Goal: Transaction & Acquisition: Purchase product/service

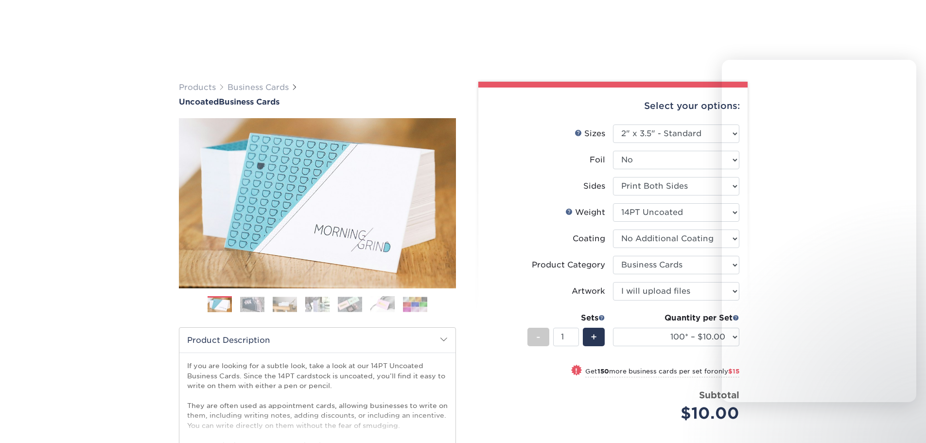
select select "2.00x3.50"
select select "3b5148f1-0588-4f88-a218-97bcfdce65c1"
select select "upload"
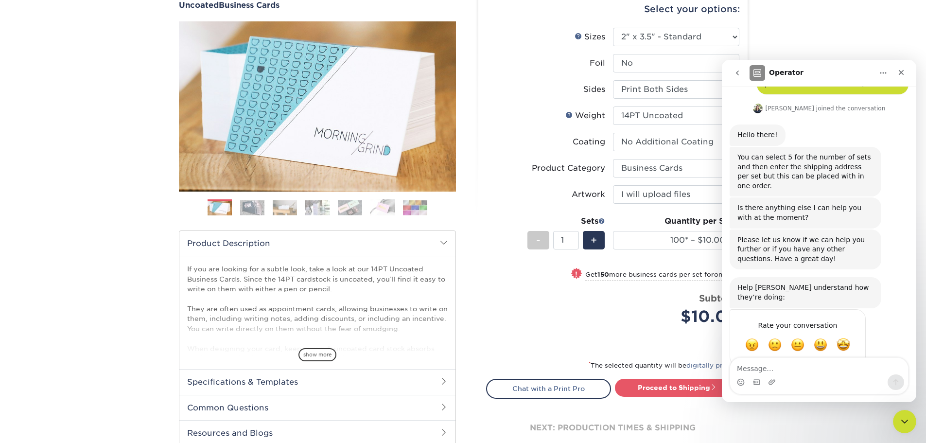
scroll to position [97, 0]
click at [904, 69] on icon "Close" at bounding box center [901, 73] width 8 height 8
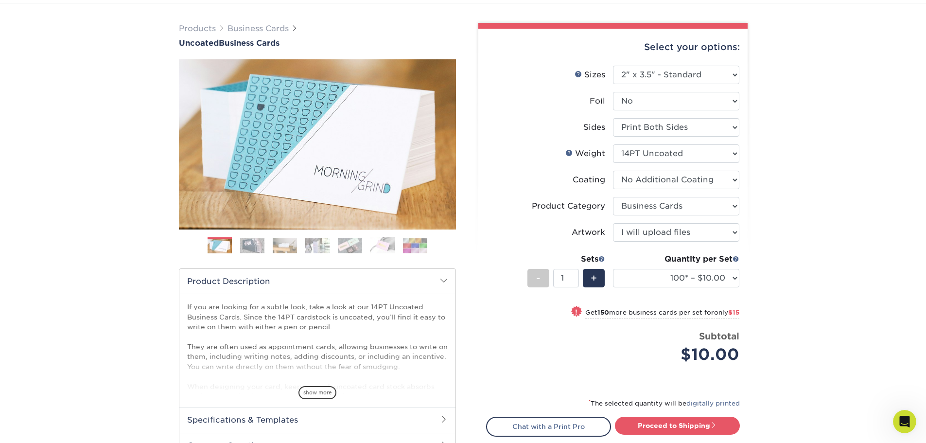
scroll to position [49, 0]
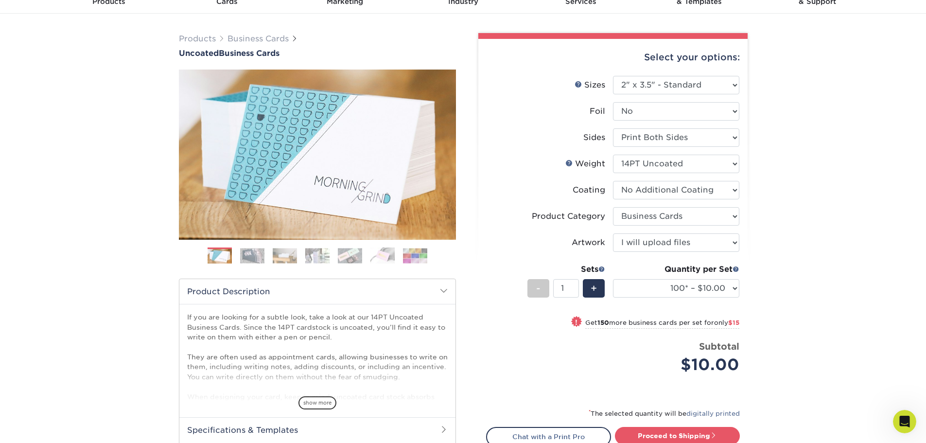
click at [899, 417] on div "Open Intercom Messenger" at bounding box center [904, 421] width 32 height 32
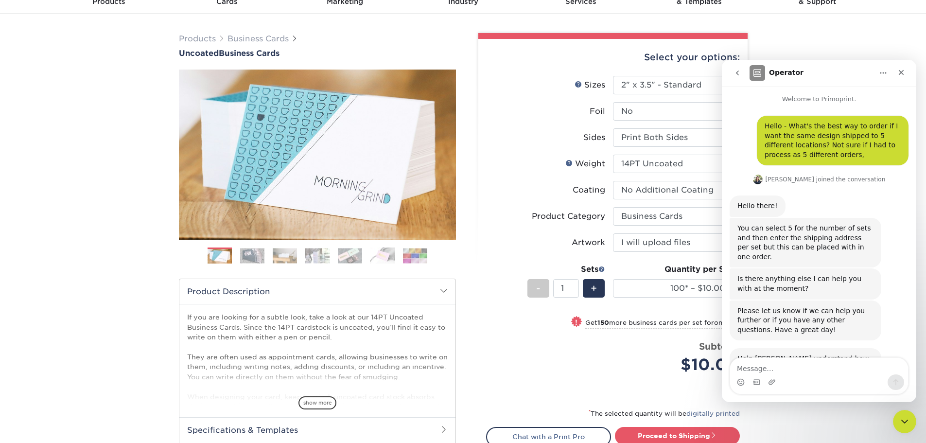
scroll to position [71, 0]
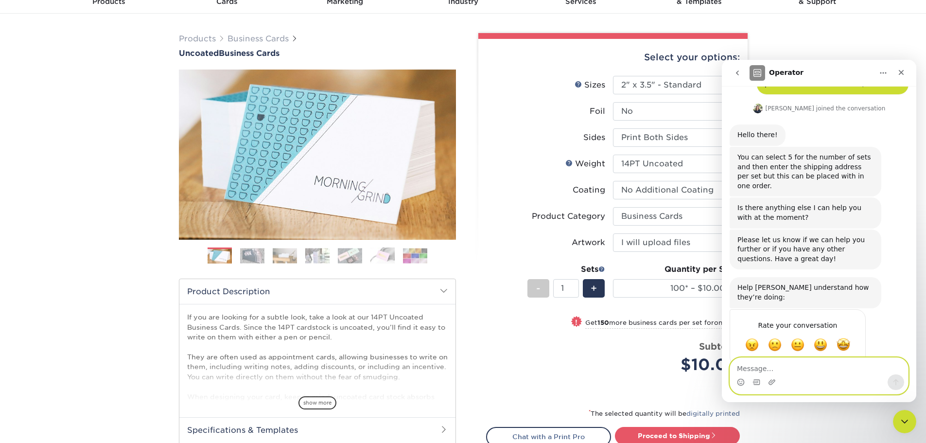
click at [803, 370] on textarea "Message…" at bounding box center [819, 366] width 178 height 17
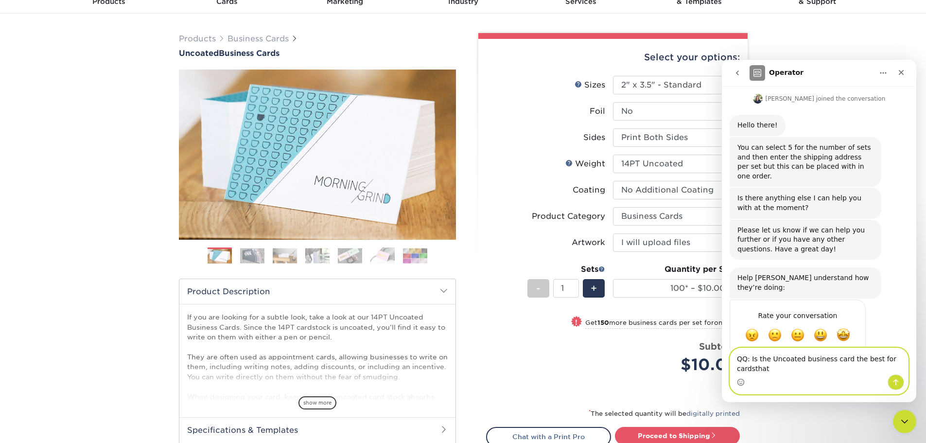
scroll to position [81, 0]
click at [787, 367] on textarea "QQ: Is the Uncoated business card the best for cards that" at bounding box center [819, 361] width 178 height 26
type textarea "QQ: Is the Uncoated business card the best for cards that need to be written on?"
click at [889, 381] on button "Send a message…" at bounding box center [895, 382] width 17 height 16
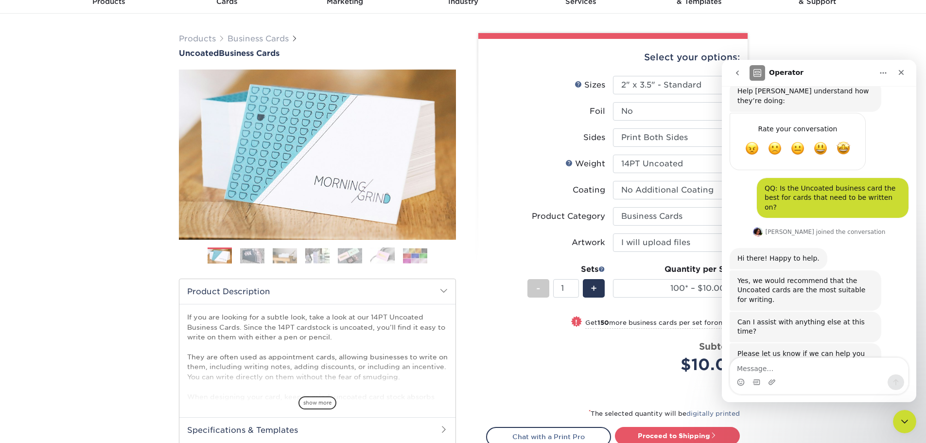
scroll to position [271, 0]
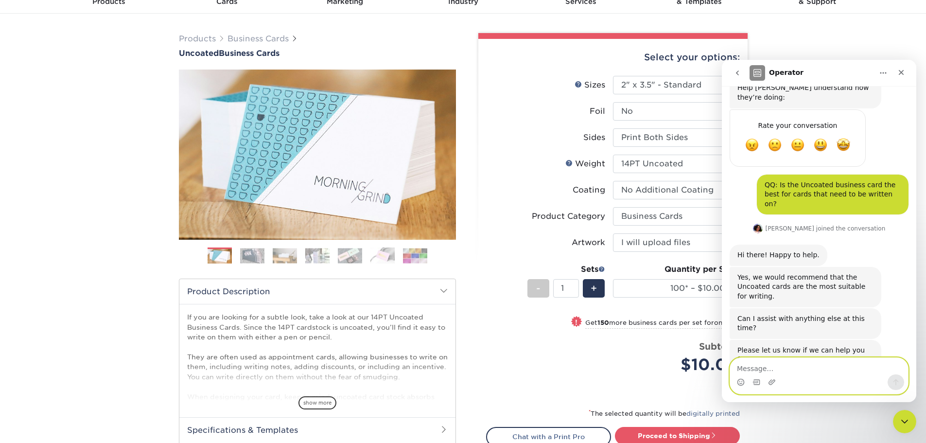
click at [782, 365] on textarea "Message…" at bounding box center [819, 366] width 178 height 17
type textarea "thx"
click at [894, 380] on icon "Send a message…" at bounding box center [896, 382] width 8 height 8
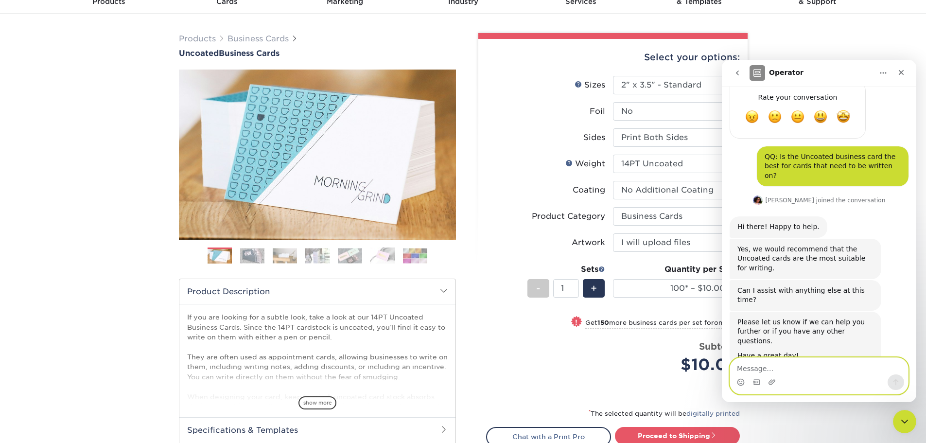
scroll to position [299, 0]
click at [901, 77] on div "Close" at bounding box center [900, 72] width 17 height 17
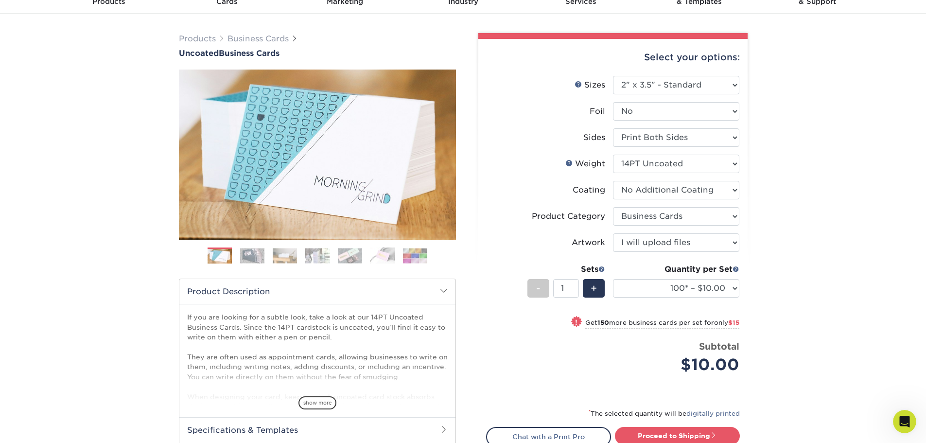
click at [770, 209] on div "Products Business Cards Uncoated Business Cards Previous Next 100" at bounding box center [463, 277] width 926 height 526
click at [733, 288] on select "100* – $10.00 250* – $25.00 500 – $50.00 1000 – $72.00 2500 – $125.00 5000 – $1…" at bounding box center [676, 288] width 126 height 18
select select "500 – $50.00"
click at [613, 279] on select "100* – $10.00 250* – $25.00 500 – $50.00 1000 – $72.00 2500 – $125.00 5000 – $1…" at bounding box center [676, 288] width 126 height 18
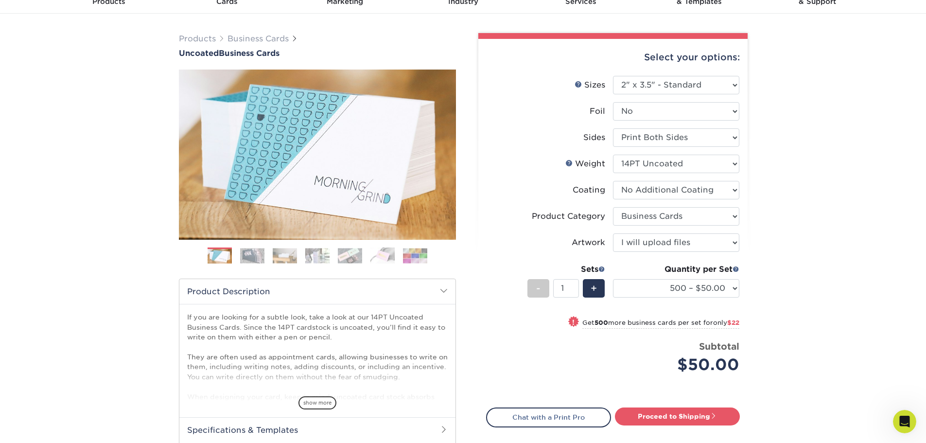
click at [782, 154] on div "Products Business Cards Uncoated Business Cards Previous Next 100" at bounding box center [463, 273] width 926 height 519
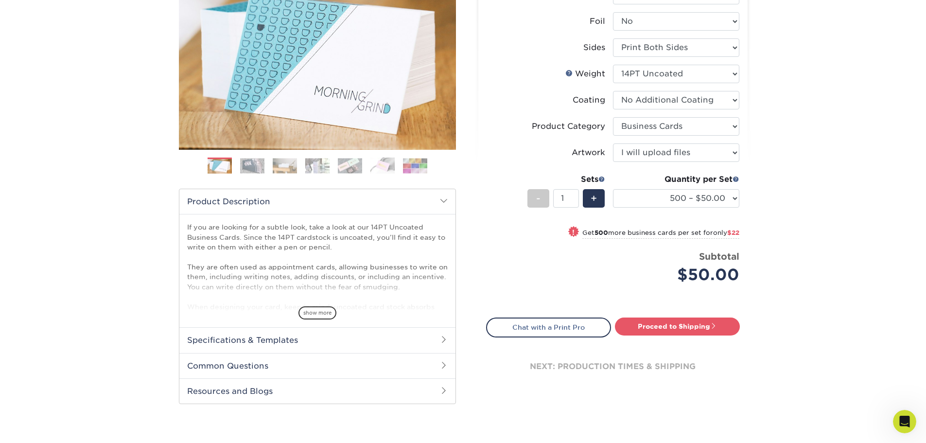
scroll to position [194, 0]
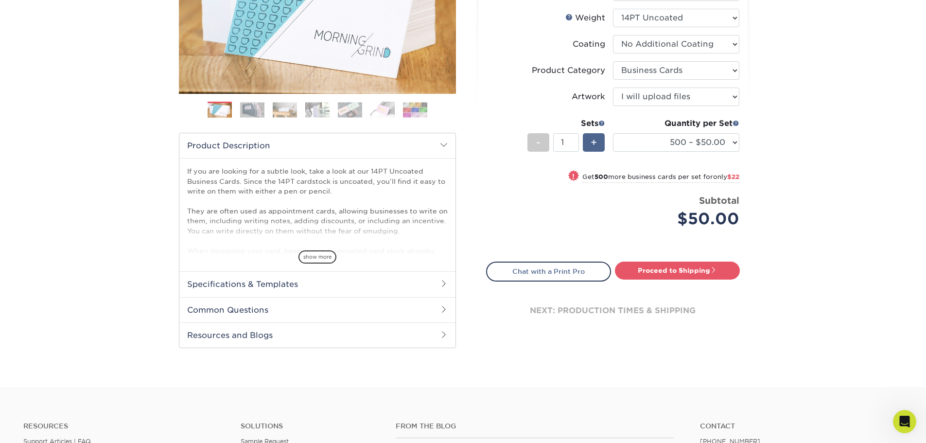
click at [594, 144] on span "+" at bounding box center [593, 142] width 6 height 15
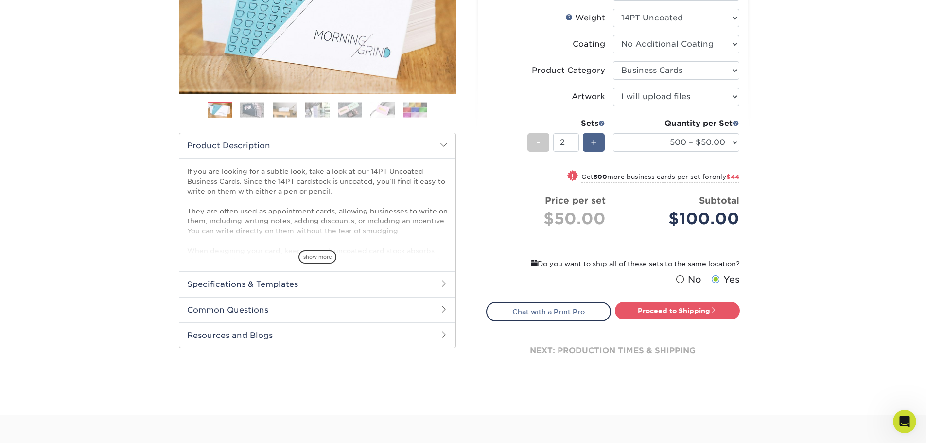
click at [594, 144] on span "+" at bounding box center [593, 142] width 6 height 15
type input "5"
click at [681, 279] on span at bounding box center [679, 279] width 8 height 9
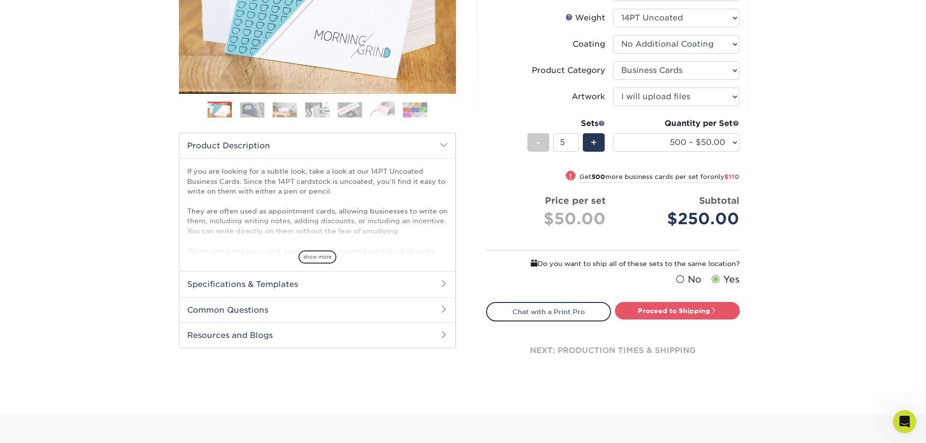
click at [0, 0] on input "No" at bounding box center [0, 0] width 0 height 0
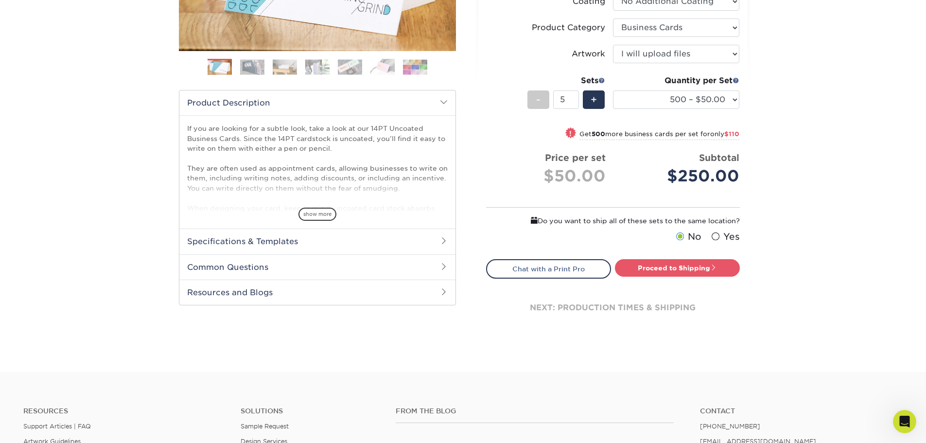
scroll to position [243, 0]
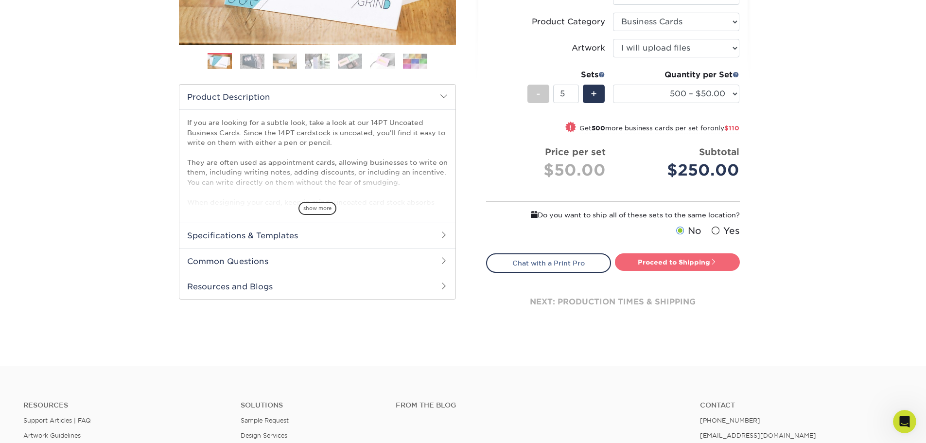
click at [708, 264] on link "Proceed to Shipping" at bounding box center [677, 261] width 125 height 17
type input "Set 1"
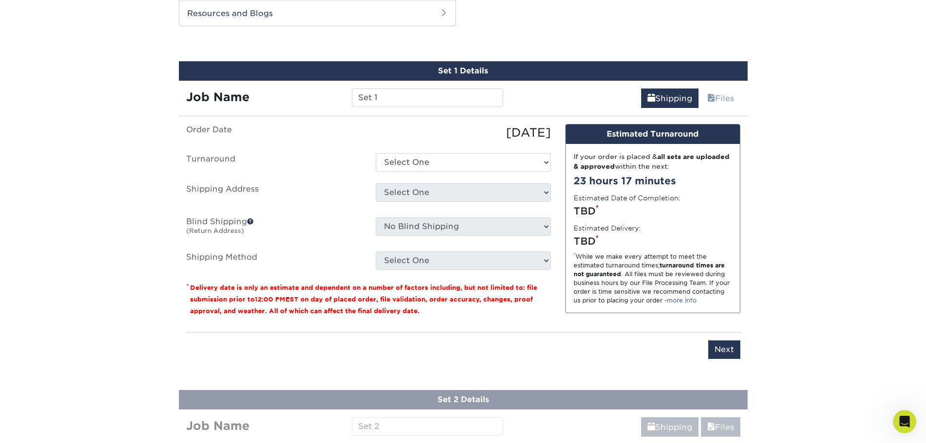
scroll to position [522, 0]
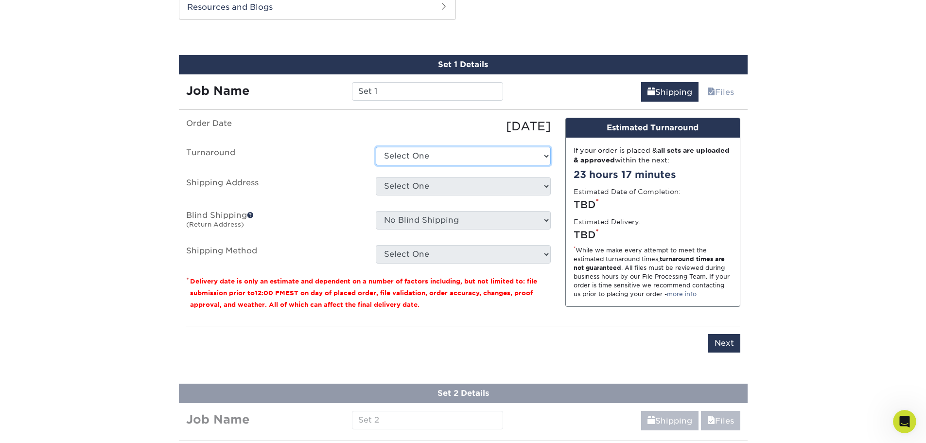
click at [542, 155] on select "Select One 2-4 Business Days 2 Day Next Business Day" at bounding box center [463, 156] width 175 height 18
select select "c171f5d3-93e3-481a-b0a0-31d6facb0abc"
click at [376, 147] on select "Select One 2-4 Business Days 2 Day Next Business Day" at bounding box center [463, 156] width 175 height 18
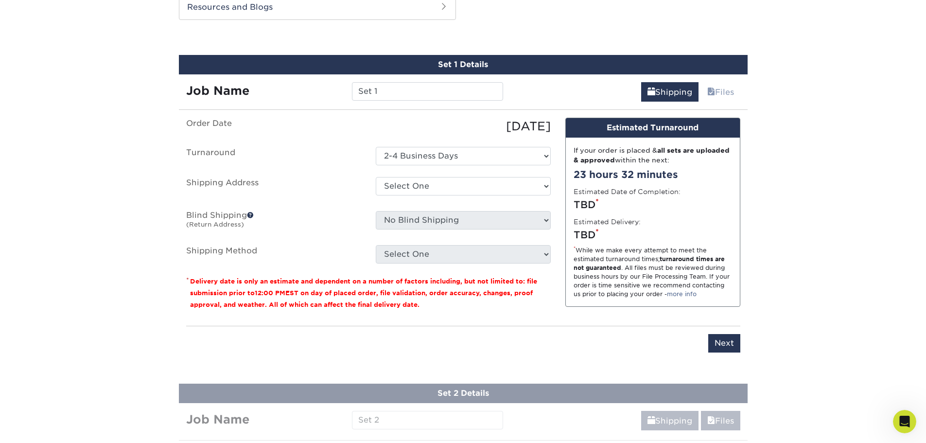
click at [337, 172] on ul "Order Date 08/15/2025 Turnaround Select One 2-4 Business Days 2 Day Next Busine…" at bounding box center [368, 191] width 364 height 146
click at [367, 92] on input "Set 1" at bounding box center [427, 91] width 151 height 18
click at [366, 93] on input "Set 1" at bounding box center [427, 91] width 151 height 18
type input "CPR NC Team"
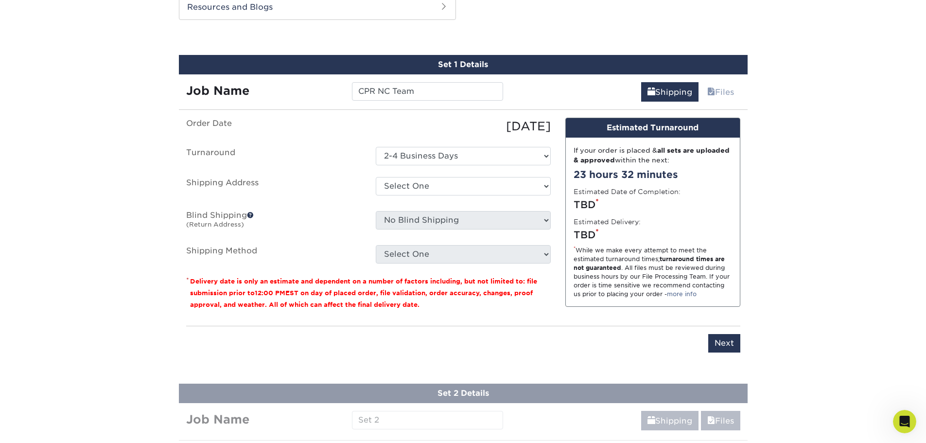
click at [362, 120] on label "Order Date" at bounding box center [273, 126] width 189 height 17
click at [299, 142] on ul "Order Date 08/15/2025 Turnaround Select One 2-4 Business Days 2 Day Next Busine…" at bounding box center [368, 191] width 364 height 146
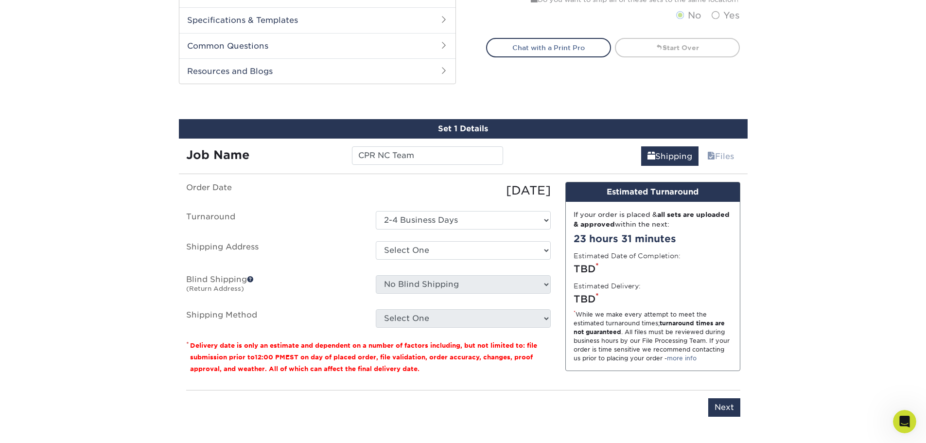
scroll to position [474, 0]
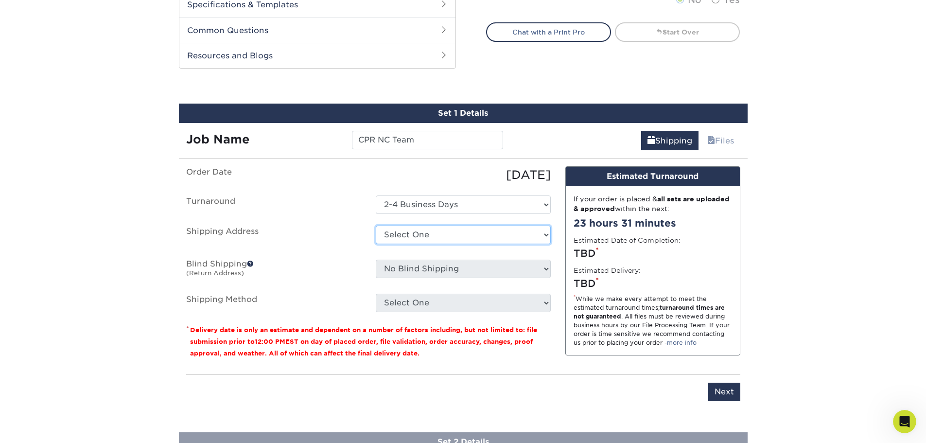
click at [417, 238] on select "Select One + Add New Address - Login" at bounding box center [463, 234] width 175 height 18
select select "newaddress"
click at [376, 225] on select "Select One + Add New Address - Login" at bounding box center [463, 234] width 175 height 18
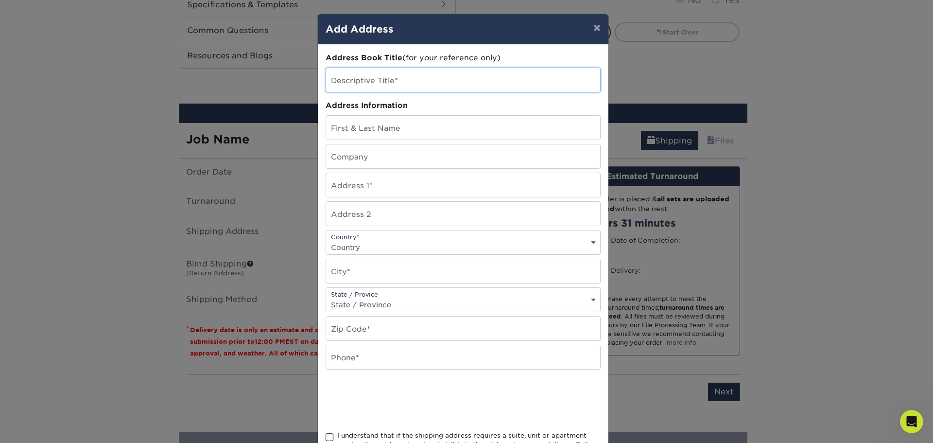
click at [401, 83] on input "text" at bounding box center [463, 80] width 274 height 24
type input "NC Team"
click at [374, 182] on input "text" at bounding box center [463, 185] width 274 height 24
paste input "214 Paige Ct., Thomasville, NC 27360"
drag, startPoint x: 374, startPoint y: 191, endPoint x: 508, endPoint y: 198, distance: 134.3
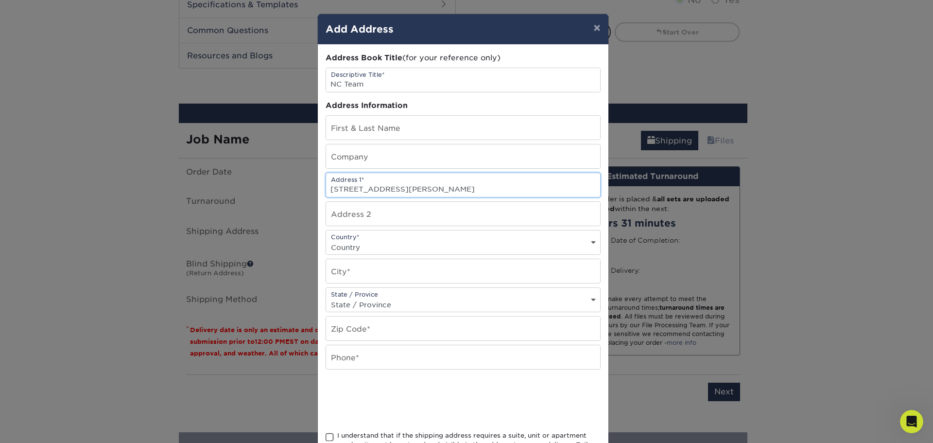
click at [508, 198] on div "Address Book Title (for your reference only) Descriptive Title* NC Team Address…" at bounding box center [463, 261] width 275 height 419
type input "214 Paige Ct."
click at [383, 275] on input "text" at bounding box center [463, 271] width 274 height 24
paste input ", Thomasville, NC 27360"
type input ", Thomasville, NC 27360"
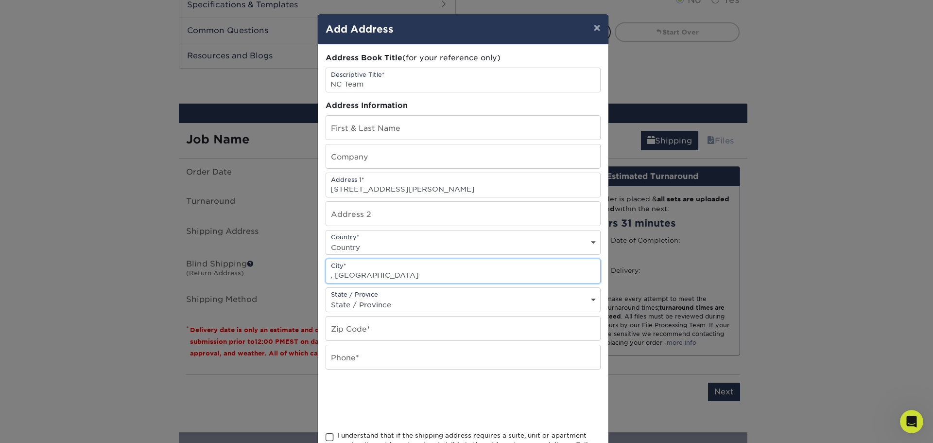
drag, startPoint x: 333, startPoint y: 276, endPoint x: 256, endPoint y: 271, distance: 76.9
click at [256, 271] on div "× Add Address Address Book Title (for your reference only) Descriptive Title* N…" at bounding box center [466, 221] width 933 height 443
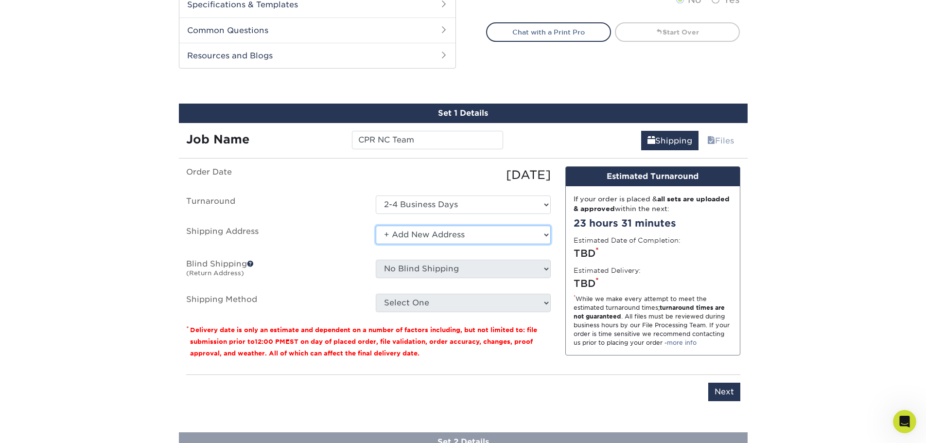
click at [529, 237] on select "Select One + Add New Address - Login" at bounding box center [463, 234] width 175 height 18
click at [822, 249] on div "Products Business Cards Uncoated Business Cards Previous Next 100" at bounding box center [463, 158] width 926 height 1141
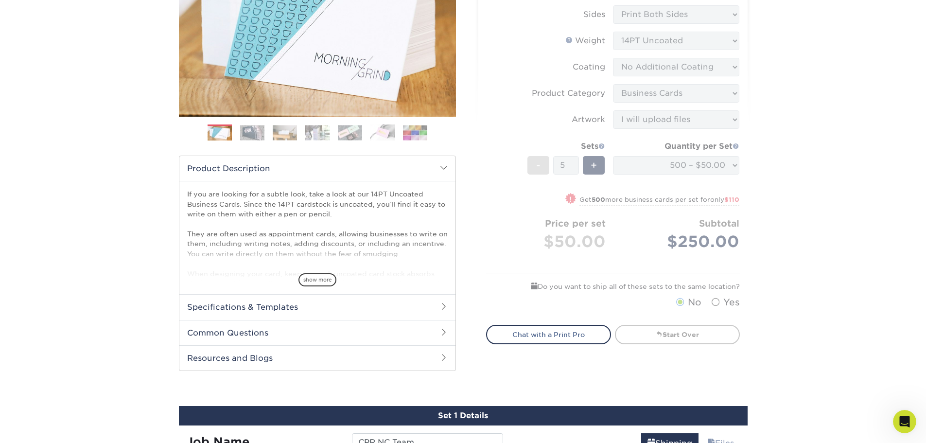
scroll to position [0, 0]
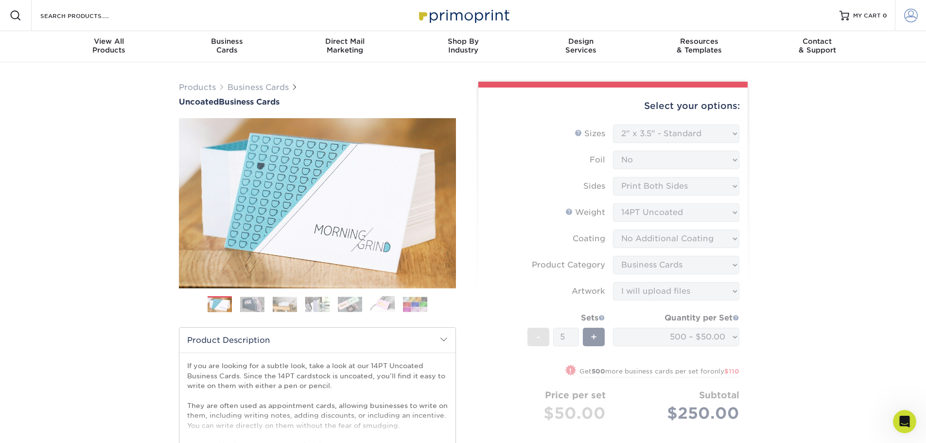
click at [903, 17] on link "Account" at bounding box center [910, 15] width 31 height 31
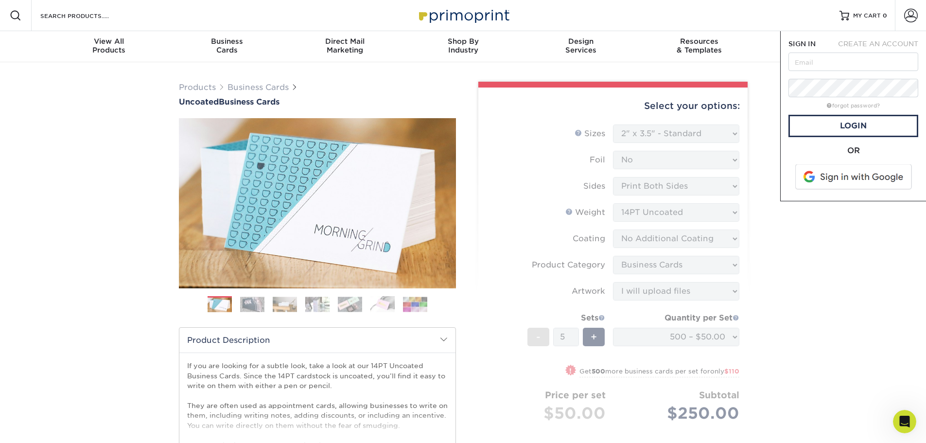
click at [889, 43] on span "CREATE AN ACCOUNT" at bounding box center [878, 44] width 80 height 8
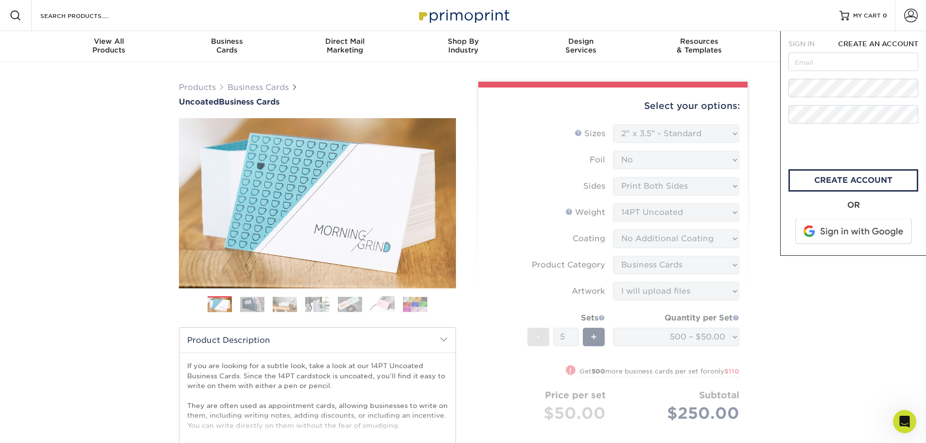
click at [872, 232] on span at bounding box center [854, 231] width 124 height 25
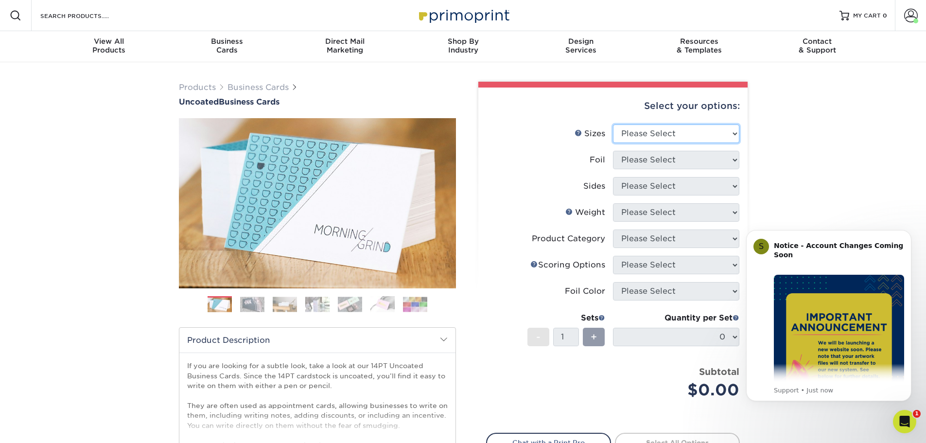
click at [690, 132] on select "Please Select 1.5" x 3.5" - Mini 1.75" x 3.5" - Mini 2" x 3.5" - Standard 2" x …" at bounding box center [676, 133] width 126 height 18
select select "2.00x3.50"
click at [613, 124] on select "Please Select 1.5" x 3.5" - Mini 1.75" x 3.5" - Mini 2" x 3.5" - Standard 2" x …" at bounding box center [676, 133] width 126 height 18
click at [910, 233] on icon "Dismiss notification" at bounding box center [908, 232] width 5 height 5
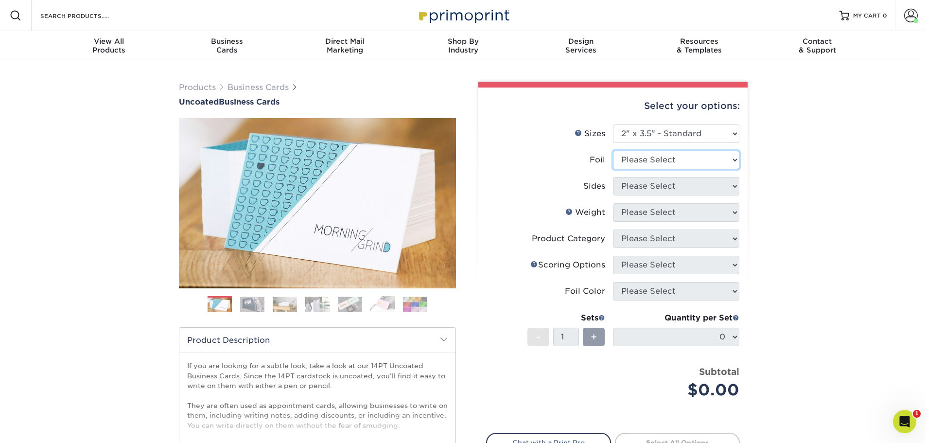
click at [724, 160] on select "Please Select Yes No" at bounding box center [676, 160] width 126 height 18
select select "0"
click at [613, 151] on select "Please Select Yes No" at bounding box center [676, 160] width 126 height 18
click at [696, 191] on select "Please Select Print Both Sides Print Front Only" at bounding box center [676, 186] width 126 height 18
select select "13abbda7-1d64-4f25-8bb2-c179b224825d"
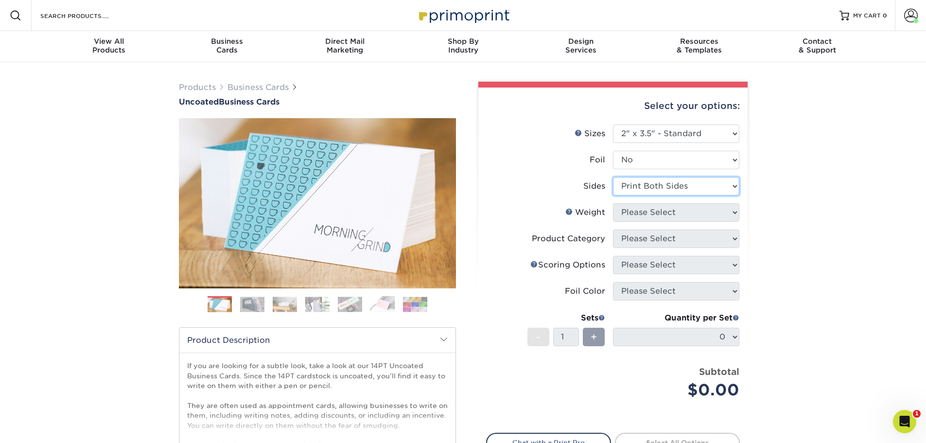
click at [613, 177] on select "Please Select Print Both Sides Print Front Only" at bounding box center [676, 186] width 126 height 18
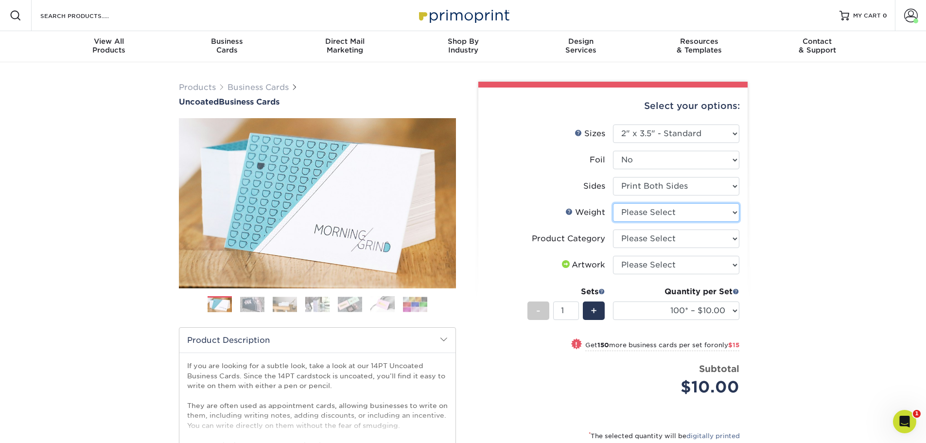
click at [718, 209] on select "Please Select 14PT Uncoated" at bounding box center [676, 212] width 126 height 18
select select "14PT Uncoated"
click at [613, 203] on select "Please Select 14PT Uncoated" at bounding box center [676, 212] width 126 height 18
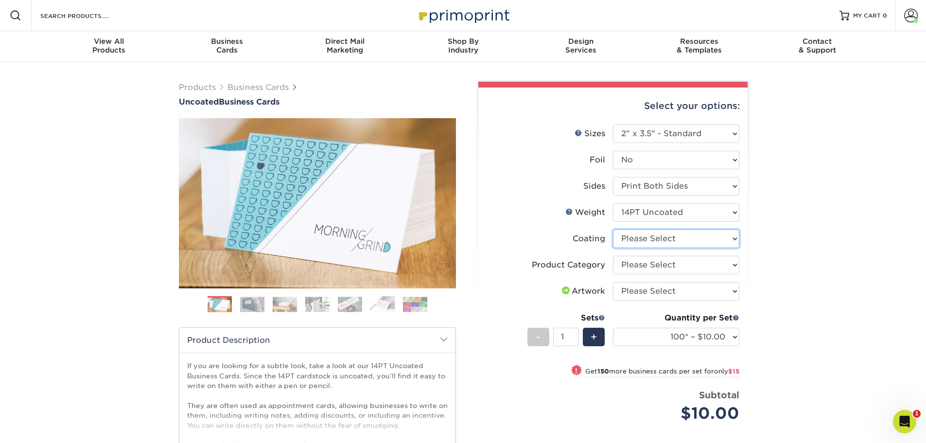
click at [715, 239] on select at bounding box center [676, 238] width 126 height 18
click at [613, 229] on select at bounding box center [676, 238] width 126 height 18
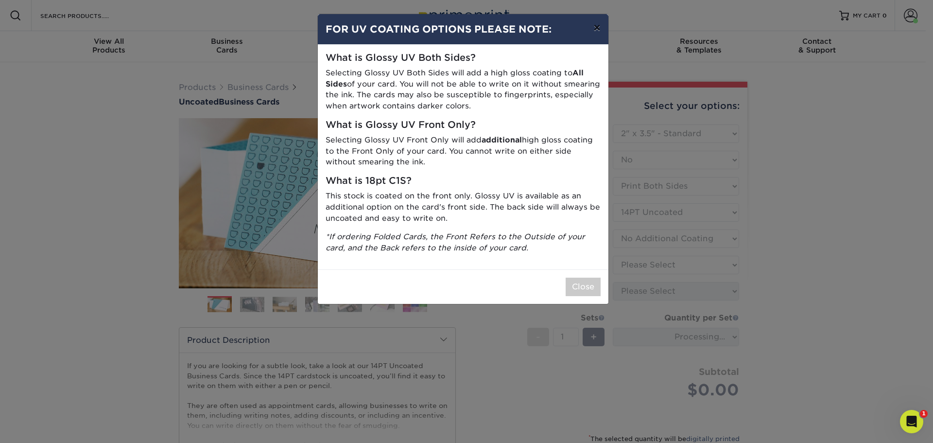
click at [596, 31] on button "×" at bounding box center [596, 27] width 22 height 27
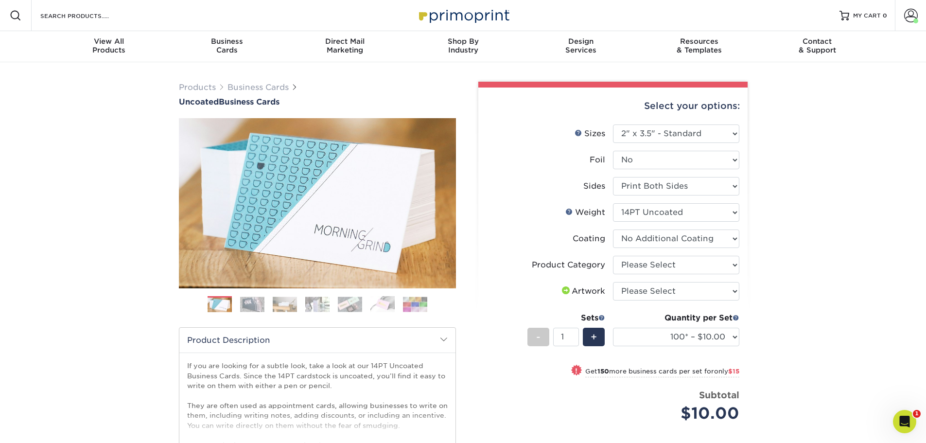
click at [815, 219] on div "Products Business Cards Uncoated Business Cards Previous Next 100" at bounding box center [463, 325] width 926 height 526
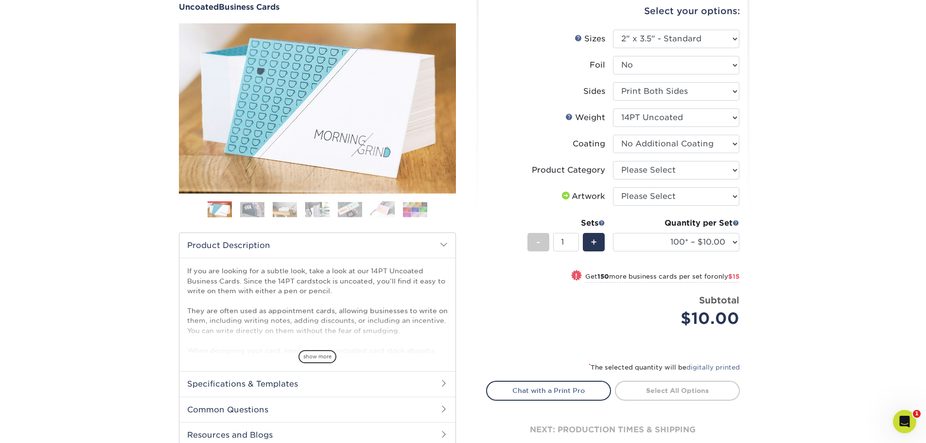
scroll to position [97, 0]
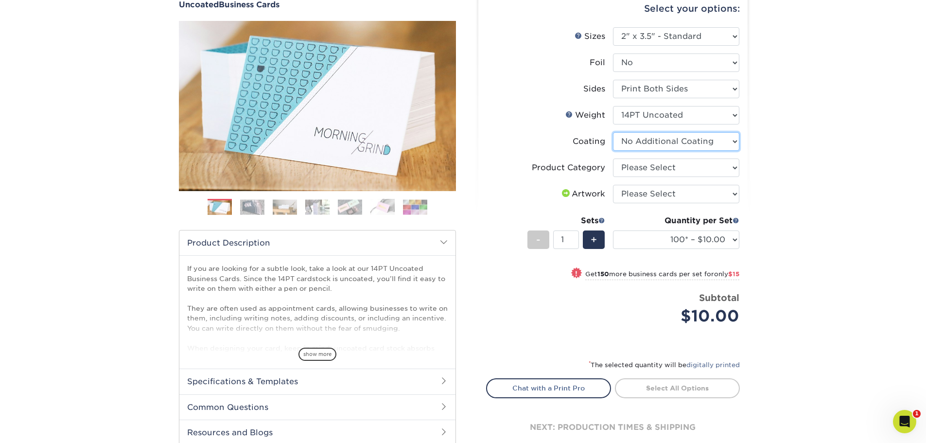
click at [714, 141] on select at bounding box center [676, 141] width 126 height 18
select select "-1"
click at [613, 132] on select at bounding box center [676, 141] width 126 height 18
select select
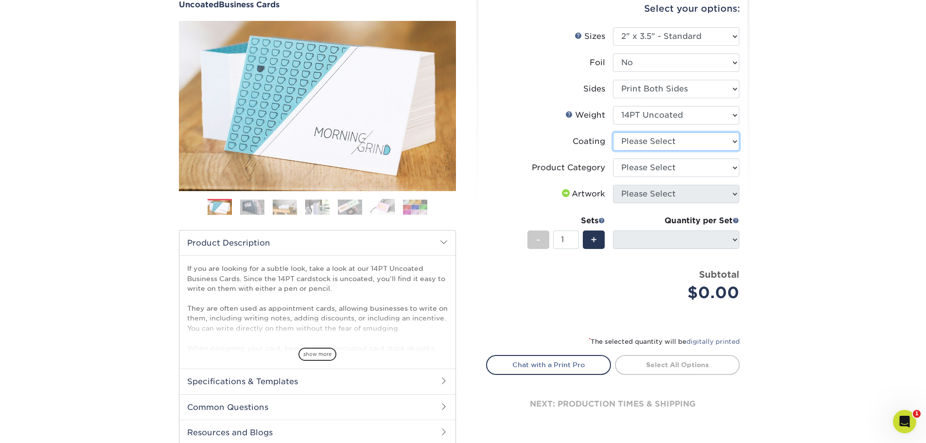
click at [688, 144] on select at bounding box center [676, 141] width 126 height 18
select select "3e7618de-abca-4bda-9f97-8b9129e913d8"
click at [613, 132] on select at bounding box center [676, 141] width 126 height 18
select select "-1"
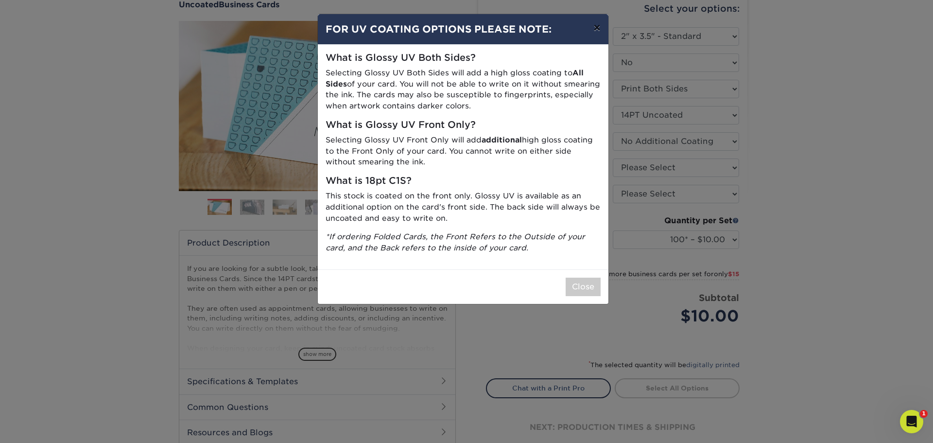
click at [595, 30] on button "×" at bounding box center [596, 27] width 22 height 27
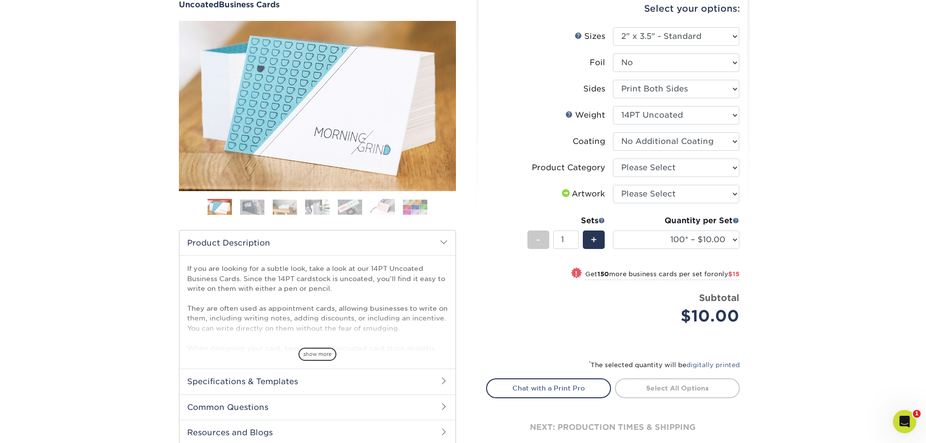
click at [790, 209] on div "Products Business Cards Uncoated Business Cards Previous Next 100" at bounding box center [463, 228] width 926 height 526
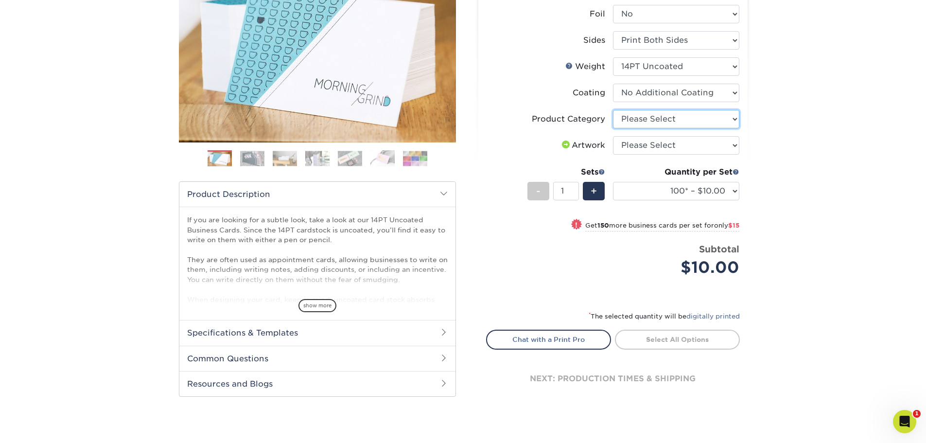
click at [727, 116] on select "Please Select Business Cards" at bounding box center [676, 119] width 126 height 18
select select "3b5148f1-0588-4f88-a218-97bcfdce65c1"
click at [613, 110] on select "Please Select Business Cards" at bounding box center [676, 119] width 126 height 18
click at [649, 148] on select "Please Select I will upload files I need a design - $100" at bounding box center [676, 145] width 126 height 18
select select "upload"
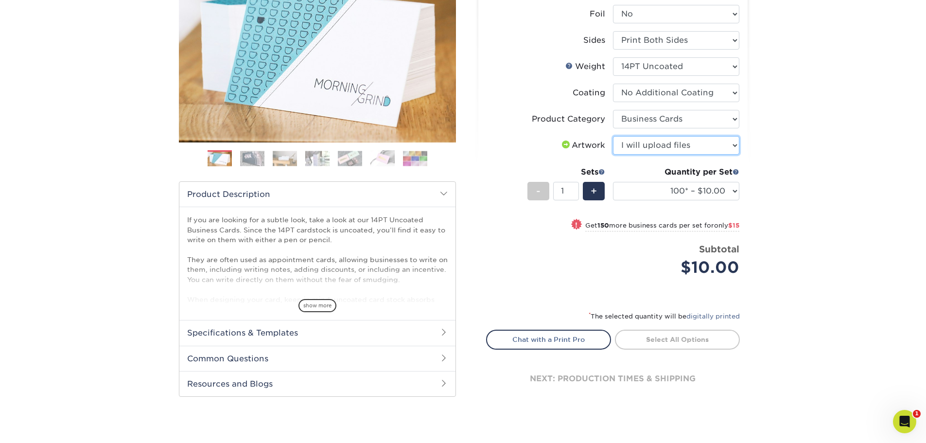
click at [613, 136] on select "Please Select I will upload files I need a design - $100" at bounding box center [676, 145] width 126 height 18
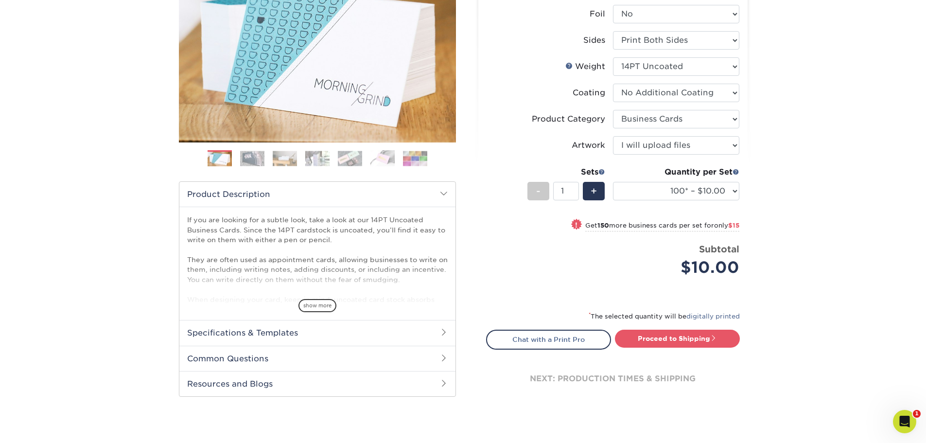
click at [791, 180] on div "Products Business Cards Uncoated Business Cards Previous Next 100" at bounding box center [463, 179] width 926 height 526
click at [593, 189] on span "+" at bounding box center [593, 191] width 6 height 15
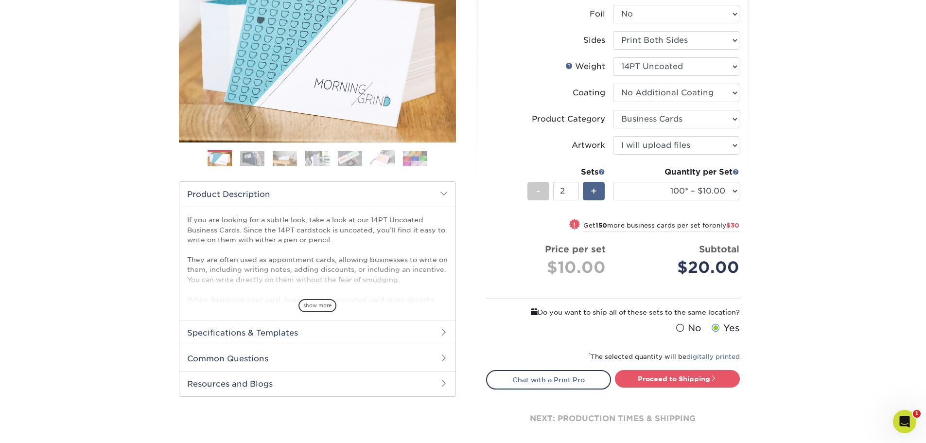
click at [594, 189] on span "+" at bounding box center [593, 191] width 6 height 15
type input "5"
click at [635, 189] on select "100* – $10.00 250* – $25.00 500 – $50.00 1000 – $72.00 2500 – $125.00 5000 – $1…" at bounding box center [676, 191] width 126 height 18
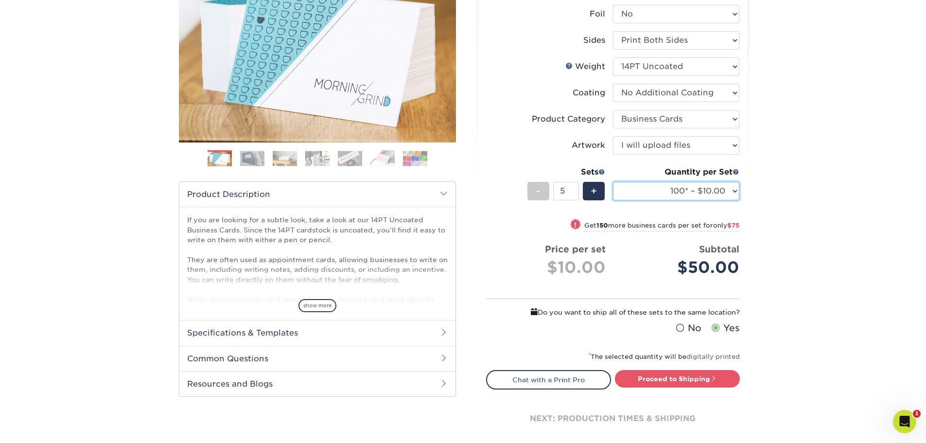
select select "500 – $50.00"
click at [613, 182] on select "100* – $10.00 250* – $25.00 500 – $50.00 1000 – $72.00 2500 – $125.00 5000 – $1…" at bounding box center [676, 191] width 126 height 18
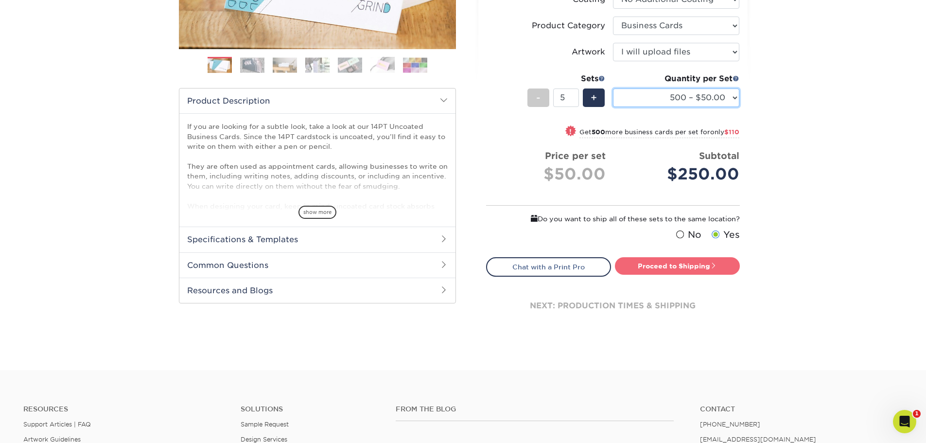
scroll to position [243, 0]
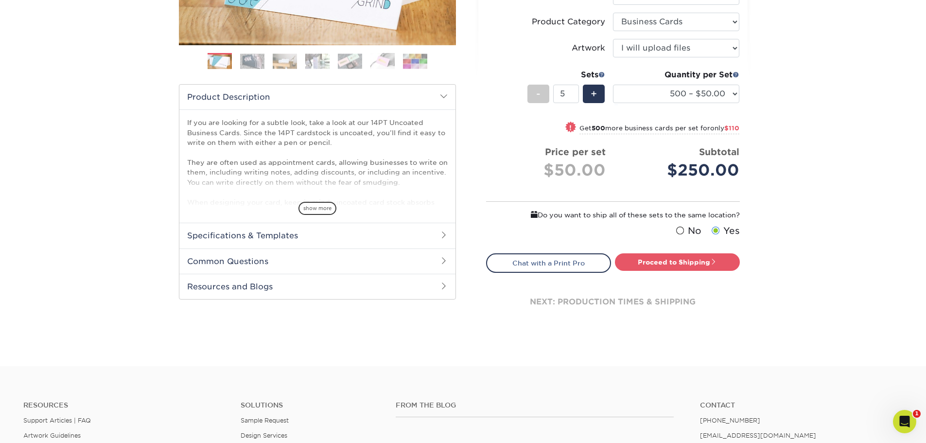
click at [681, 230] on span at bounding box center [679, 230] width 8 height 9
click at [0, 0] on input "No" at bounding box center [0, 0] width 0 height 0
click at [660, 261] on link "Proceed to Shipping" at bounding box center [677, 261] width 125 height 17
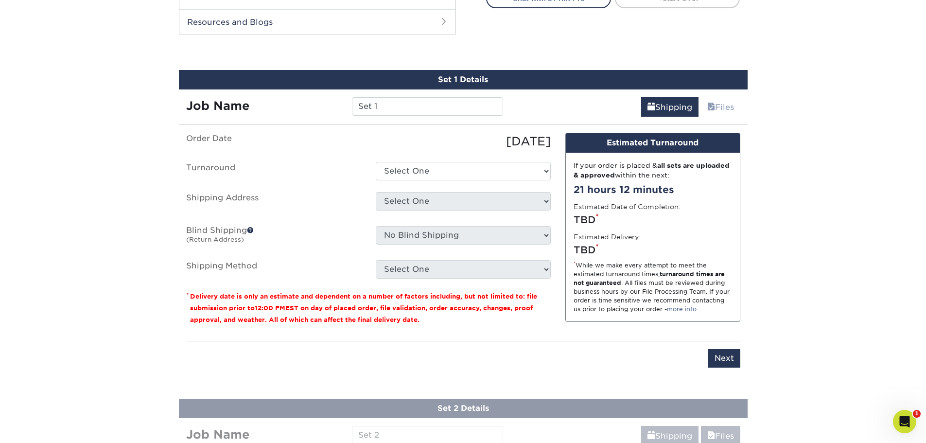
scroll to position [522, 0]
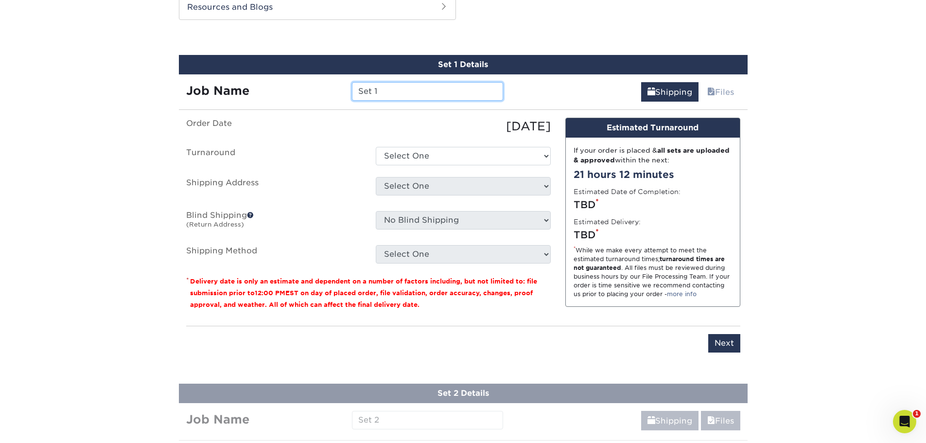
click at [386, 93] on input "Set 1" at bounding box center [427, 91] width 151 height 18
type input "CPR NC Team"
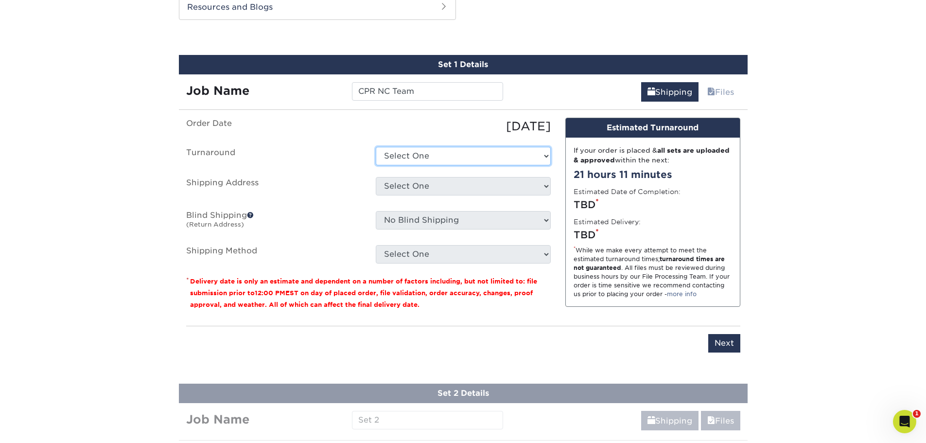
click at [406, 161] on select "Select One 2-4 Business Days 2 Day Next Business Day" at bounding box center [463, 156] width 175 height 18
select select "c171f5d3-93e3-481a-b0a0-31d6facb0abc"
click at [376, 147] on select "Select One 2-4 Business Days 2 Day Next Business Day" at bounding box center [463, 156] width 175 height 18
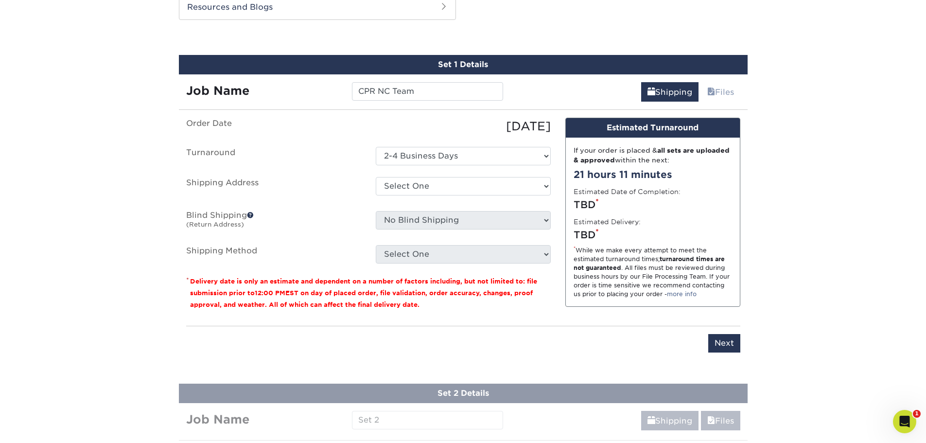
click at [342, 180] on label "Shipping Address" at bounding box center [273, 188] width 189 height 22
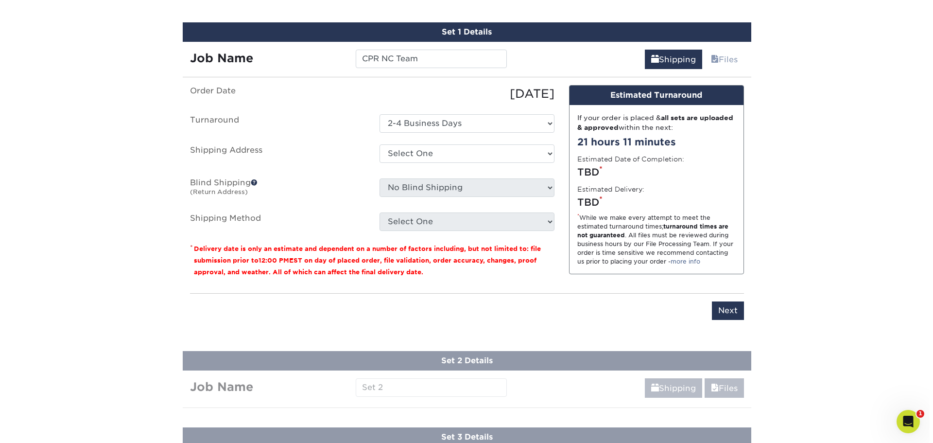
scroll to position [571, 0]
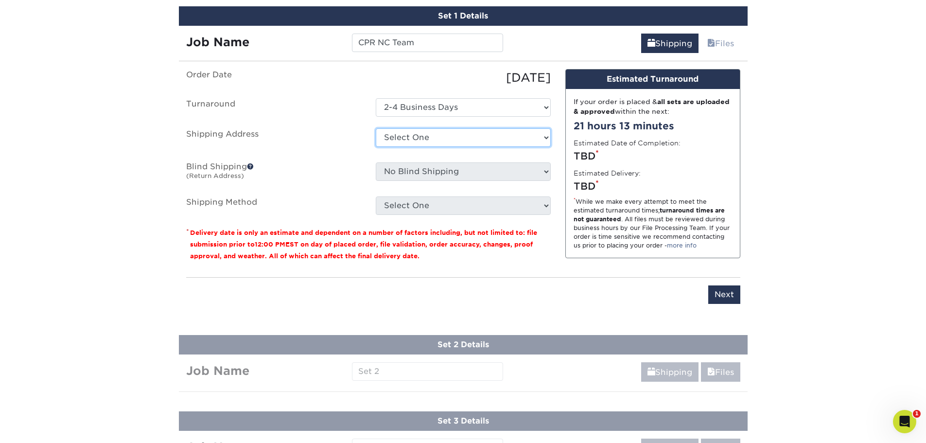
click at [401, 139] on select "Select One + Add New Address" at bounding box center [463, 137] width 175 height 18
select select "newaddress"
click at [376, 128] on select "Select One + Add New Address" at bounding box center [463, 137] width 175 height 18
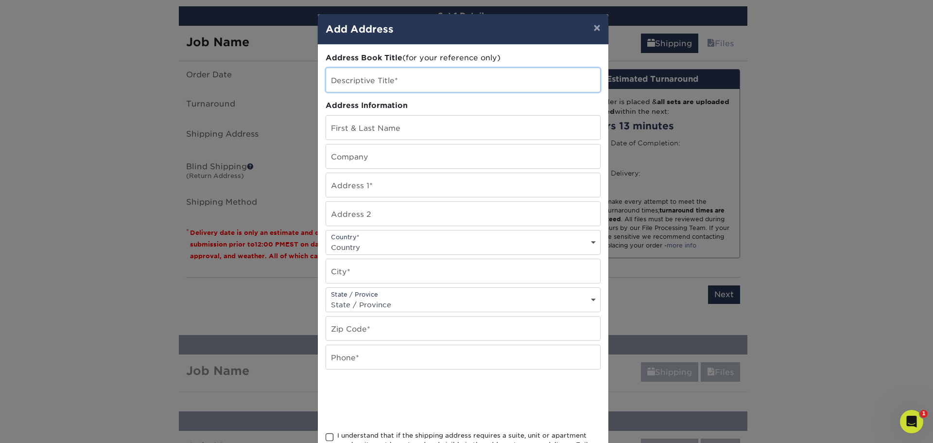
click at [359, 83] on input "text" at bounding box center [463, 80] width 274 height 24
type input "NC Team"
click at [368, 122] on input "text" at bounding box center [463, 128] width 274 height 24
paste input ", Thomasville, NC 27360"
drag, startPoint x: 426, startPoint y: 130, endPoint x: 318, endPoint y: 137, distance: 107.6
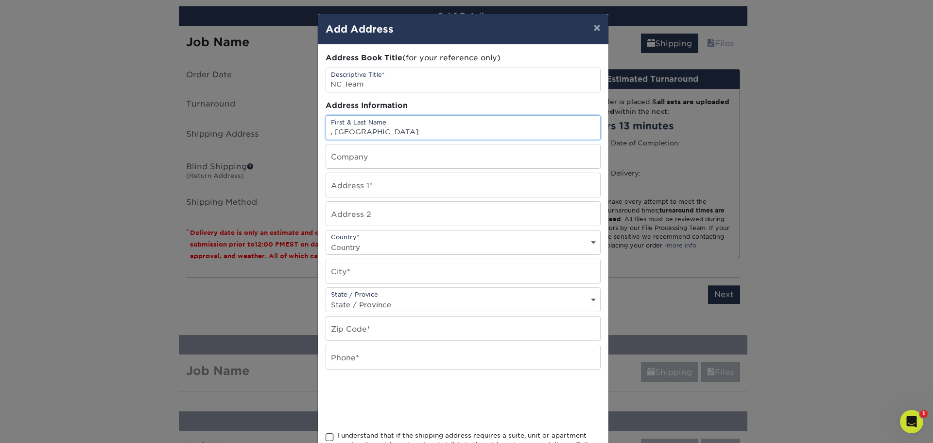
click at [318, 137] on div "Address Book Title (for your reference only) Descriptive Title* NC Team Address…" at bounding box center [463, 262] width 291 height 435
click at [329, 130] on input ", Thomasville, NC 27360" at bounding box center [463, 128] width 274 height 24
drag, startPoint x: 331, startPoint y: 130, endPoint x: 490, endPoint y: 132, distance: 159.4
click at [490, 132] on input ", Thomasville, NC 27360" at bounding box center [463, 128] width 274 height 24
type input ","
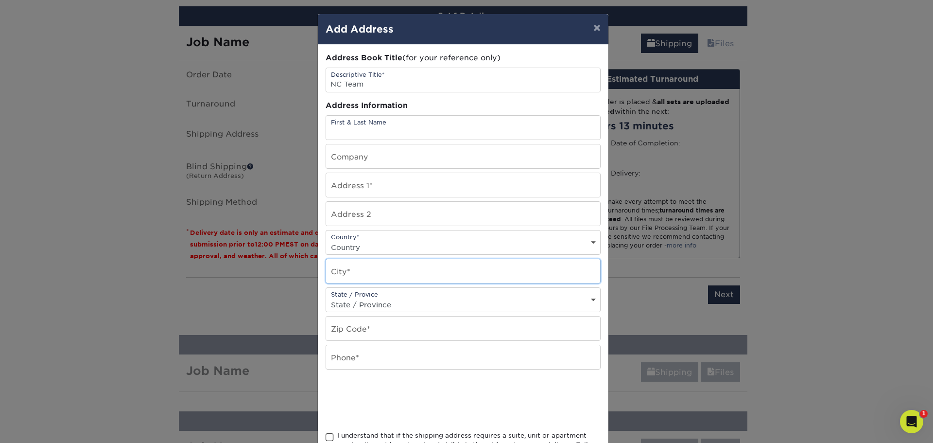
click at [411, 274] on input "text" at bounding box center [463, 271] width 274 height 24
paste input "Thomasville, NC 27360"
click at [396, 274] on input "Thomasville, NC 27360" at bounding box center [463, 271] width 274 height 24
type input "Thomasville, NC"
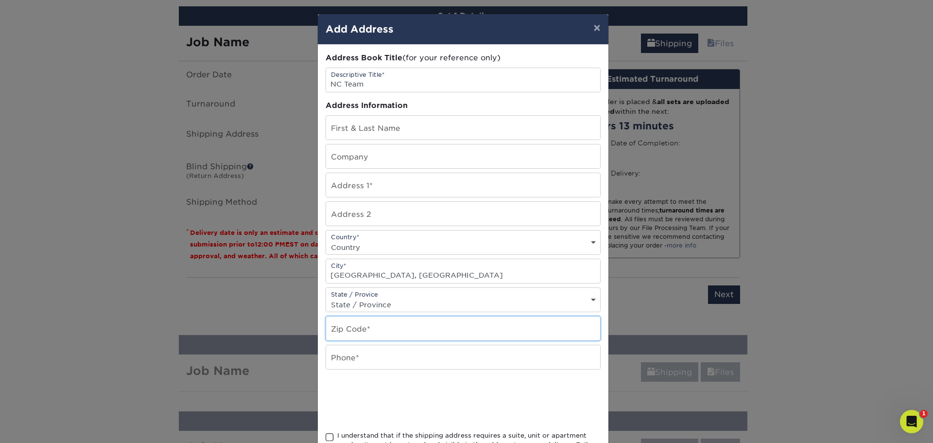
click at [345, 328] on input "text" at bounding box center [463, 328] width 274 height 24
paste input "27360"
type input "27360"
click at [367, 301] on select "State / Province Alabama Alaska Arizona Arkansas California Colorado Connecticu…" at bounding box center [463, 304] width 274 height 14
select select "NC"
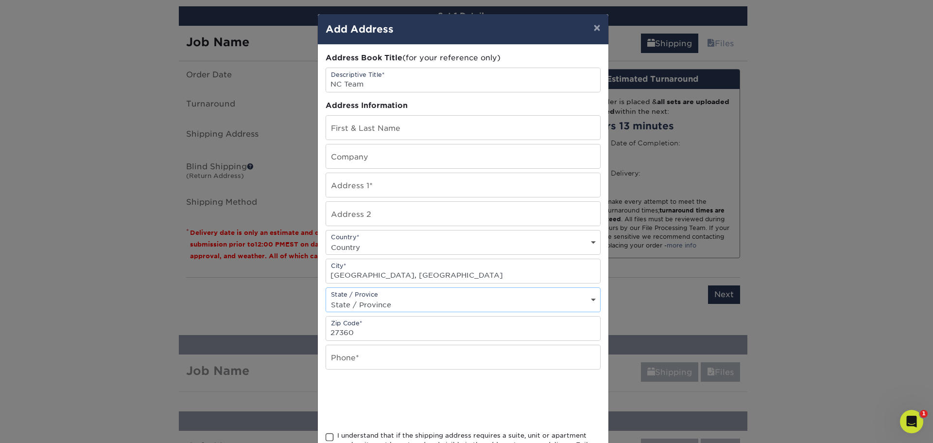
click at [326, 297] on select "State / Province Alabama Alaska Arizona Arkansas California Colorado Connecticu…" at bounding box center [463, 304] width 274 height 14
click at [379, 362] on input "text" at bounding box center [463, 357] width 274 height 24
click at [383, 356] on input "text" at bounding box center [463, 357] width 274 height 24
paste input "336-906-0210"
type input "336-906-0210"
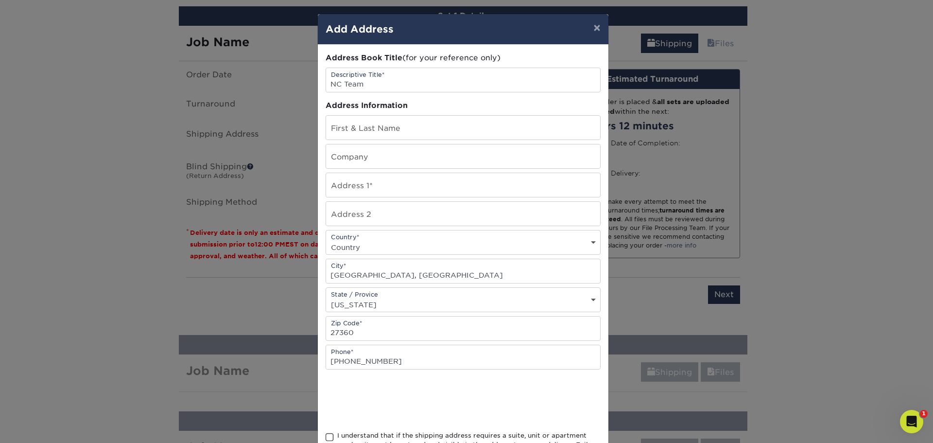
click at [535, 397] on div at bounding box center [463, 400] width 275 height 38
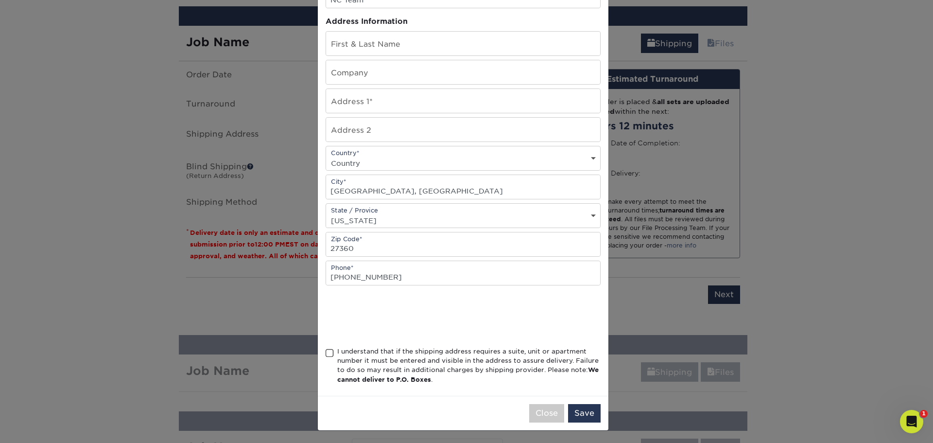
scroll to position [86, 0]
click at [326, 348] on span at bounding box center [330, 351] width 8 height 9
click at [0, 0] on input "I understand that if the shipping address requires a suite, unit or apartment n…" at bounding box center [0, 0] width 0 height 0
paste input "Paige Trotter"
type input "Paige Trotter"
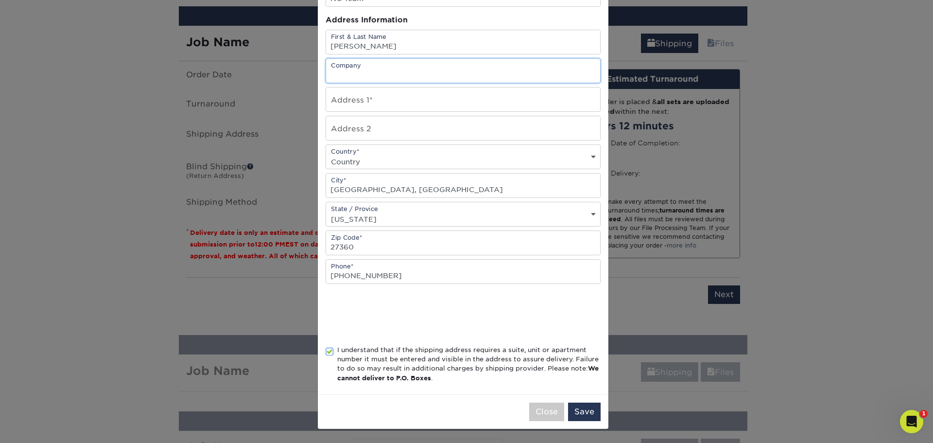
click at [359, 75] on input "text" at bounding box center [463, 71] width 274 height 24
click at [363, 75] on input "CleanPathe" at bounding box center [463, 71] width 274 height 24
click at [371, 74] on input "CleanPathe" at bounding box center [463, 71] width 274 height 24
type input "CleanPath Restoration"
click at [589, 99] on input "text" at bounding box center [463, 99] width 274 height 24
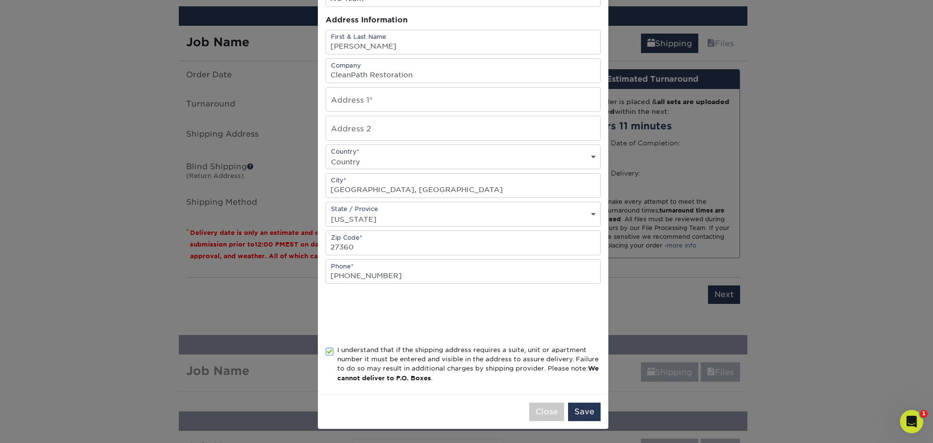
click at [254, 140] on div "× Add Address Address Book Title (for your reference only) Descriptive Title* N…" at bounding box center [466, 221] width 933 height 443
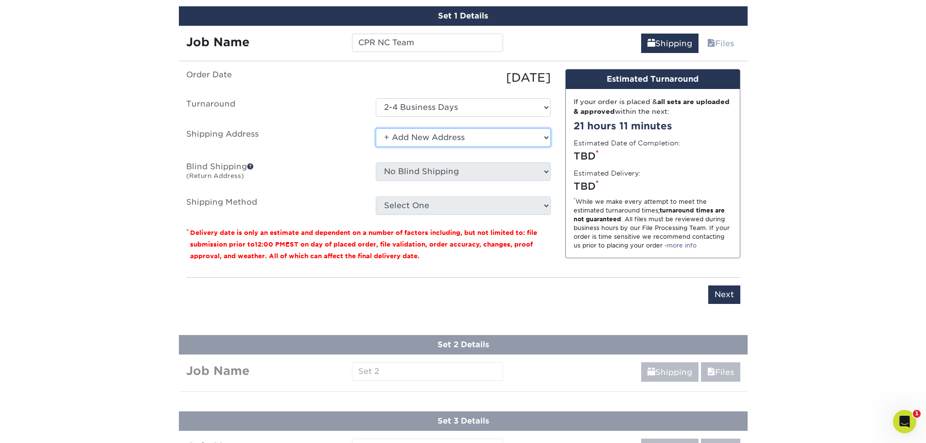
click at [511, 138] on select "Select One + Add New Address" at bounding box center [463, 137] width 175 height 18
click at [376, 128] on select "Select One + Add New Address" at bounding box center [463, 137] width 175 height 18
click at [545, 138] on select "Select One + Add New Address" at bounding box center [463, 137] width 175 height 18
click at [376, 128] on select "Select One + Add New Address" at bounding box center [463, 137] width 175 height 18
click at [384, 140] on select "Select One + Add New Address" at bounding box center [463, 137] width 175 height 18
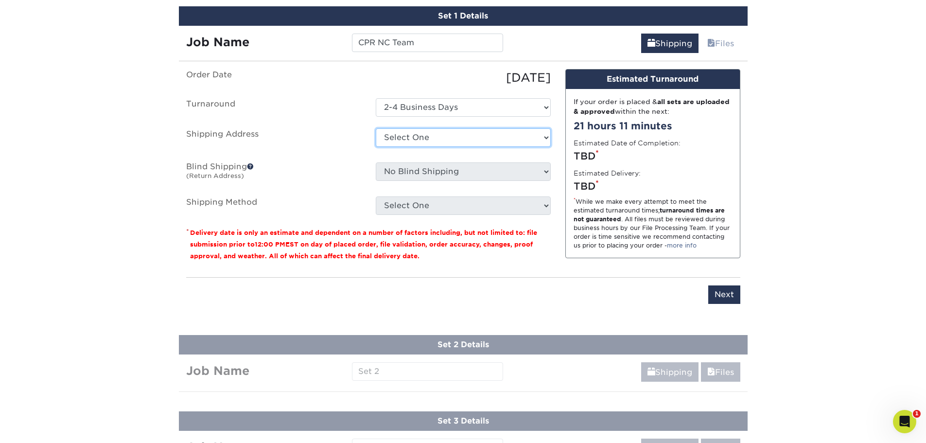
click at [376, 128] on select "Select One + Add New Address" at bounding box center [463, 137] width 175 height 18
click at [397, 138] on select "Select One + Add New Address" at bounding box center [463, 137] width 175 height 18
select select "newaddress"
click at [376, 128] on select "Select One + Add New Address" at bounding box center [463, 137] width 175 height 18
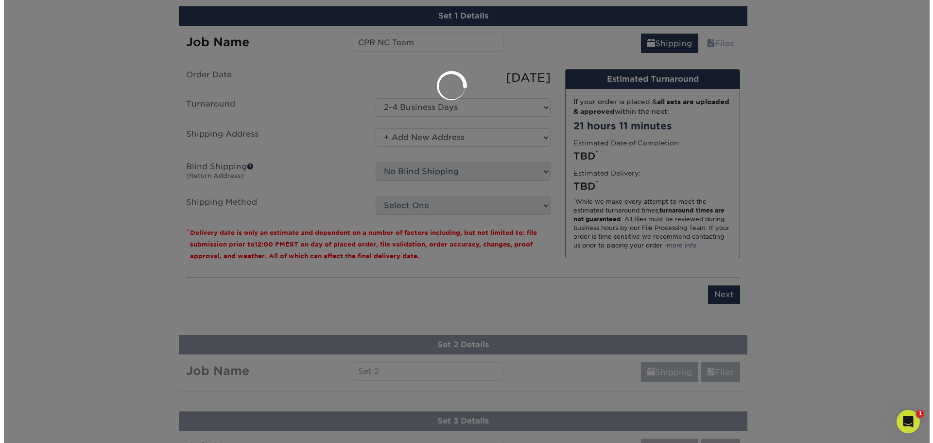
scroll to position [0, 0]
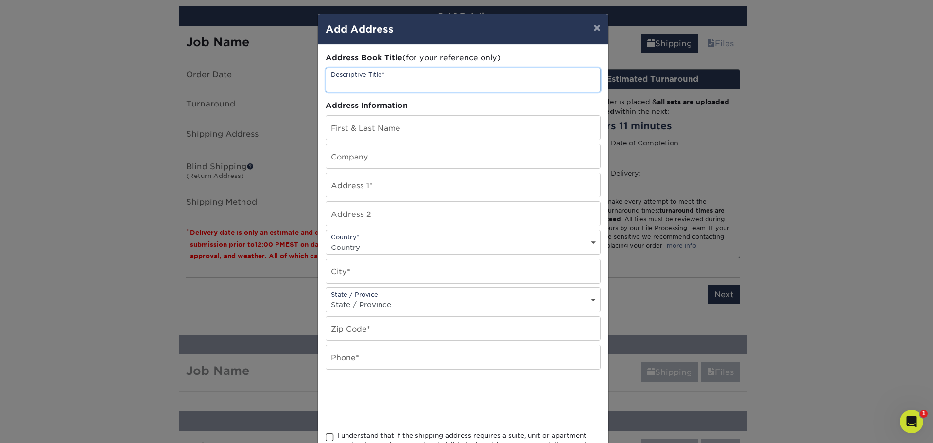
click at [396, 76] on input "text" at bounding box center [463, 80] width 274 height 24
type input "NC Team"
click at [376, 122] on input "text" at bounding box center [463, 128] width 274 height 24
type input "Paige Trotter"
type input "CleanPath Restoration"
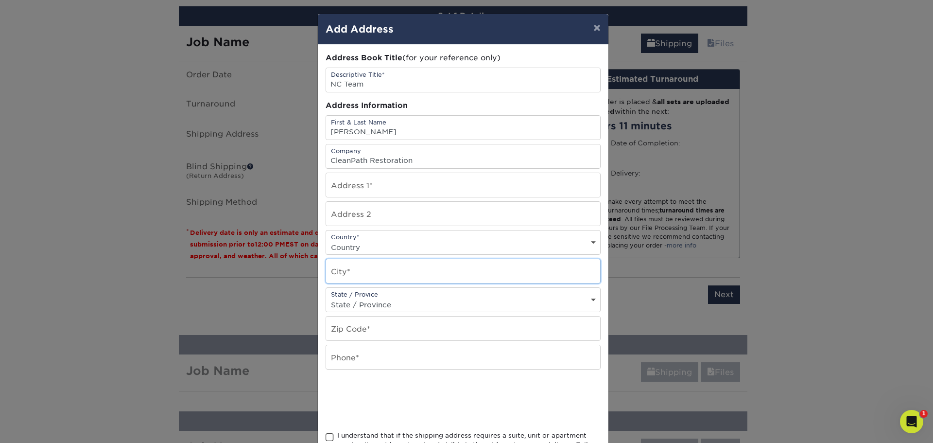
click at [370, 275] on input "text" at bounding box center [463, 271] width 274 height 24
paste input "214 Paige Ct"
type input "214 Paige Ct"
click at [371, 301] on select "State / Province Alabama Alaska Arizona Arkansas California Colorado Connecticu…" at bounding box center [463, 304] width 274 height 14
select select "NC"
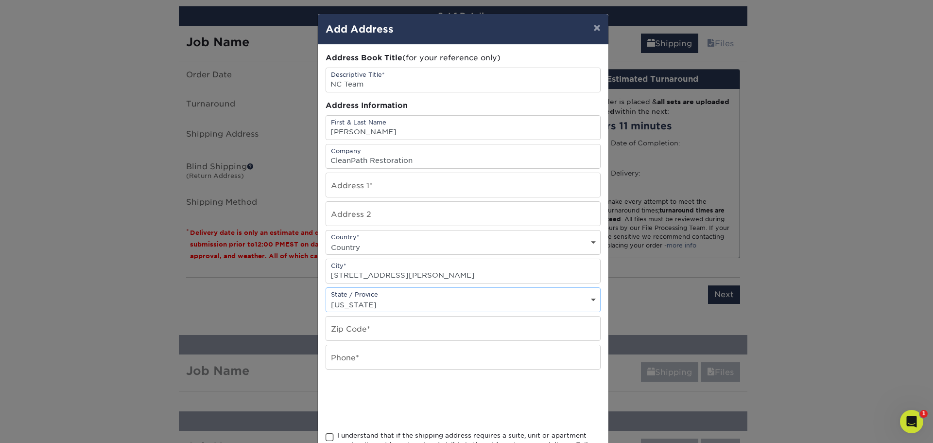
click at [326, 297] on select "State / Province Alabama Alaska Arizona Arkansas California Colorado Connecticu…" at bounding box center [463, 304] width 274 height 14
click at [362, 333] on input "text" at bounding box center [463, 328] width 274 height 24
type input "7"
type input "27360"
click at [344, 354] on input "text" at bounding box center [463, 357] width 274 height 24
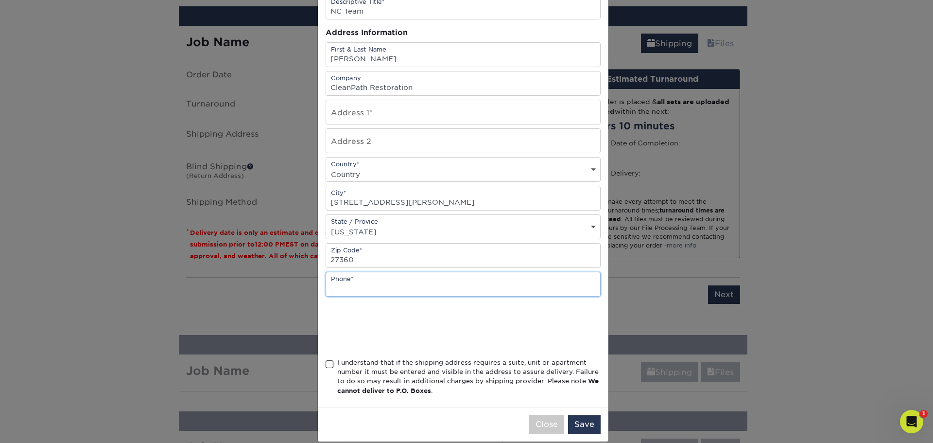
scroll to position [86, 0]
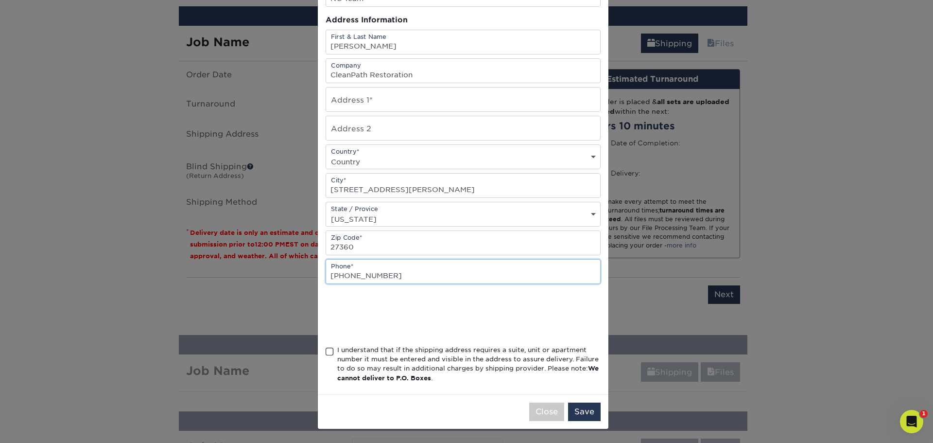
type input "336-906-0210"
click at [326, 349] on span at bounding box center [330, 351] width 8 height 9
click at [0, 0] on input "I understand that if the shipping address requires a suite, unit or apartment n…" at bounding box center [0, 0] width 0 height 0
click at [585, 413] on button "Save" at bounding box center [584, 411] width 33 height 18
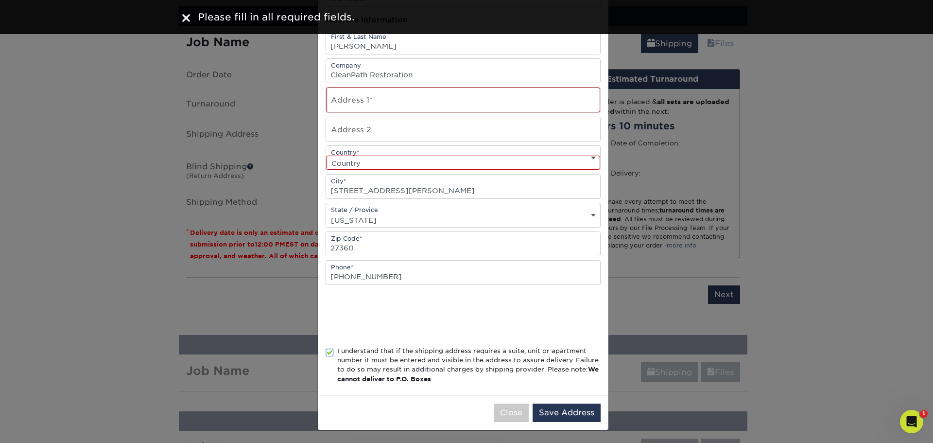
click at [486, 167] on select "Country United States Canada ----------------------------- Afghanistan Albania …" at bounding box center [463, 162] width 274 height 14
select select "US"
click at [326, 155] on select "Country United States Canada ----------------------------- Afghanistan Albania …" at bounding box center [463, 162] width 274 height 14
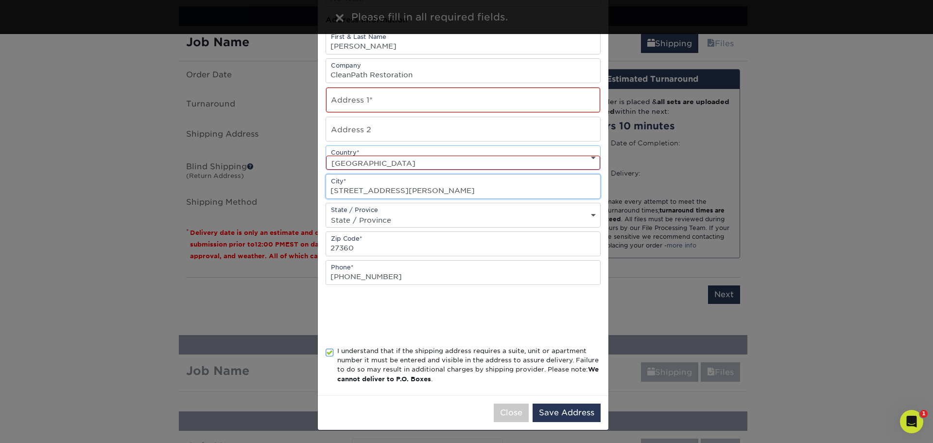
click at [362, 191] on input "214 Paige Ct" at bounding box center [463, 186] width 274 height 24
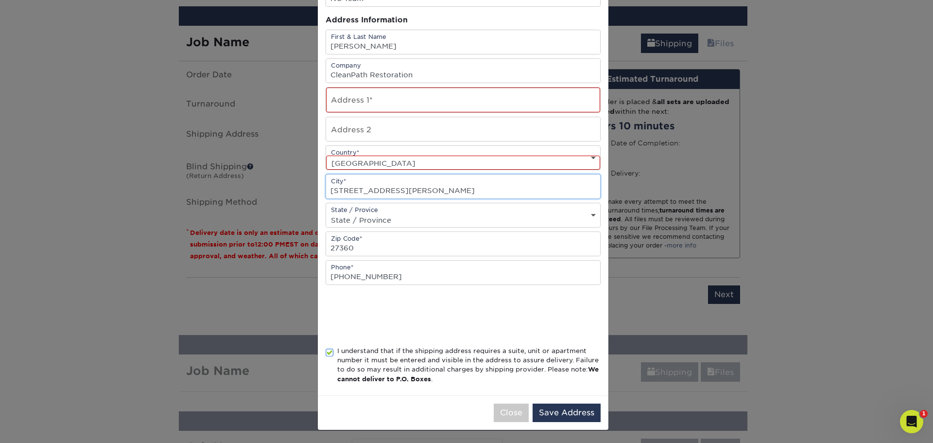
click at [362, 191] on input "214 Paige Ct" at bounding box center [463, 186] width 274 height 24
drag, startPoint x: 362, startPoint y: 82, endPoint x: 359, endPoint y: 87, distance: 6.3
click at [362, 82] on input "CleanPath Restoration" at bounding box center [463, 71] width 274 height 24
click at [349, 102] on input "text" at bounding box center [463, 99] width 274 height 25
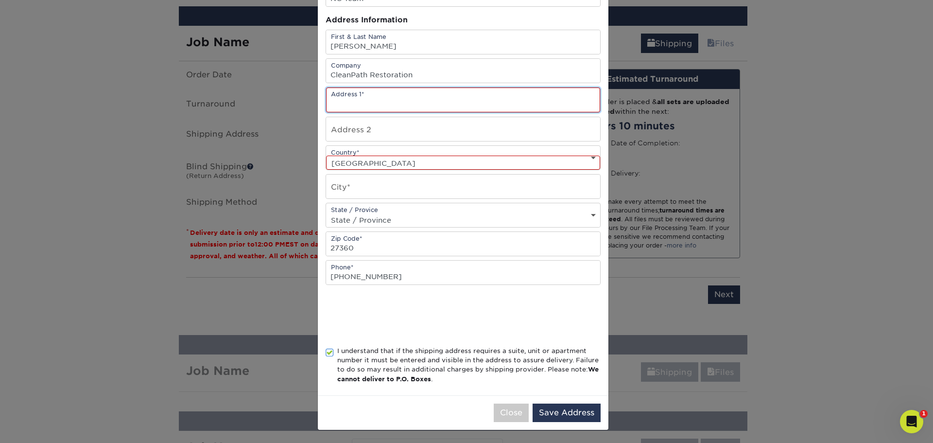
paste input "214 Paige Ct"
type input "214 Paige Ct"
click at [356, 189] on input "text" at bounding box center [463, 186] width 274 height 24
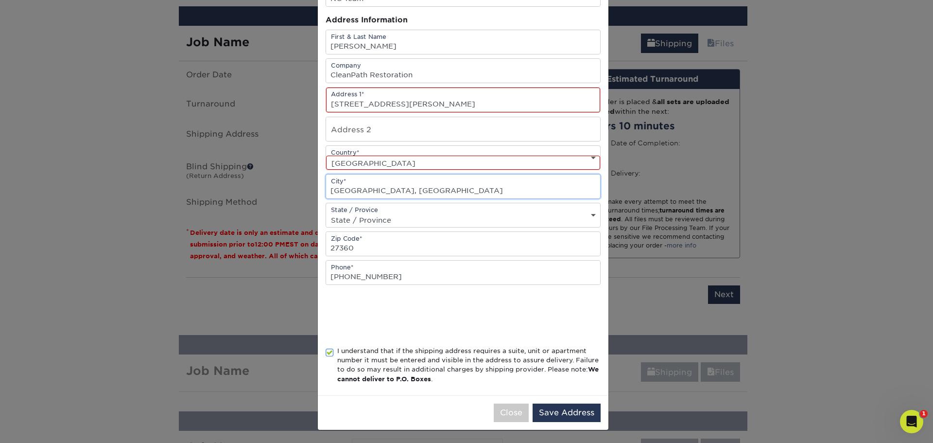
drag, startPoint x: 371, startPoint y: 192, endPoint x: 411, endPoint y: 192, distance: 39.8
click at [411, 192] on input "Thomasville, NC" at bounding box center [463, 186] width 274 height 24
type input "Thomasville"
click at [546, 409] on button "Save Address" at bounding box center [567, 412] width 68 height 18
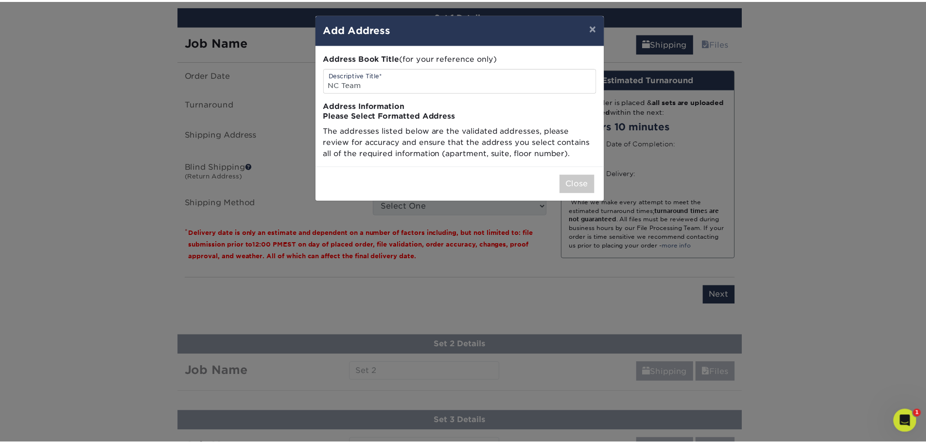
scroll to position [0, 0]
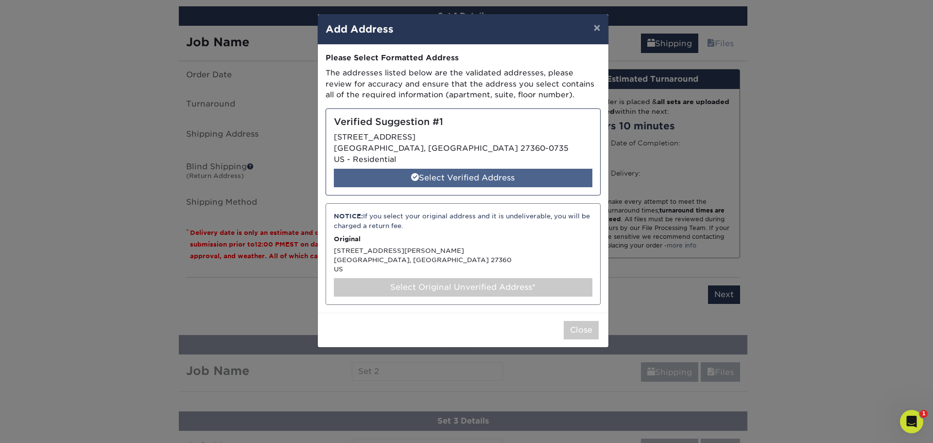
click at [525, 176] on div "Select Verified Address" at bounding box center [463, 178] width 258 height 18
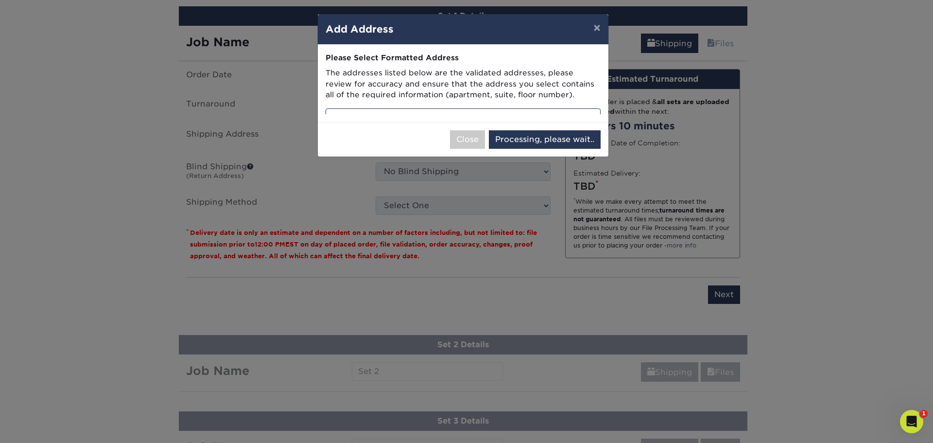
select select "285123"
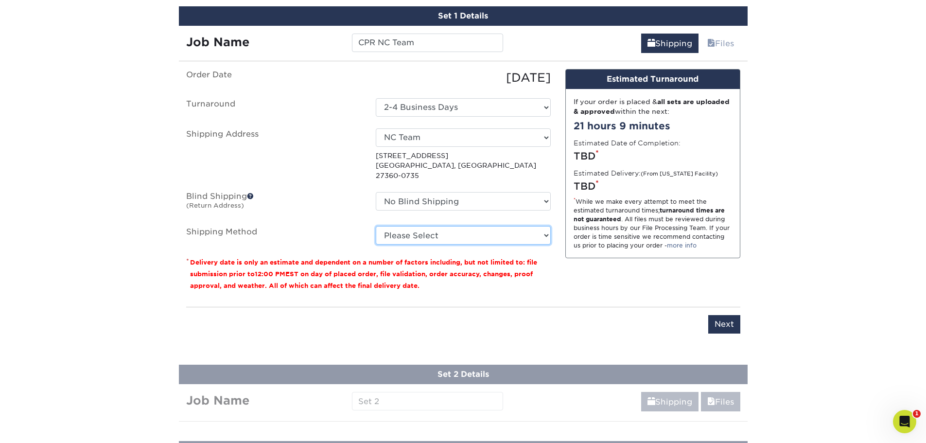
click at [522, 226] on select "Please Select Ground Shipping (+$8.96) 3 Day Shipping Service (+$20.08) 2 Day A…" at bounding box center [463, 235] width 175 height 18
select select "03"
click at [376, 226] on select "Please Select Ground Shipping (+$8.96) 3 Day Shipping Service (+$20.08) 2 Day A…" at bounding box center [463, 235] width 175 height 18
click at [521, 264] on small "Delivery date is only an estimate and dependent on a number of factors includin…" at bounding box center [363, 273] width 347 height 31
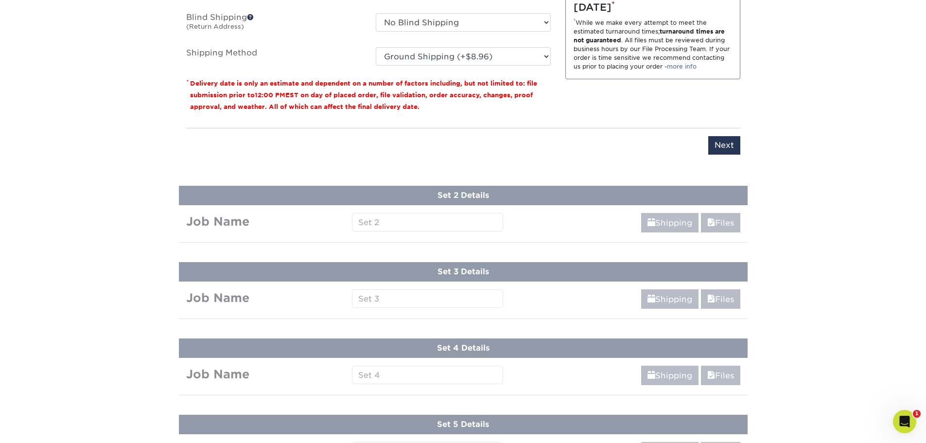
scroll to position [765, 0]
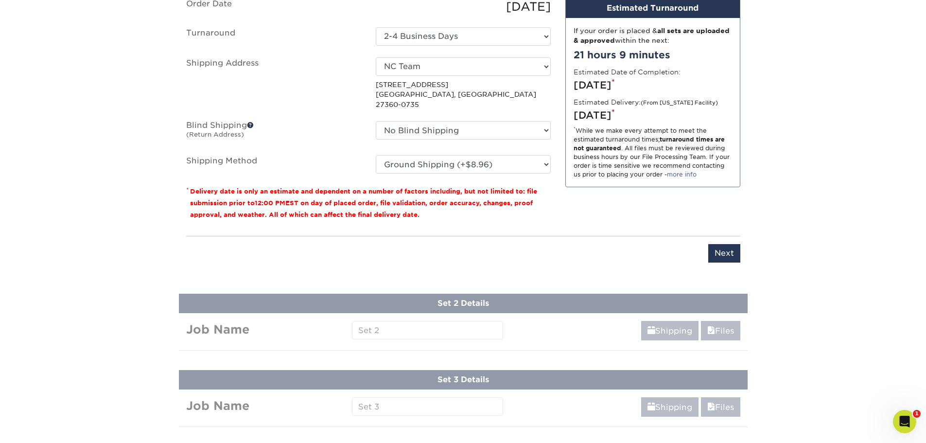
scroll to position [619, 0]
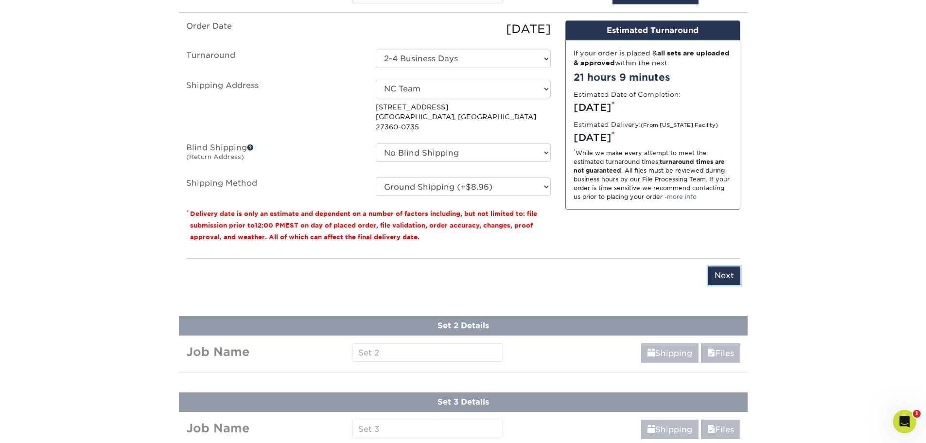
click at [722, 266] on input "Next" at bounding box center [724, 275] width 32 height 18
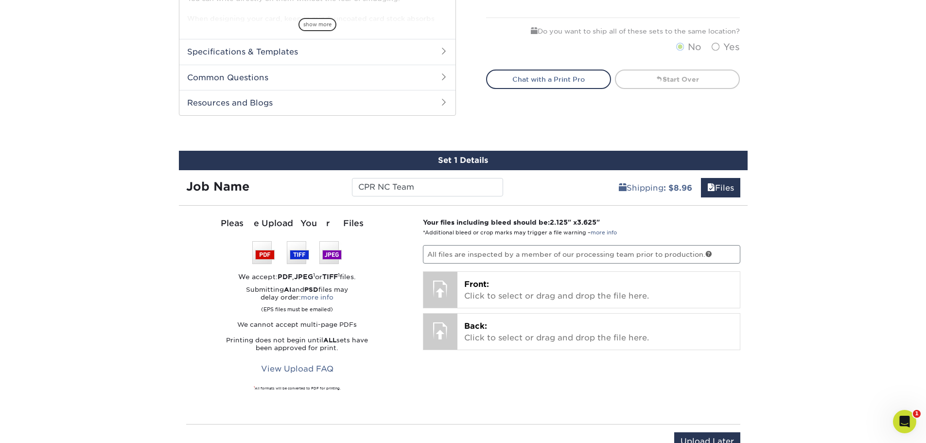
scroll to position [425, 0]
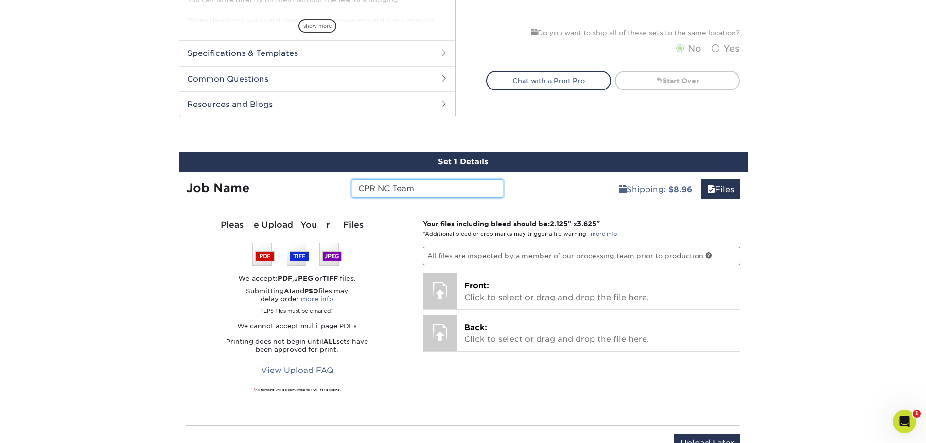
click at [414, 191] on input "CPR NC Team" at bounding box center [427, 188] width 151 height 18
click at [383, 189] on input "CPR NC Team" at bounding box center [427, 188] width 151 height 18
type input "CPR GA Team"
click at [389, 237] on div "Please Upload Your Files We accept: PDF , JPEG 1 or TIFF 1 files. Submitting AI…" at bounding box center [297, 316] width 223 height 195
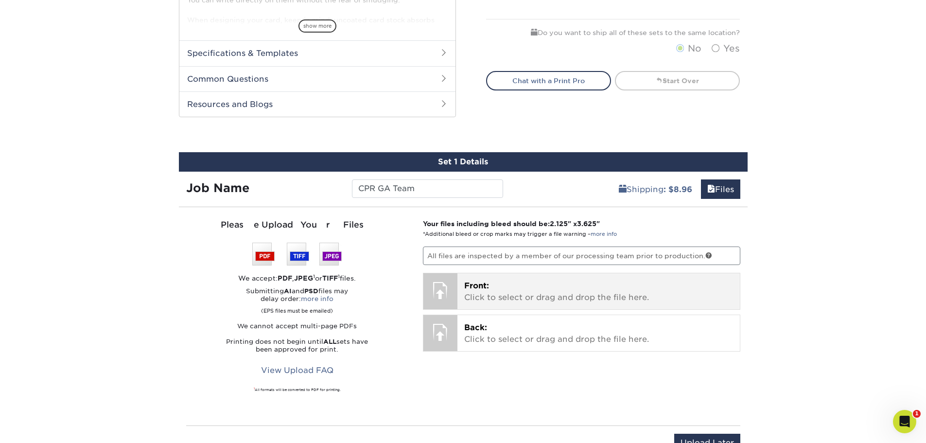
click at [476, 292] on p "Front: Click to select or drag and drop the file here." at bounding box center [598, 291] width 269 height 23
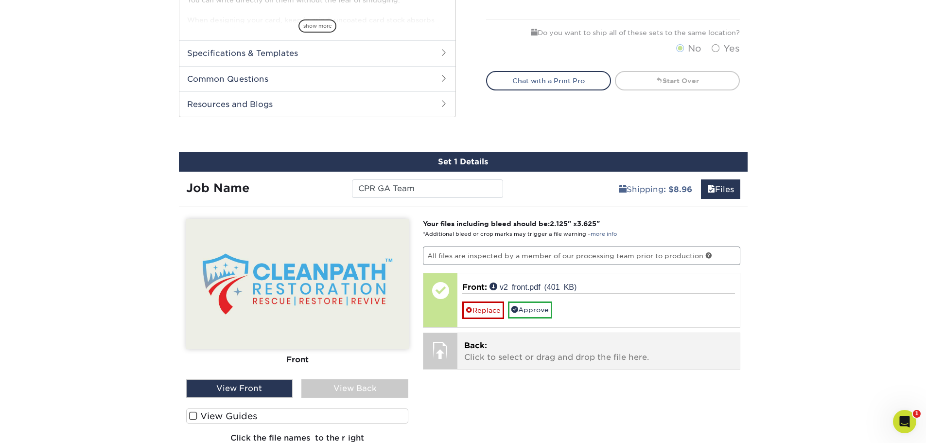
click at [483, 355] on p "Back: Click to select or drag and drop the file here." at bounding box center [598, 351] width 269 height 23
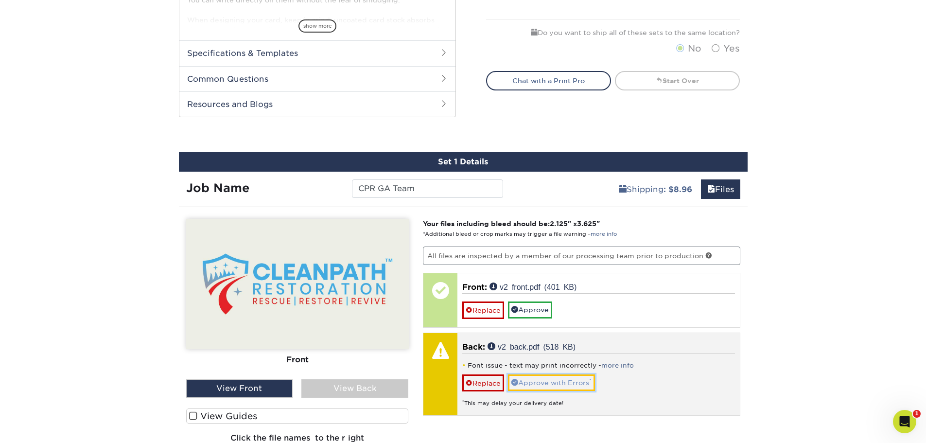
click at [569, 383] on link "Approve with Errors *" at bounding box center [551, 382] width 87 height 17
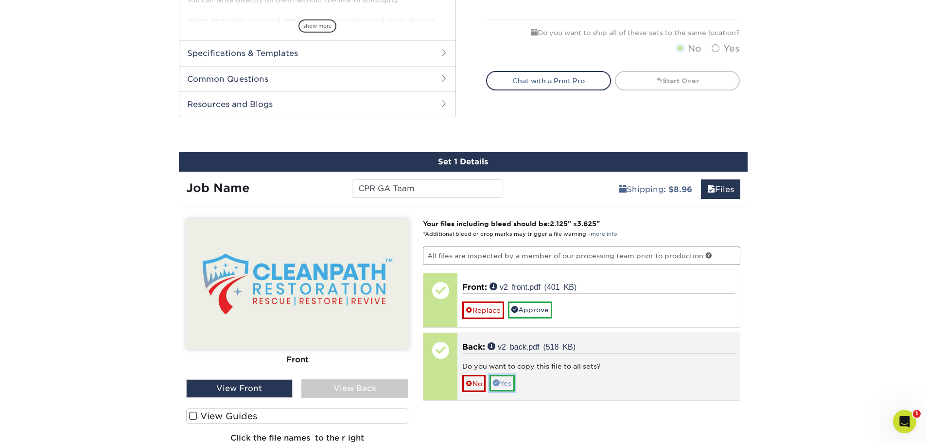
click at [511, 383] on link "Yes" at bounding box center [501, 383] width 25 height 17
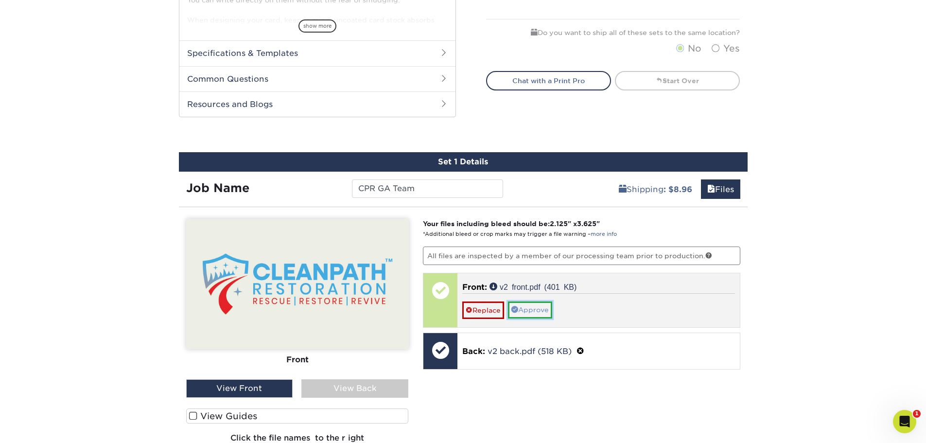
click at [537, 313] on link "Approve" at bounding box center [530, 309] width 44 height 17
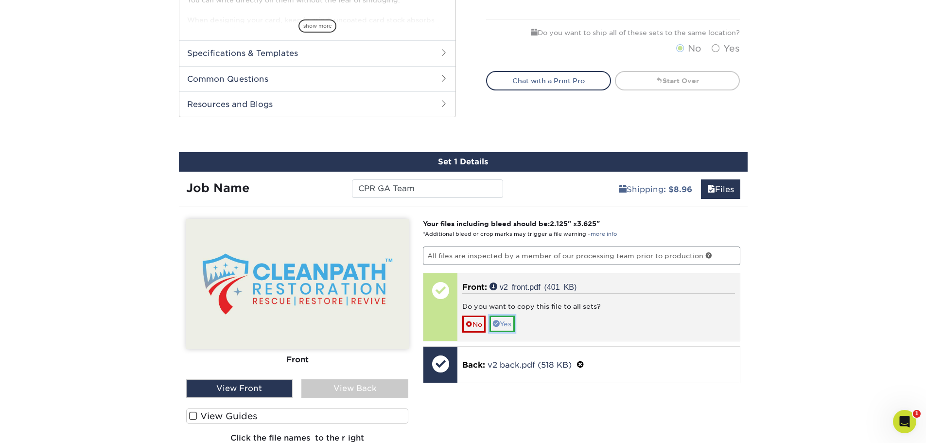
click at [512, 325] on link "Yes" at bounding box center [501, 323] width 25 height 17
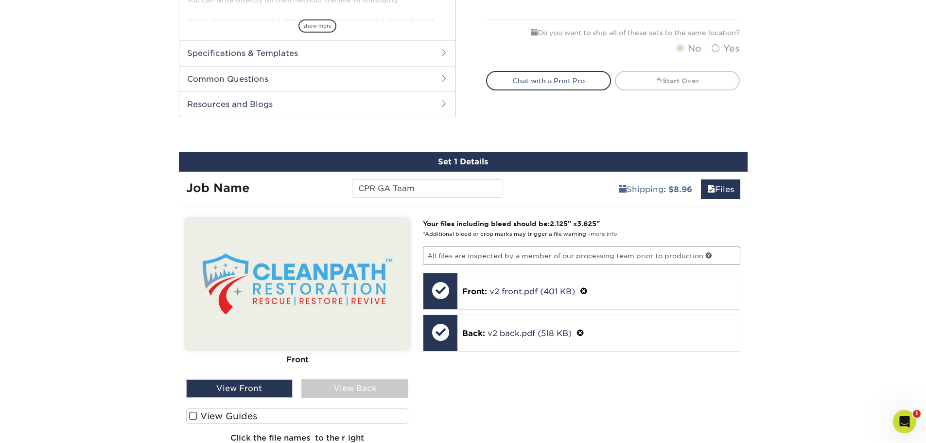
scroll to position [474, 0]
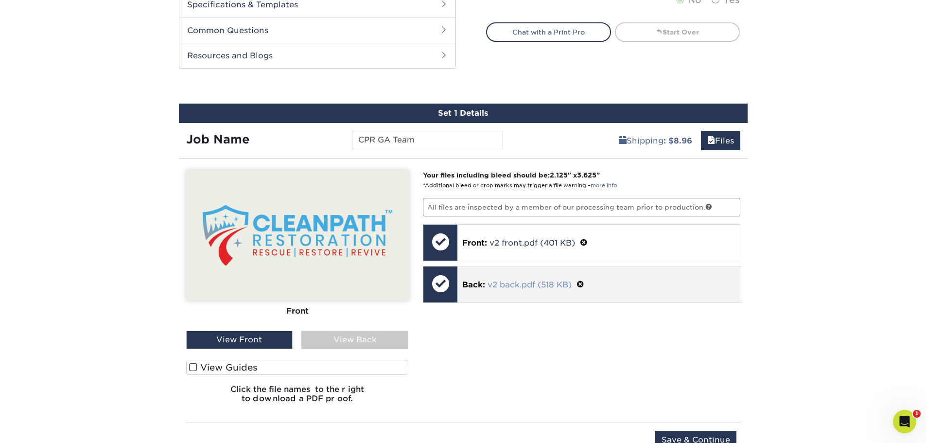
click at [499, 287] on link "v2 back.pdf (518 KB)" at bounding box center [529, 284] width 84 height 9
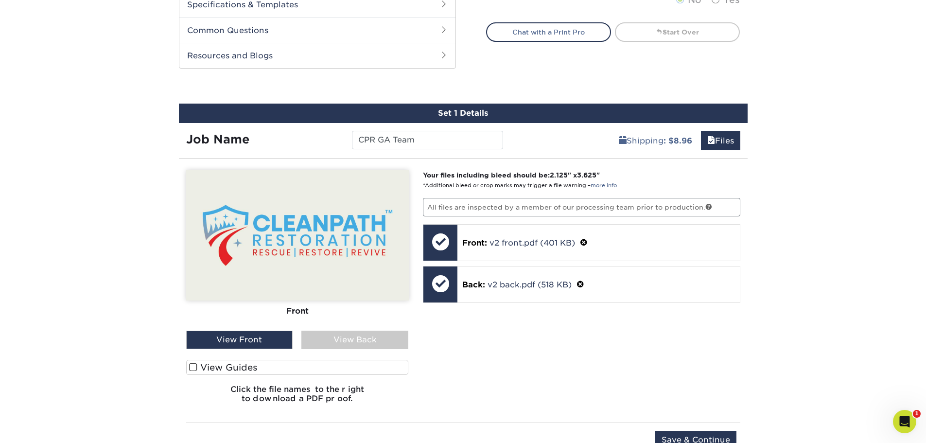
click at [340, 341] on div "View Back" at bounding box center [354, 339] width 107 height 18
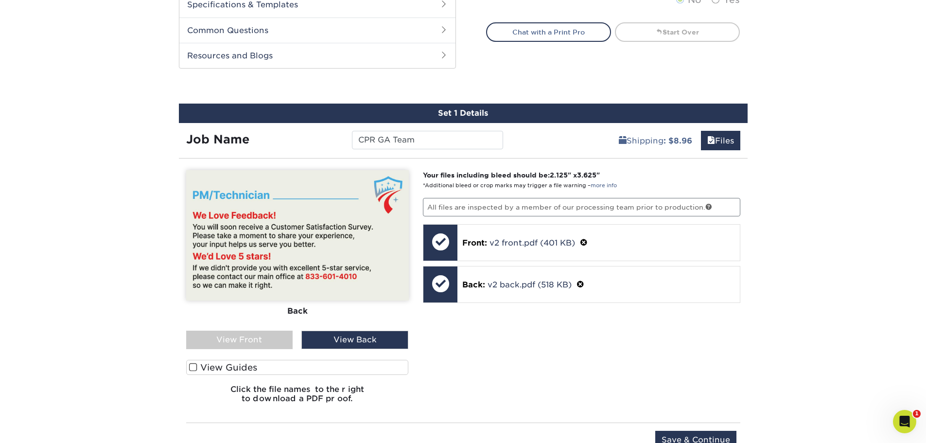
click at [260, 337] on div "View Front" at bounding box center [239, 339] width 107 height 18
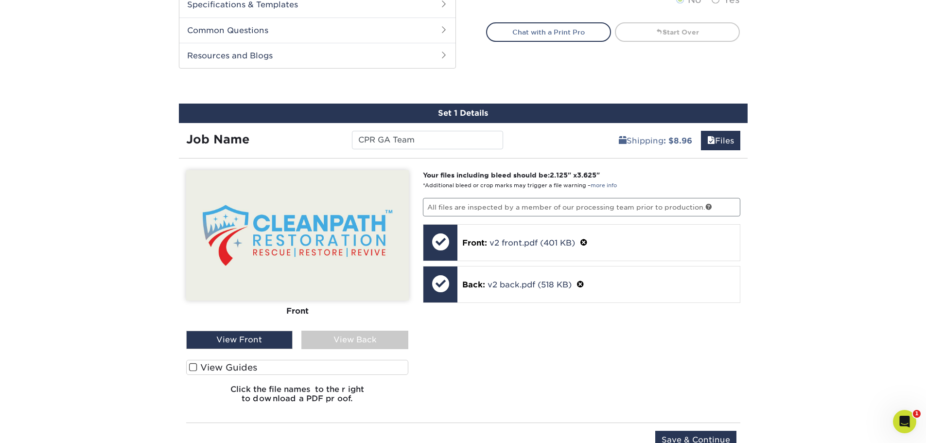
click at [193, 366] on span at bounding box center [193, 366] width 8 height 9
click at [0, 0] on input "View Guides" at bounding box center [0, 0] width 0 height 0
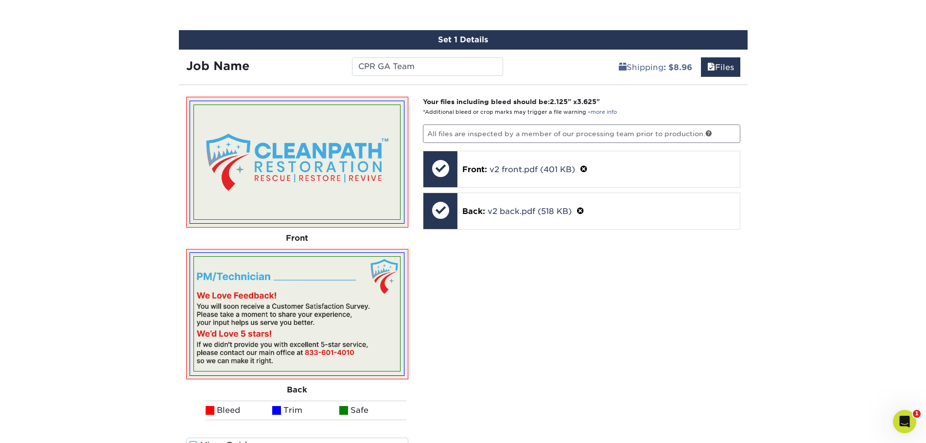
scroll to position [522, 0]
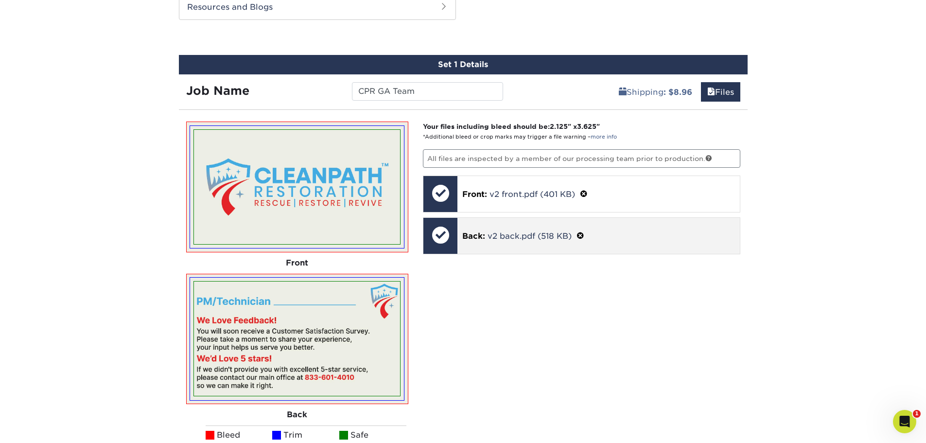
click at [583, 234] on span at bounding box center [580, 235] width 8 height 9
click at [481, 245] on link "Ok" at bounding box center [473, 248] width 23 height 17
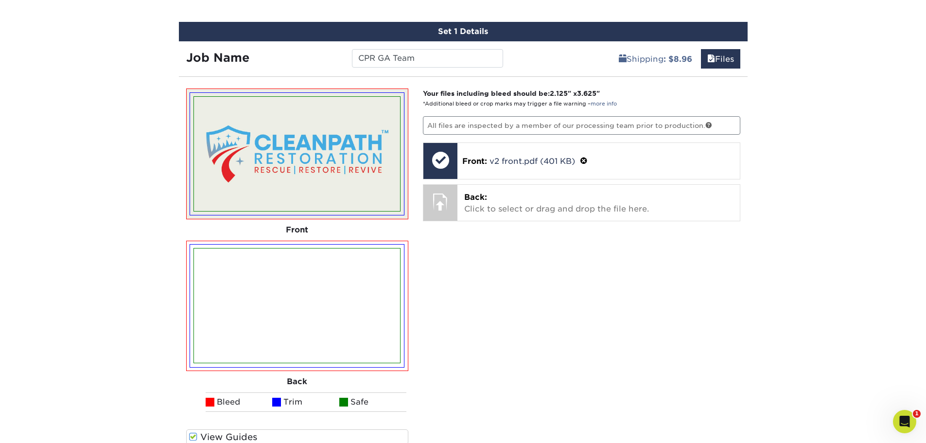
scroll to position [571, 0]
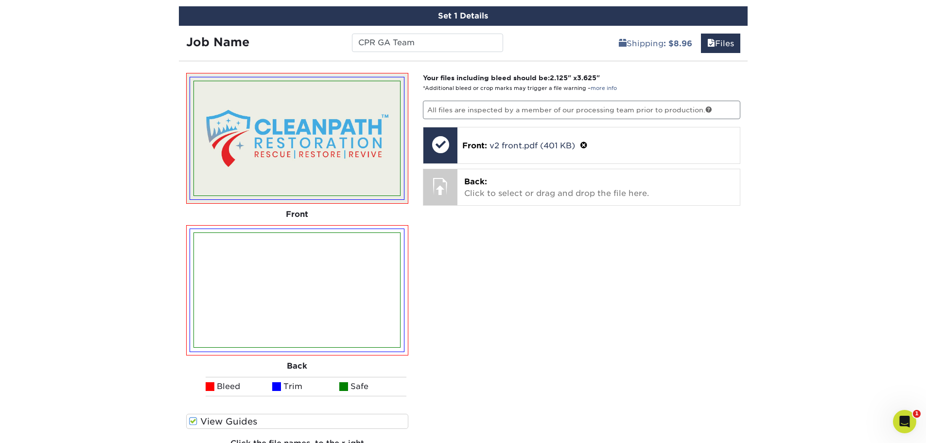
click at [326, 291] on img at bounding box center [297, 290] width 206 height 114
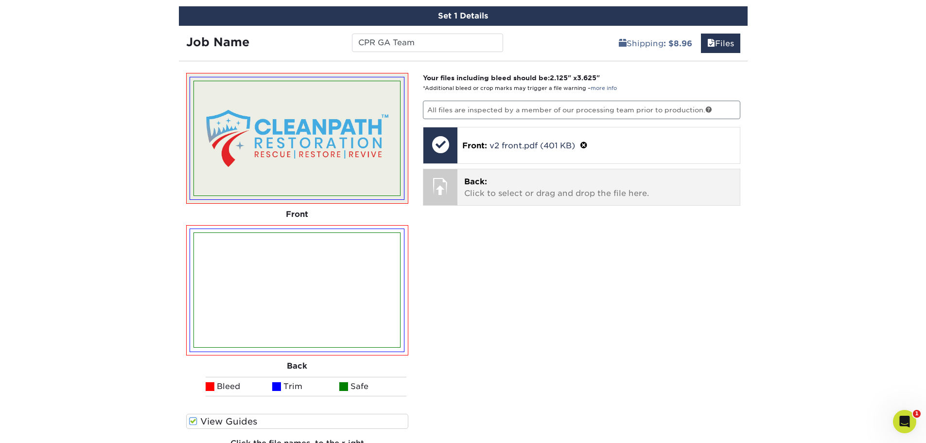
click at [465, 189] on p "Back: Click to select or drag and drop the file here." at bounding box center [598, 187] width 269 height 23
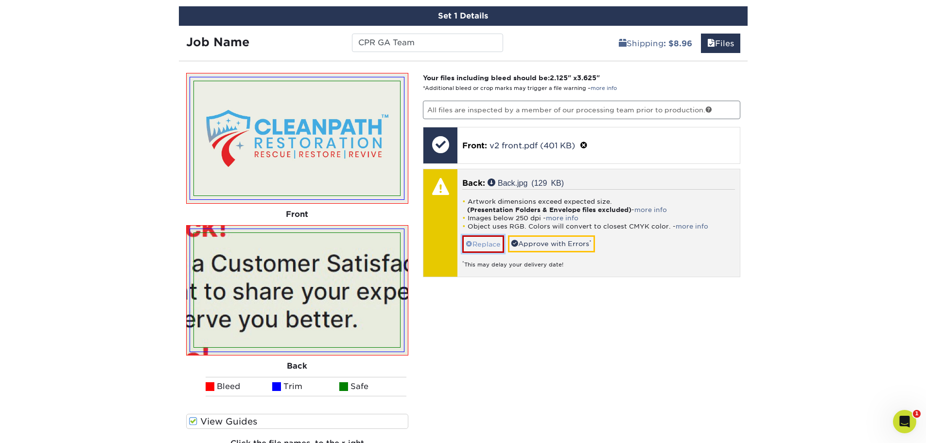
click at [484, 245] on link "Replace" at bounding box center [483, 243] width 42 height 17
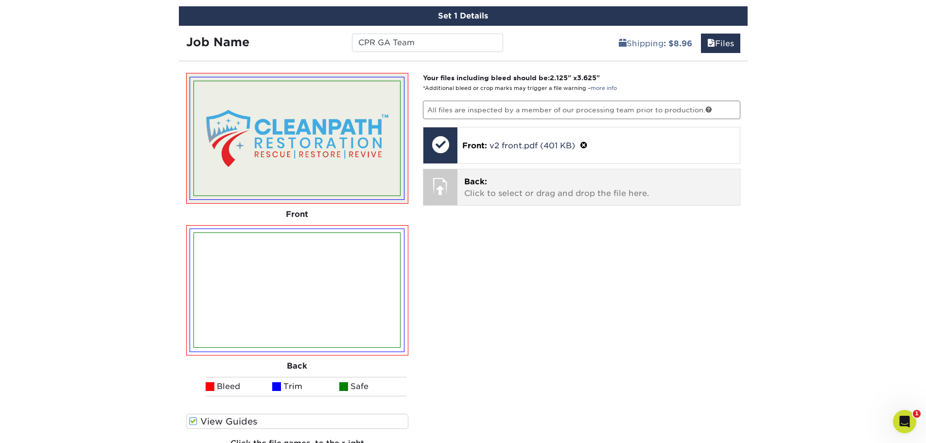
click at [485, 181] on span "Back:" at bounding box center [475, 181] width 23 height 9
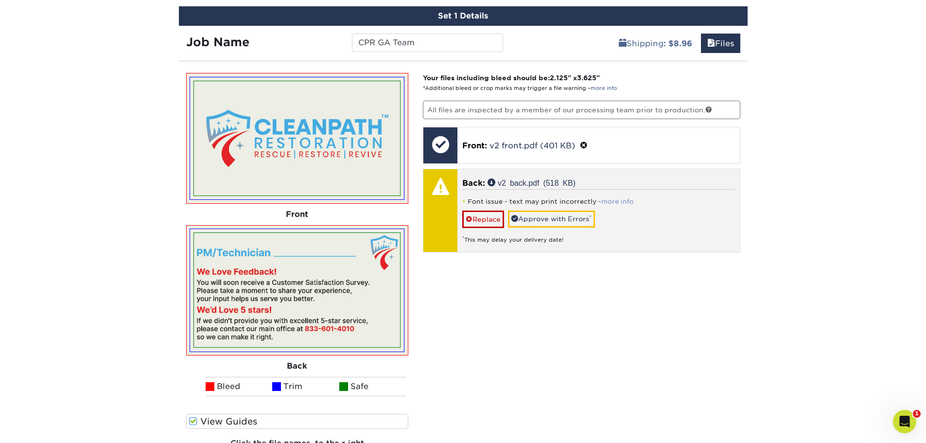
click at [609, 202] on link "more info" at bounding box center [617, 201] width 33 height 7
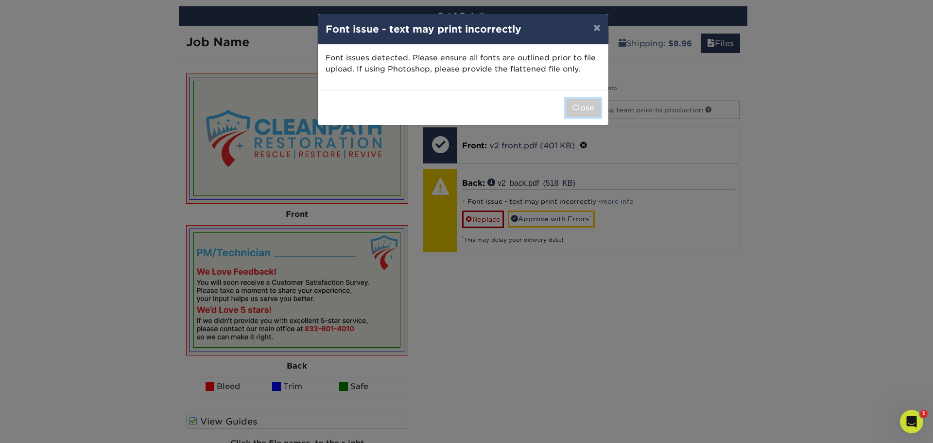
click at [584, 100] on button "Close" at bounding box center [583, 108] width 35 height 18
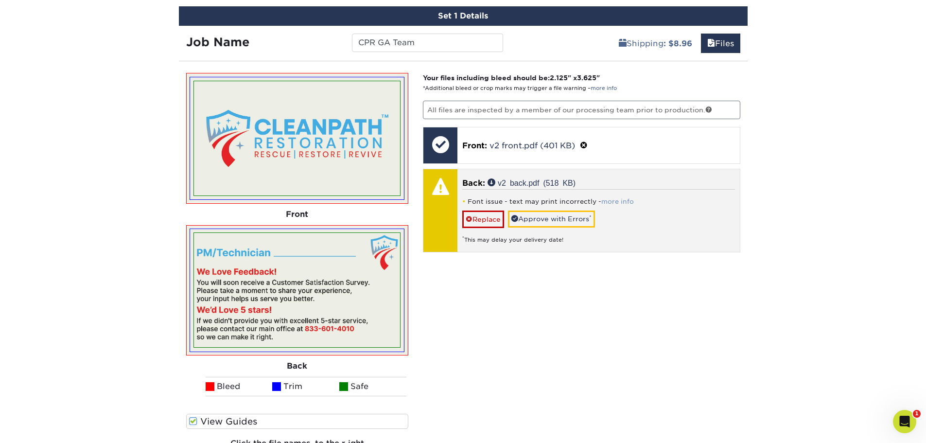
click at [608, 201] on link "more info" at bounding box center [617, 201] width 33 height 7
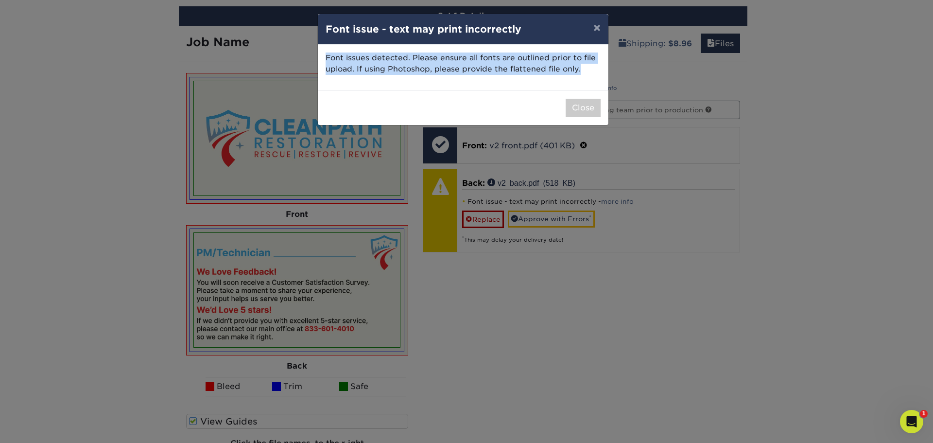
drag, startPoint x: 577, startPoint y: 68, endPoint x: 320, endPoint y: 58, distance: 256.7
click at [320, 58] on div "Font issues detected. Please ensure all fonts are outlined prior to file upload…" at bounding box center [463, 68] width 291 height 46
copy p "Font issues detected. Please ensure all fonts are outlined prior to file upload…"
click at [572, 112] on button "Close" at bounding box center [583, 108] width 35 height 18
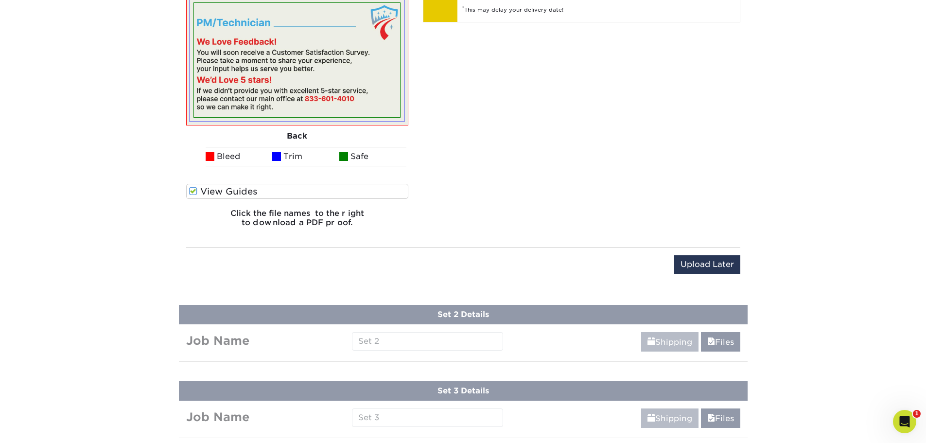
scroll to position [814, 0]
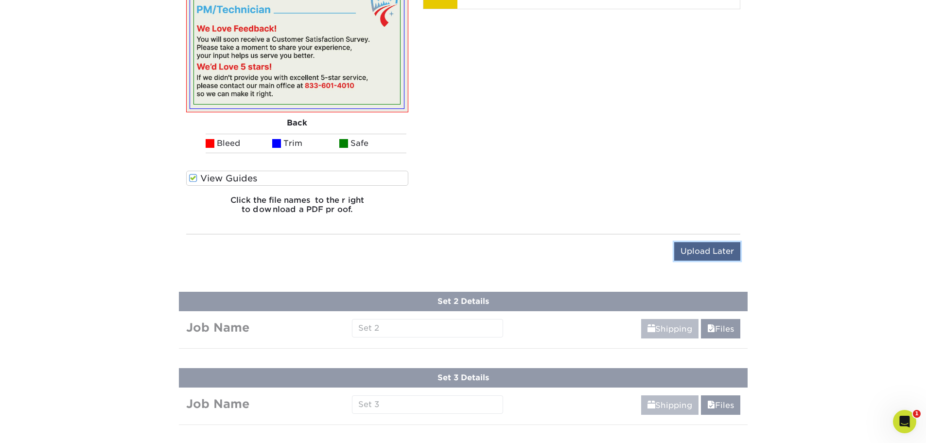
click at [711, 253] on input "Upload Later" at bounding box center [707, 251] width 66 height 18
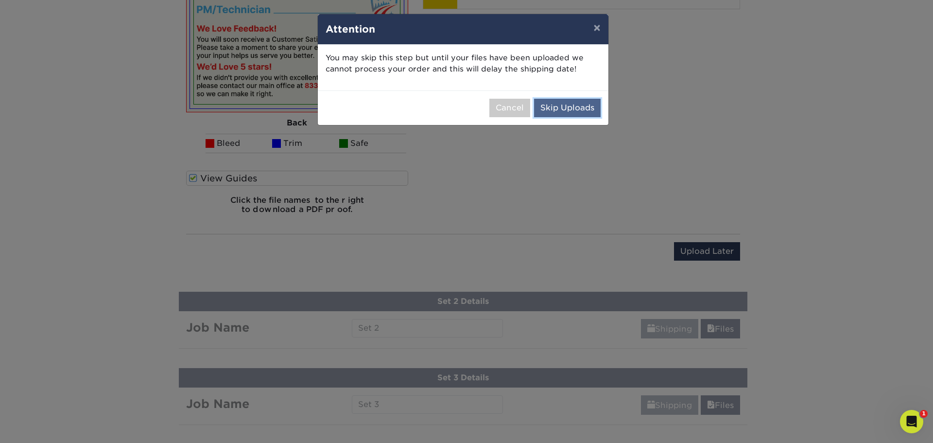
click at [579, 111] on button "Skip Uploads" at bounding box center [567, 108] width 67 height 18
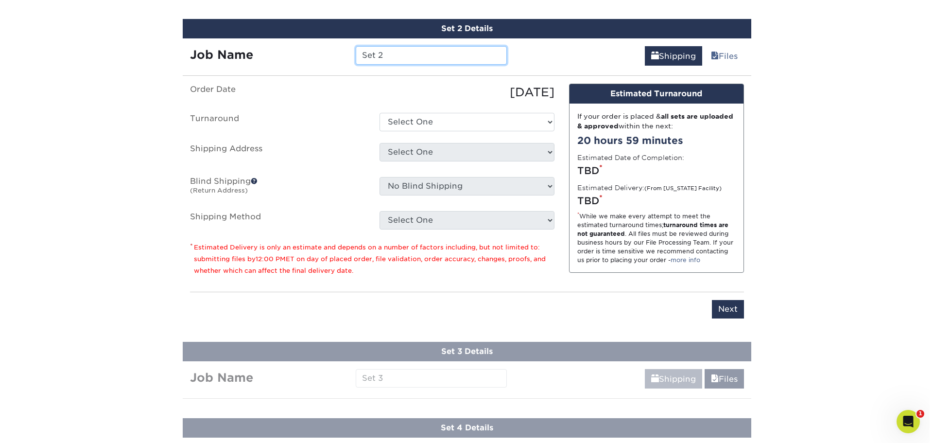
scroll to position [629, 0]
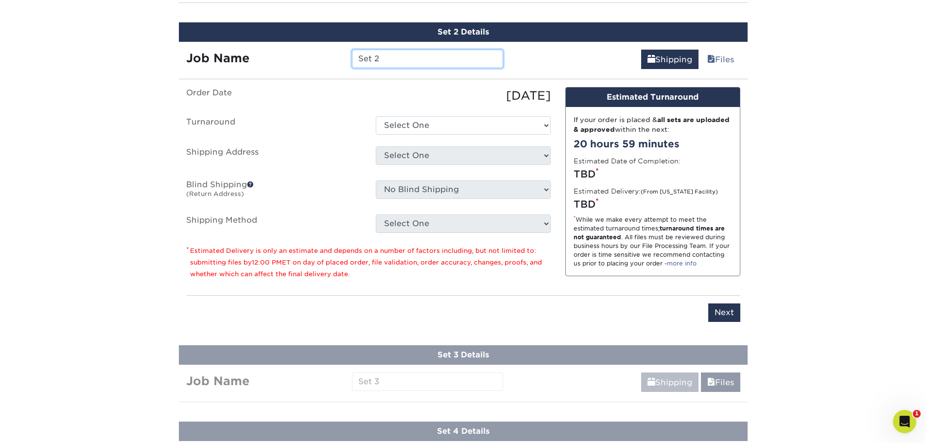
click at [384, 57] on input "Set 2" at bounding box center [427, 59] width 151 height 18
type input "CPR GA Team"
click at [424, 124] on select "Select One 2-4 Business Days 2 Day Next Business Day" at bounding box center [463, 125] width 175 height 18
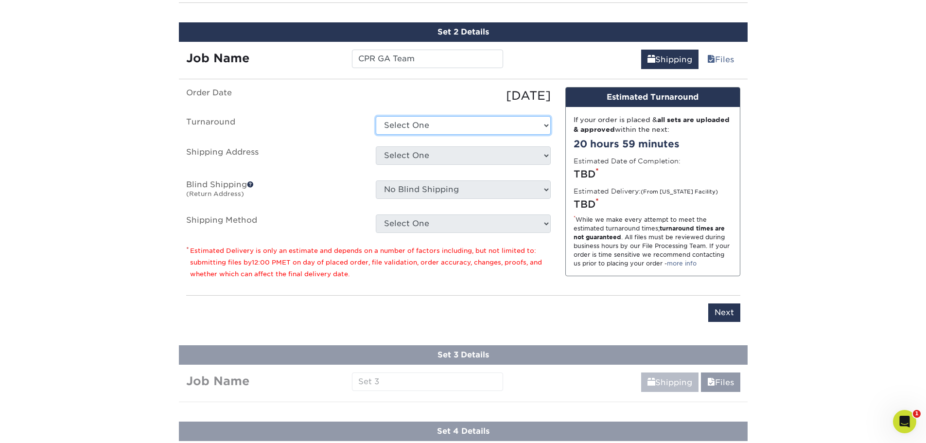
select select "c171f5d3-93e3-481a-b0a0-31d6facb0abc"
click at [376, 116] on select "Select One 2-4 Business Days 2 Day Next Business Day" at bounding box center [463, 125] width 175 height 18
click at [419, 154] on select "Select One + Add New Address" at bounding box center [463, 155] width 175 height 18
select select "newaddress"
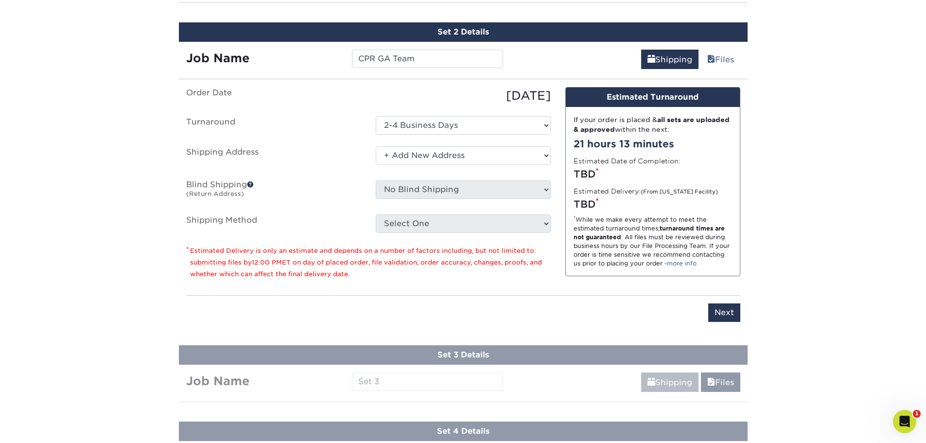
click at [376, 146] on select "Select One + Add New Address" at bounding box center [463, 155] width 175 height 18
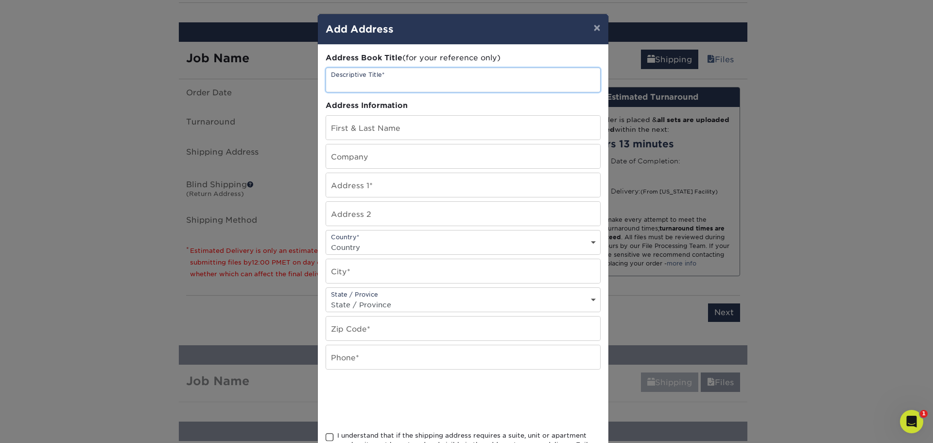
click at [359, 83] on input "text" at bounding box center [463, 80] width 274 height 24
type input "GA Team"
paste input "[PERSON_NAME]"
type input "[PERSON_NAME]"
type input "CleanPath Restoration"
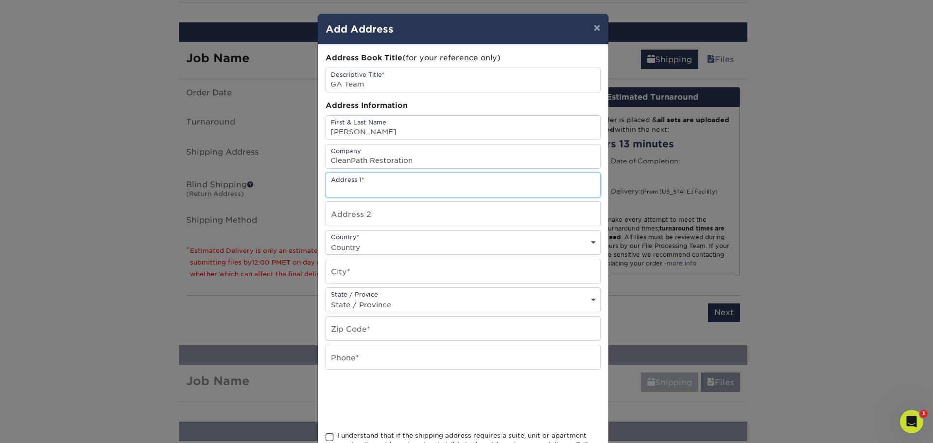
click at [415, 189] on input "text" at bounding box center [463, 185] width 274 height 24
paste input "6250 Riverview Rd. Se"
type input "6250 Riverview Rd. Se"
click at [357, 239] on div "Country* Country United States Canada ----------------------------- Afghanistan…" at bounding box center [463, 242] width 275 height 25
click at [351, 242] on select "Country United States Canada ----------------------------- Afghanistan Albania …" at bounding box center [463, 247] width 274 height 14
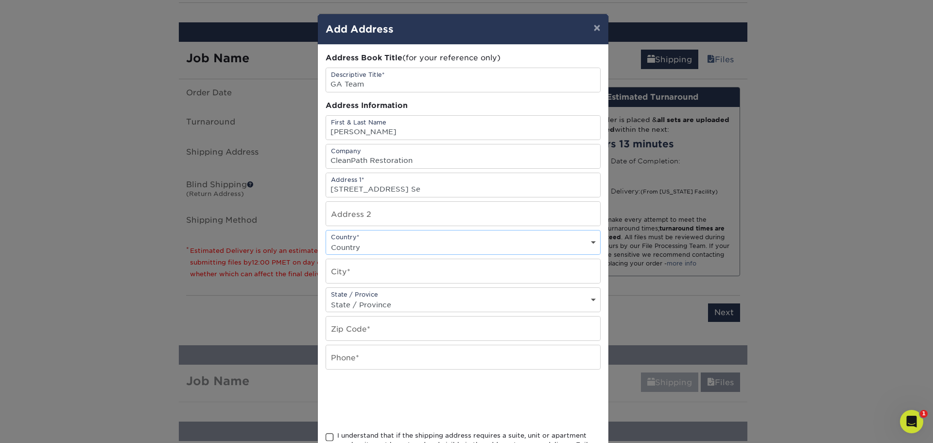
select select "US"
click at [326, 240] on select "Country United States Canada ----------------------------- Afghanistan Albania …" at bounding box center [463, 247] width 274 height 14
click at [365, 273] on input "text" at bounding box center [463, 271] width 274 height 24
type input "Mableton"
select select "GA"
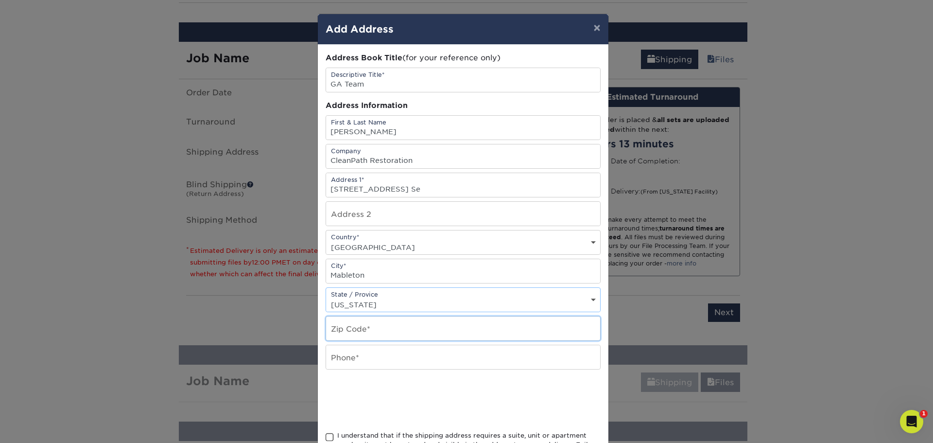
click at [366, 330] on input "text" at bounding box center [463, 328] width 274 height 24
type input "30126"
click at [347, 217] on input "text" at bounding box center [463, 214] width 274 height 24
type input "Apt # 3105"
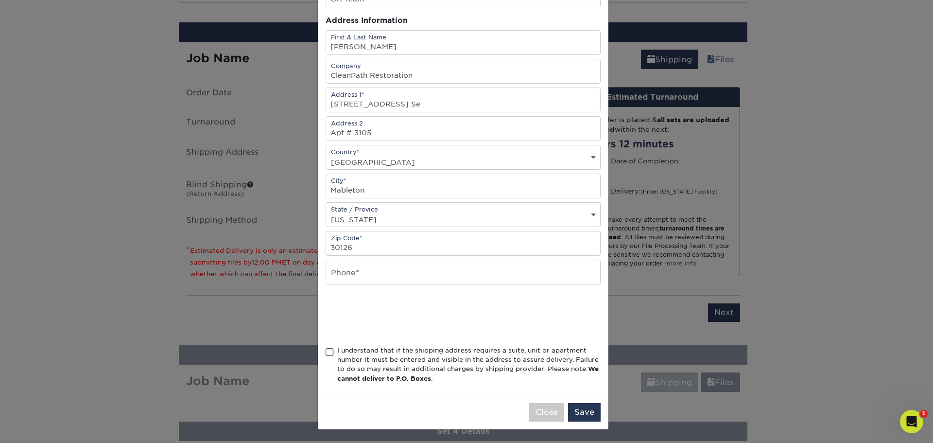
scroll to position [86, 0]
click at [331, 351] on div "I understand that if the shipping address requires a suite, unit or apartment n…" at bounding box center [463, 366] width 275 height 42
click at [328, 352] on span at bounding box center [330, 351] width 8 height 9
click at [0, 0] on input "I understand that if the shipping address requires a suite, unit or apartment n…" at bounding box center [0, 0] width 0 height 0
click at [581, 413] on button "Save" at bounding box center [584, 411] width 33 height 18
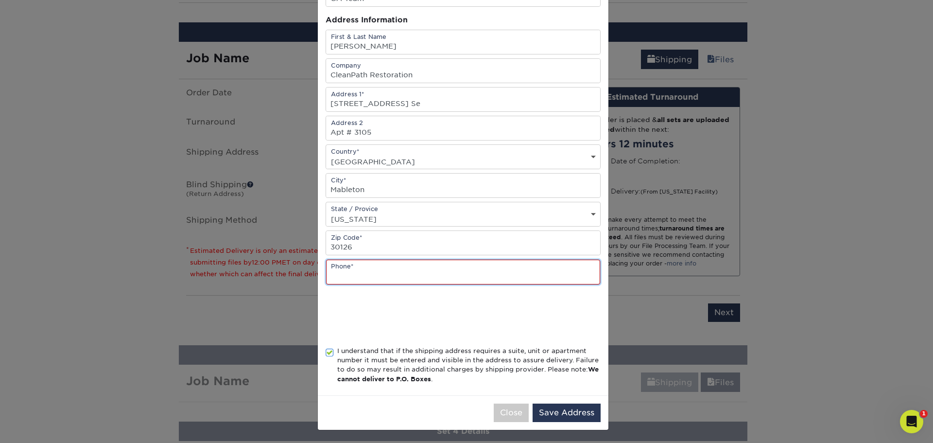
paste input "q.phifer@cleanpathrestoration.com"
type input "q.phifer@cleanpathrestoration.com"
click at [541, 294] on div "Address Book Title (for your reference only) Descriptive Title* GA Team Address…" at bounding box center [463, 177] width 275 height 420
click at [555, 412] on button "Save Address" at bounding box center [567, 412] width 68 height 18
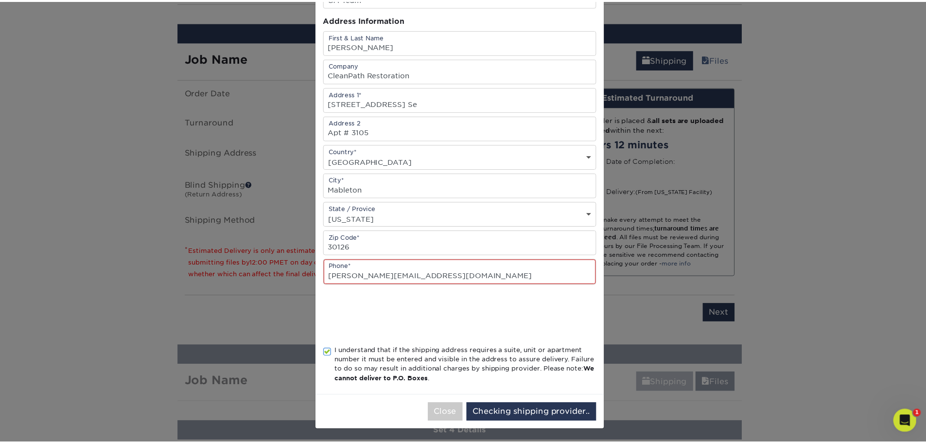
scroll to position [0, 0]
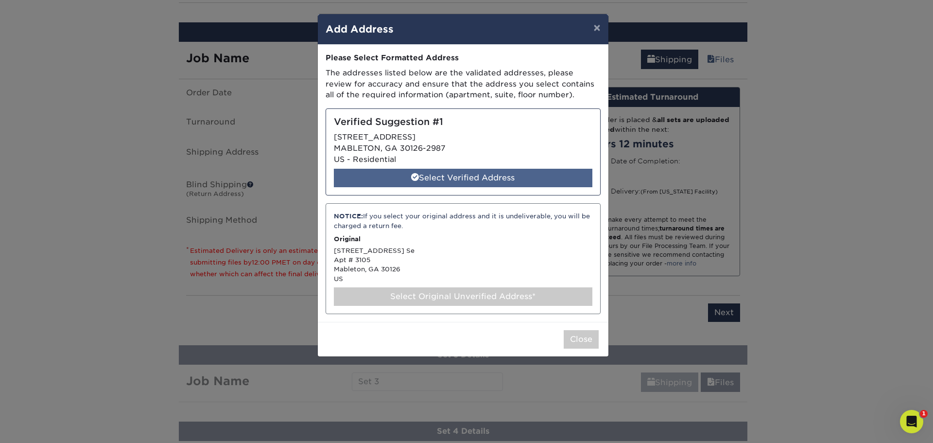
click at [523, 183] on div "Select Verified Address" at bounding box center [463, 178] width 258 height 18
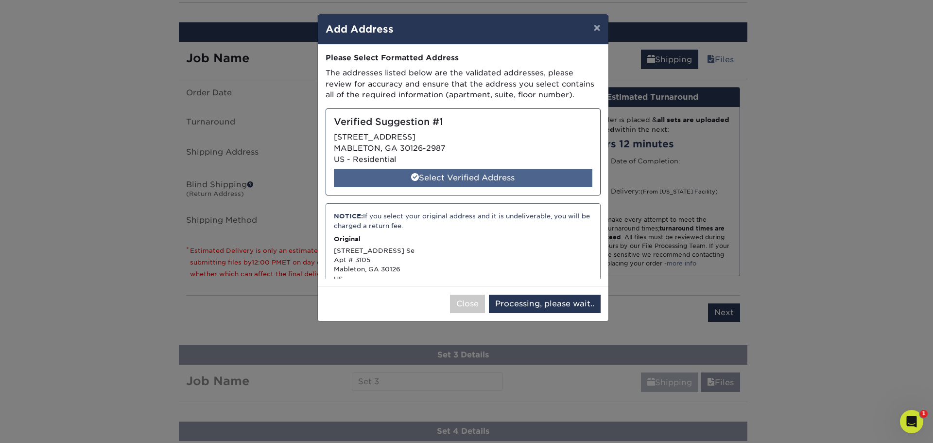
select select "285126"
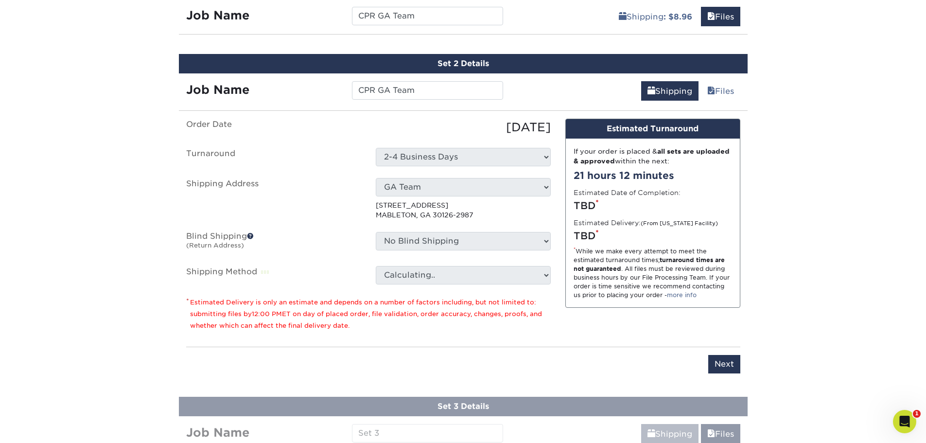
scroll to position [581, 0]
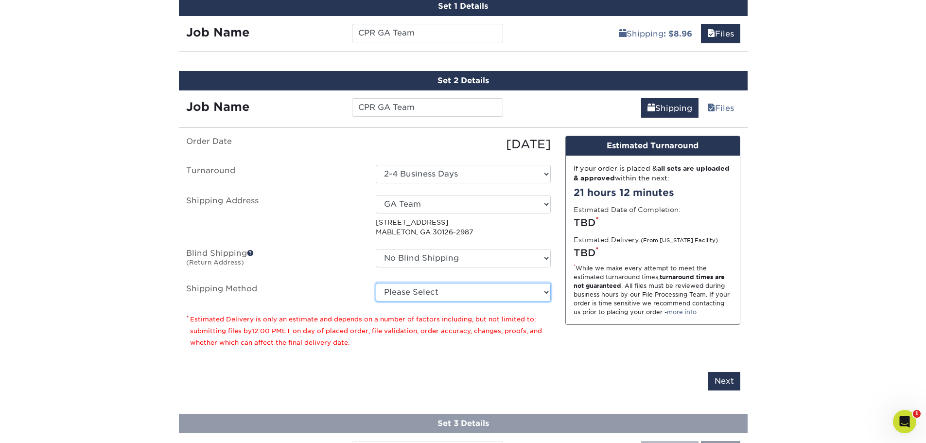
click at [452, 292] on select "Please Select Ground Shipping (+$8.96) 3 Day Shipping Service (+$20.08) 2 Day A…" at bounding box center [463, 292] width 175 height 18
select select "03"
click at [376, 283] on select "Please Select Ground Shipping (+$8.96) 3 Day Shipping Service (+$20.08) 2 Day A…" at bounding box center [463, 292] width 175 height 18
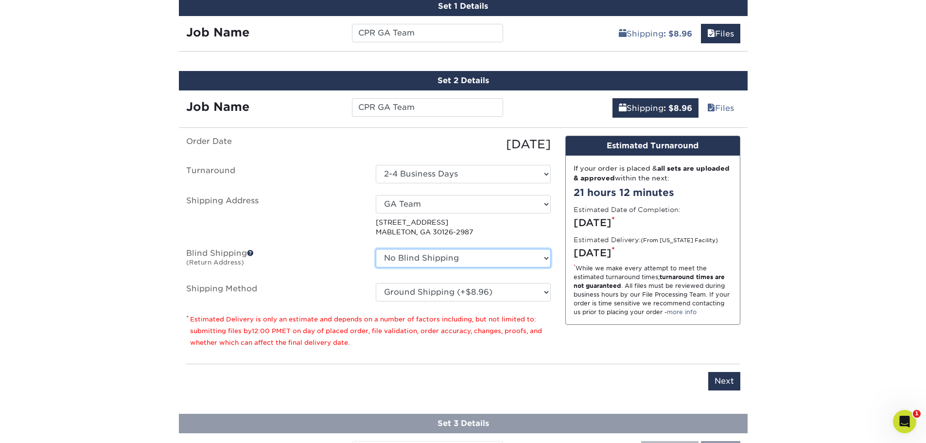
click at [535, 258] on select "No Blind Shipping + Add New Address" at bounding box center [463, 258] width 175 height 18
click at [337, 299] on label "Shipping Method" at bounding box center [273, 292] width 189 height 18
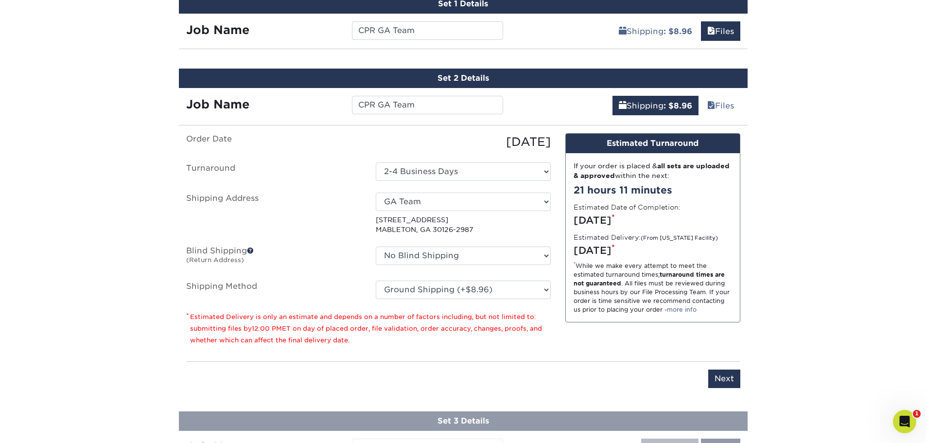
scroll to position [680, 0]
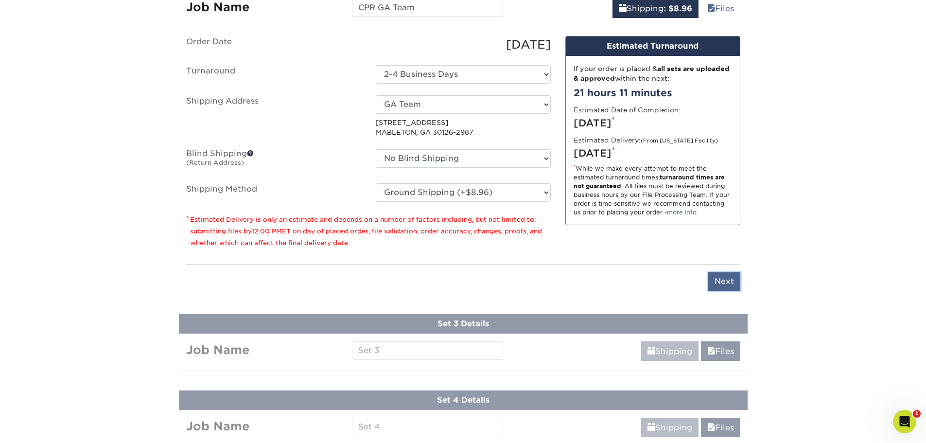
click at [722, 276] on input "Next" at bounding box center [724, 281] width 32 height 18
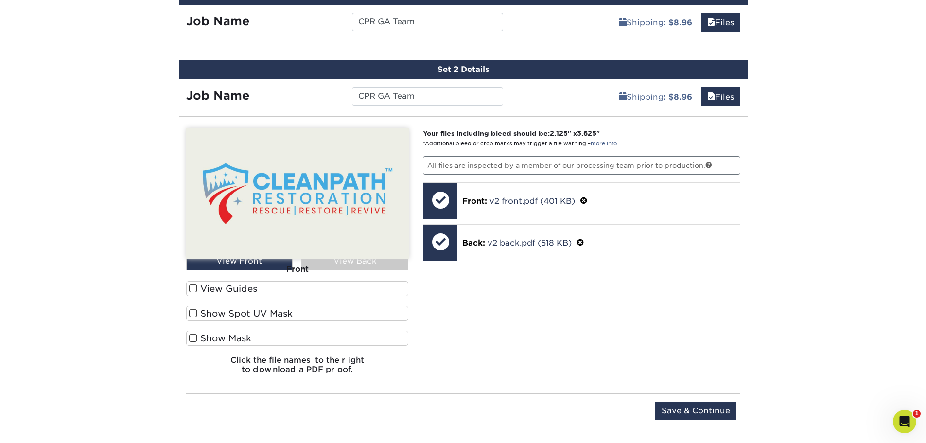
scroll to position [583, 0]
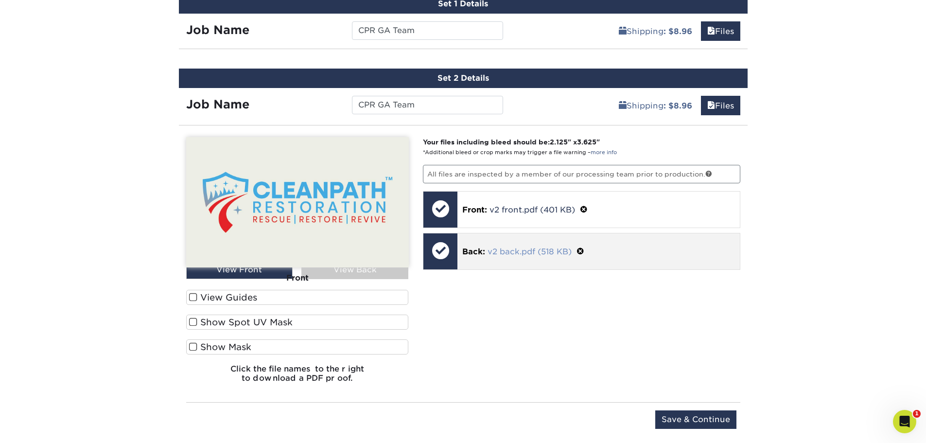
click at [517, 256] on link "v2 back.pdf (518 KB)" at bounding box center [529, 251] width 84 height 9
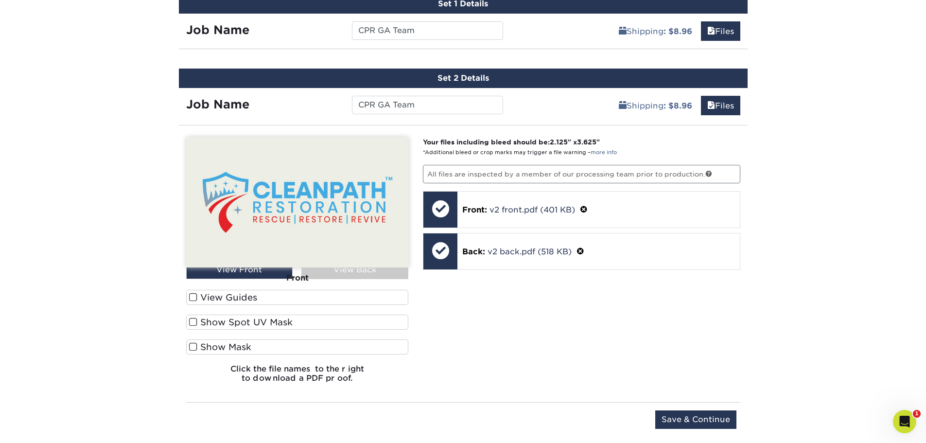
click at [327, 273] on div "Front" at bounding box center [297, 277] width 223 height 21
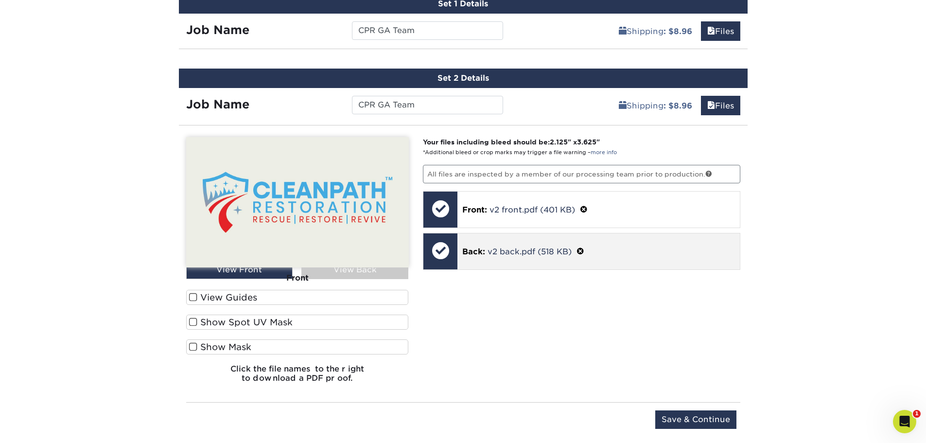
click at [512, 241] on div "Back: v2 back.pdf (518 KB)" at bounding box center [598, 251] width 282 height 36
click at [499, 256] on link "v2 back.pdf (518 KB)" at bounding box center [529, 251] width 84 height 9
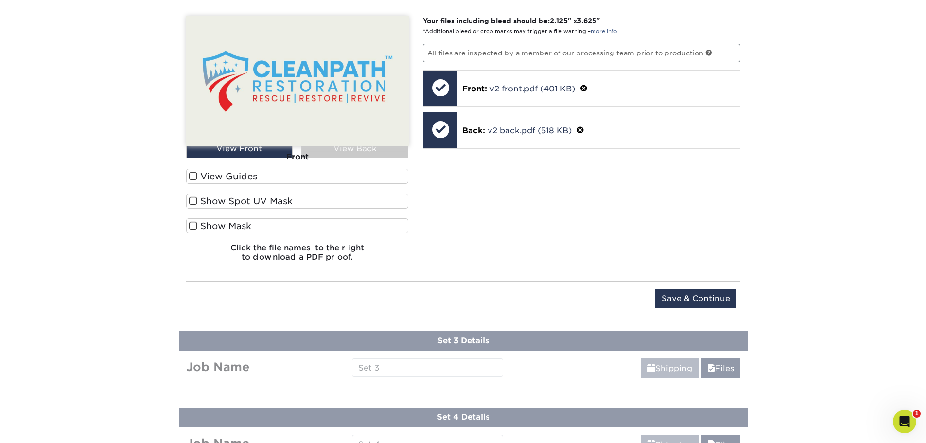
scroll to position [729, 0]
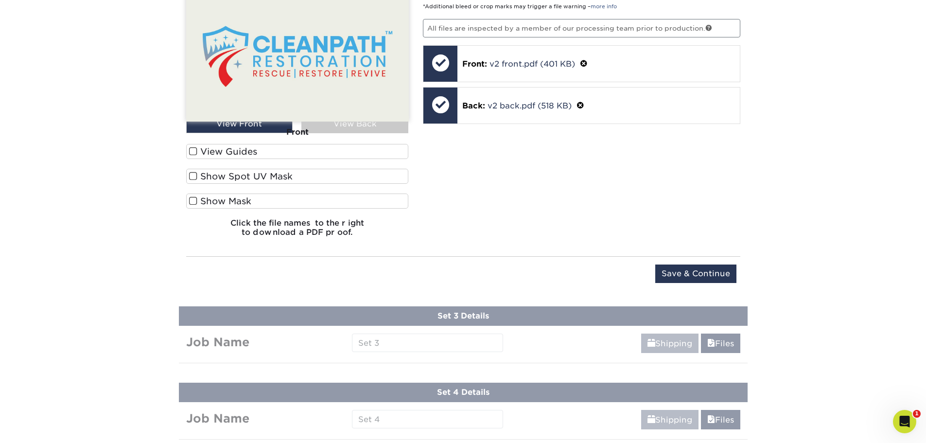
click at [654, 271] on div "Upload Later Save & Continue Continue" at bounding box center [463, 279] width 554 height 30
click at [669, 270] on input "Save & Continue" at bounding box center [695, 273] width 81 height 18
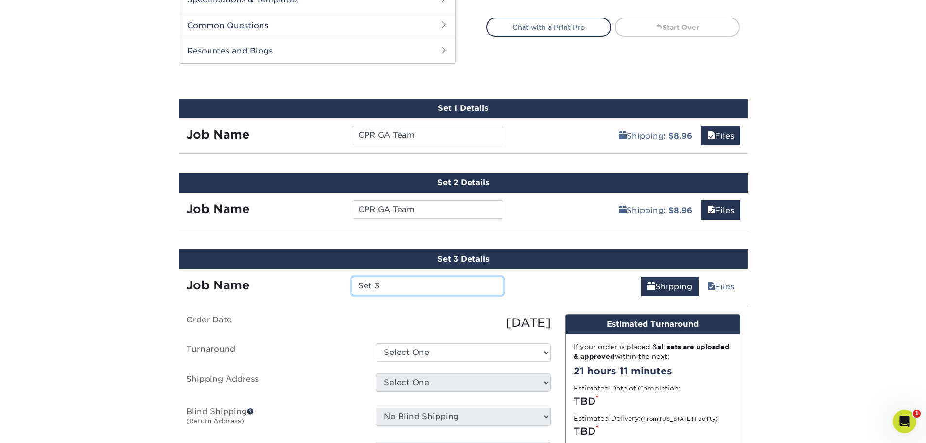
scroll to position [463, 0]
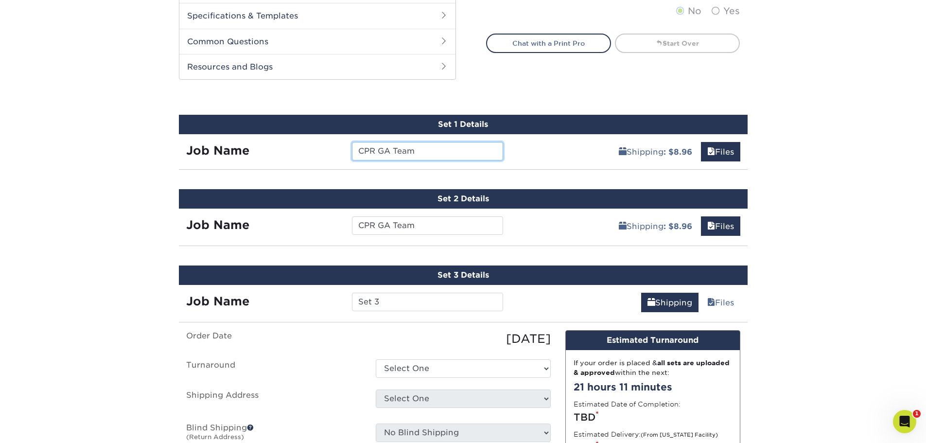
click at [389, 150] on input "CPR GA Team" at bounding box center [427, 151] width 151 height 18
click at [382, 151] on input "CPR GA Team" at bounding box center [427, 151] width 151 height 18
click at [434, 120] on div "Set 1 Details" at bounding box center [463, 124] width 568 height 19
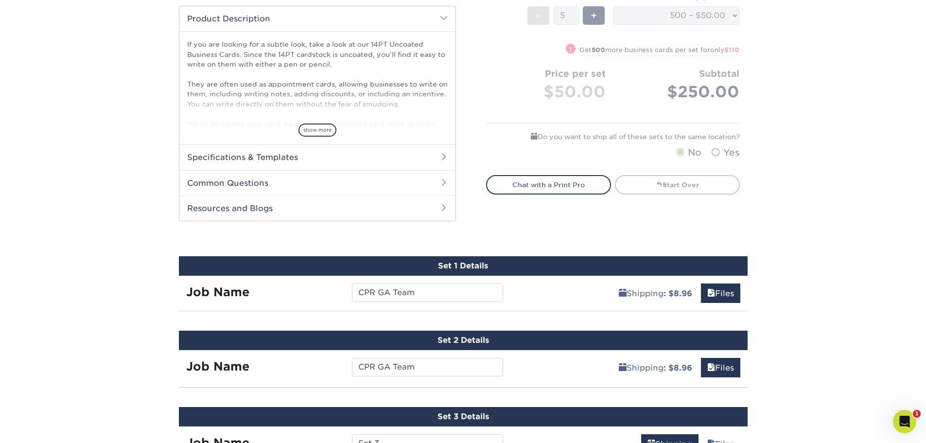
scroll to position [437, 0]
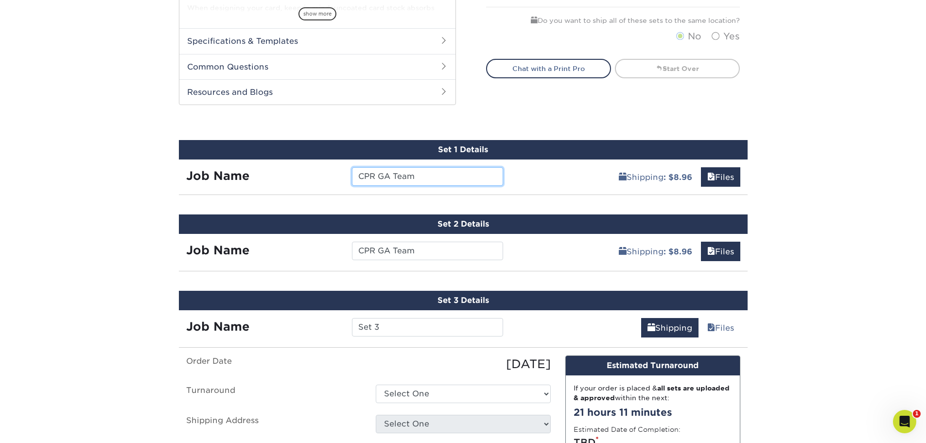
click at [386, 170] on input "CPR GA Team" at bounding box center [427, 176] width 151 height 18
click at [384, 175] on input "CPR GA Team" at bounding box center [427, 176] width 151 height 18
type input "CPR NC Team"
click at [568, 250] on div "Shipping : $8.96 Files Continue" at bounding box center [628, 248] width 237 height 29
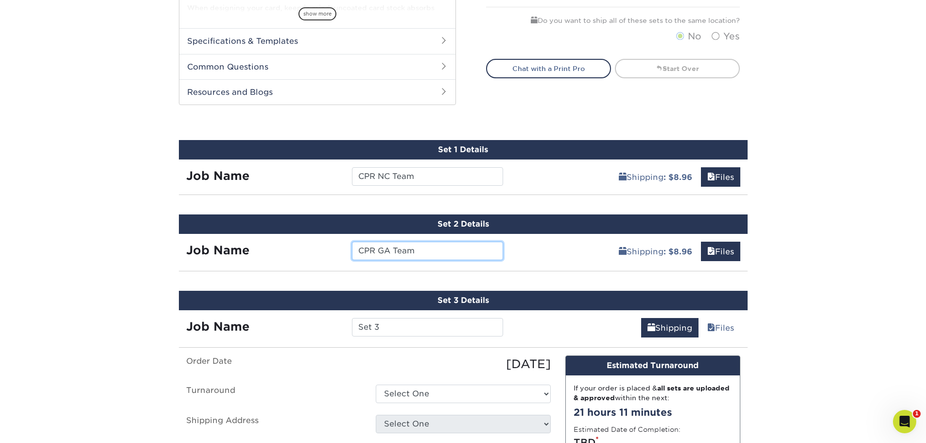
drag, startPoint x: 429, startPoint y: 253, endPoint x: 340, endPoint y: 260, distance: 88.7
click at [340, 260] on div "Job Name CPR GA Team" at bounding box center [345, 248] width 332 height 29
click at [368, 329] on input "Set 3" at bounding box center [427, 327] width 151 height 18
click at [372, 327] on input "Set 3" at bounding box center [427, 327] width 151 height 18
click at [385, 327] on input "Set 3" at bounding box center [427, 327] width 151 height 18
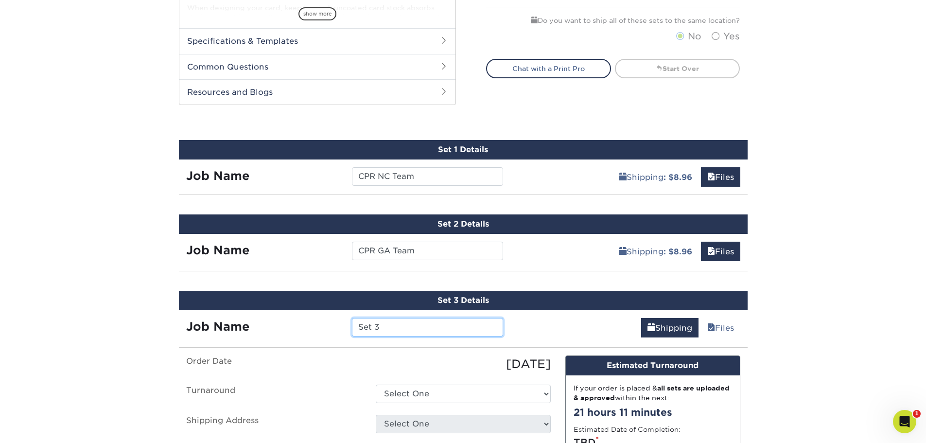
drag, startPoint x: 386, startPoint y: 328, endPoint x: 318, endPoint y: 331, distance: 68.6
click at [318, 331] on div "Job Name Set 3" at bounding box center [345, 327] width 332 height 18
paste input "CPR GA Team"
click at [383, 328] on input "CPR GA Team" at bounding box center [427, 327] width 151 height 18
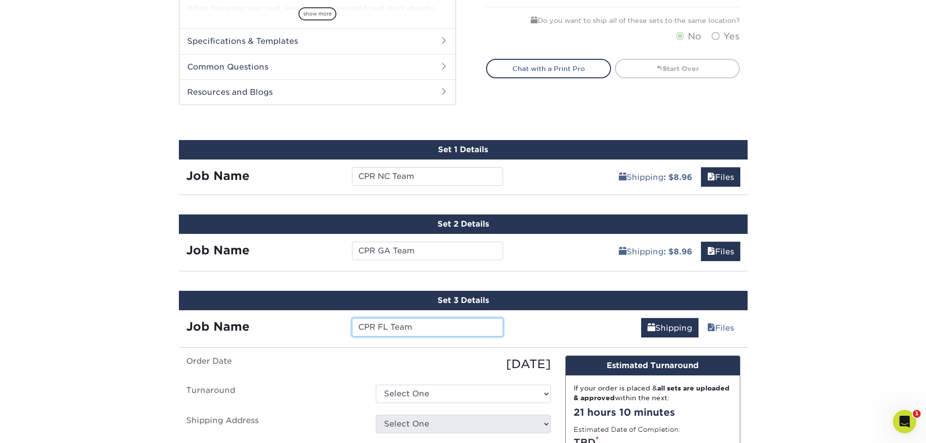
type input "CPR FL Team"
click at [350, 359] on label "Order Date" at bounding box center [273, 363] width 189 height 17
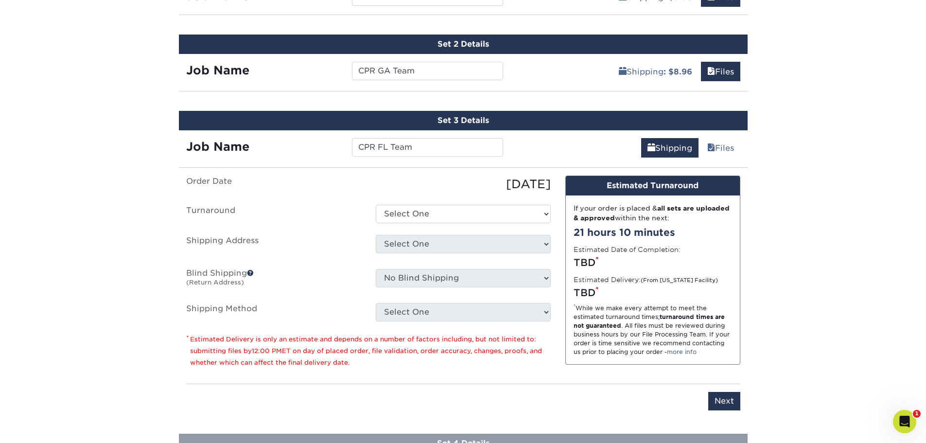
scroll to position [632, 0]
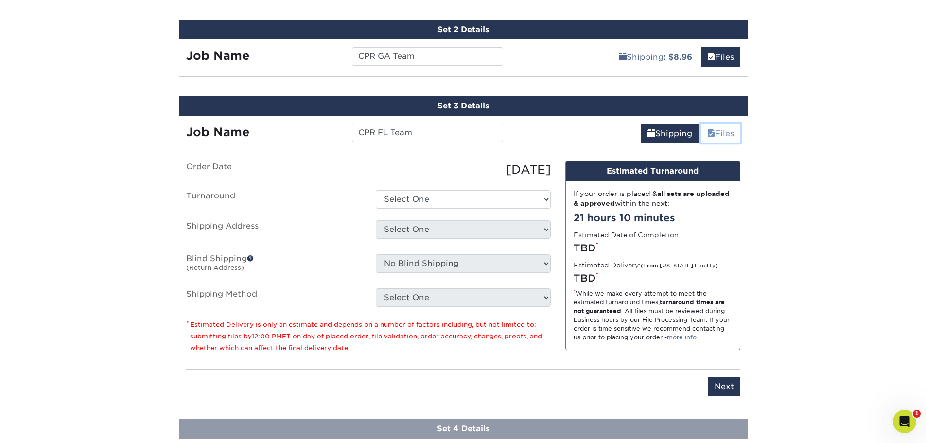
click at [720, 134] on link "Files" at bounding box center [720, 132] width 39 height 19
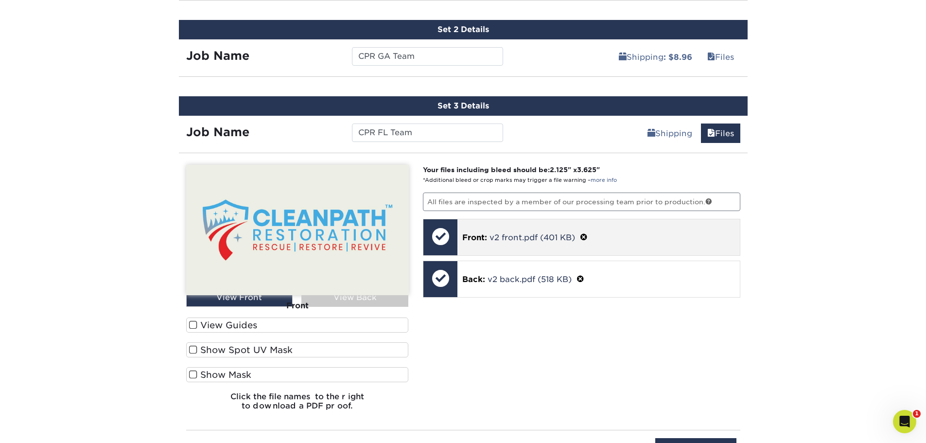
click at [587, 235] on span at bounding box center [584, 237] width 8 height 9
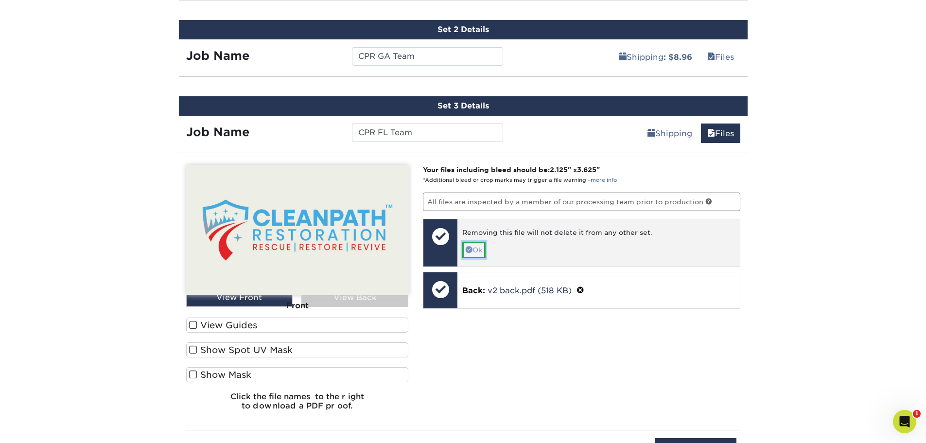
click at [462, 244] on link "Ok" at bounding box center [473, 249] width 23 height 17
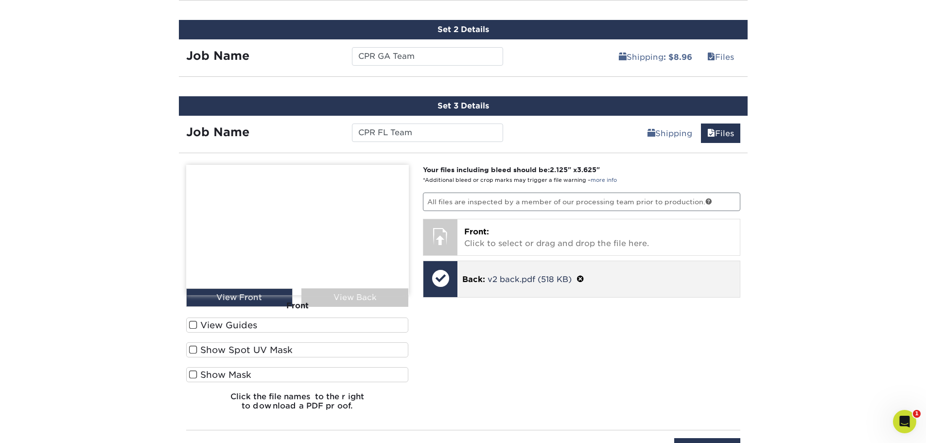
click at [580, 278] on span at bounding box center [580, 279] width 8 height 9
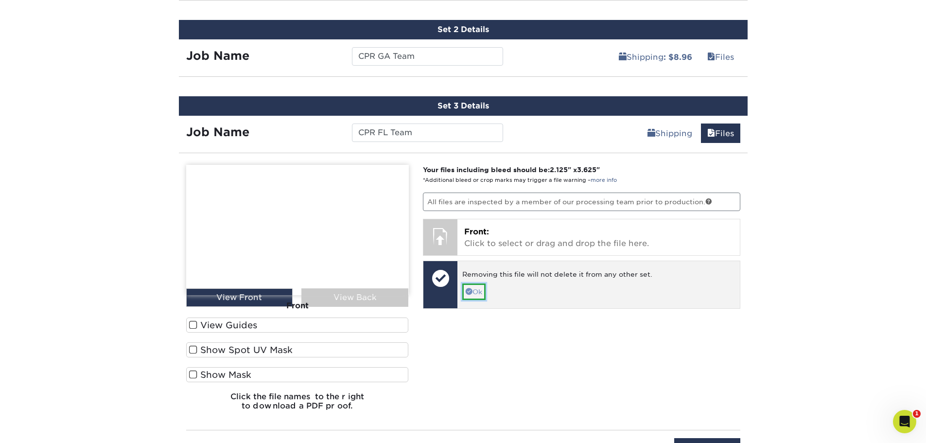
click at [463, 287] on link "Ok" at bounding box center [473, 291] width 23 height 17
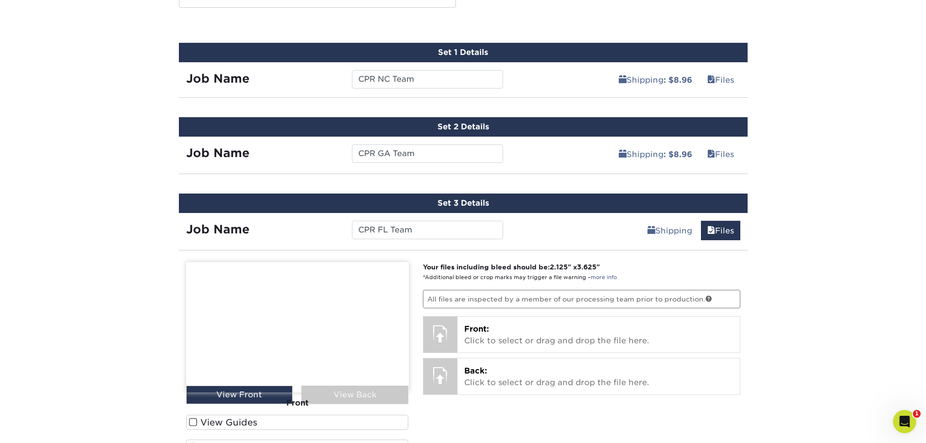
scroll to position [486, 0]
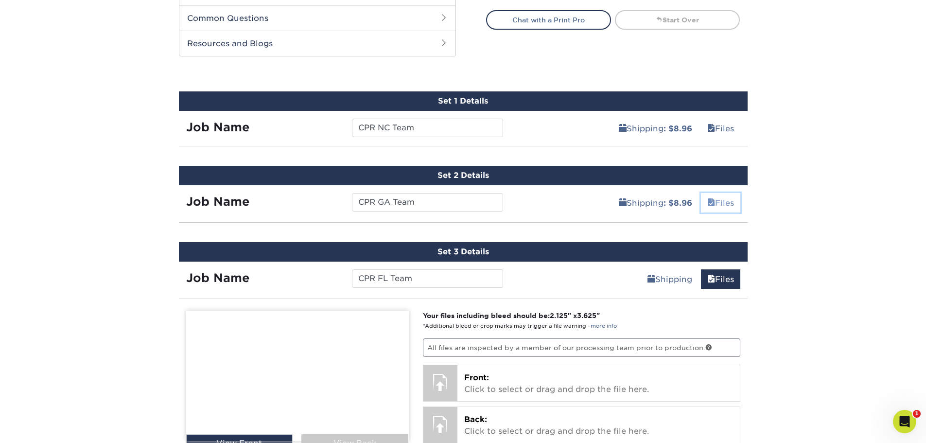
click at [730, 203] on link "Files" at bounding box center [720, 202] width 39 height 19
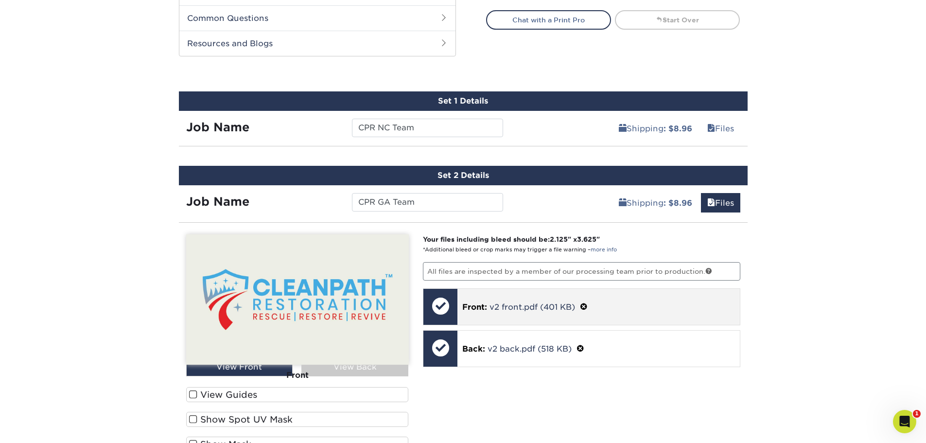
click at [589, 304] on p "Front: v2 front.pdf (401 KB)" at bounding box center [598, 306] width 273 height 13
click at [582, 308] on span at bounding box center [584, 306] width 8 height 9
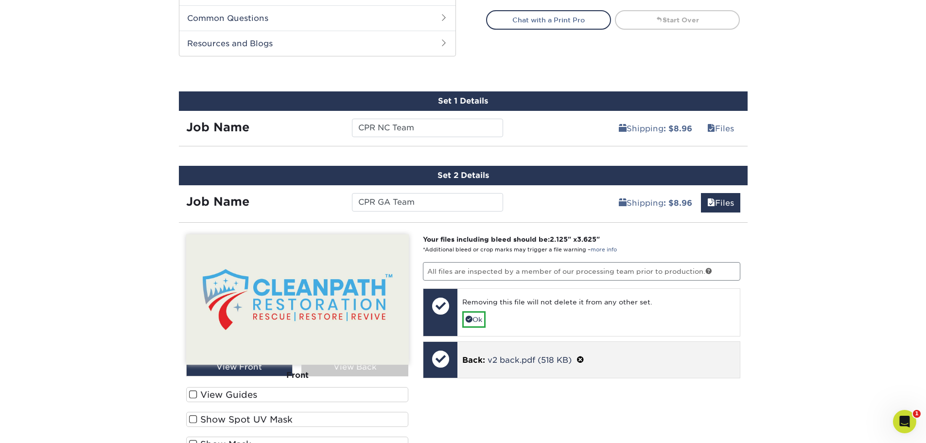
click at [581, 361] on span at bounding box center [580, 359] width 8 height 9
click at [475, 368] on link "Ok" at bounding box center [473, 371] width 23 height 17
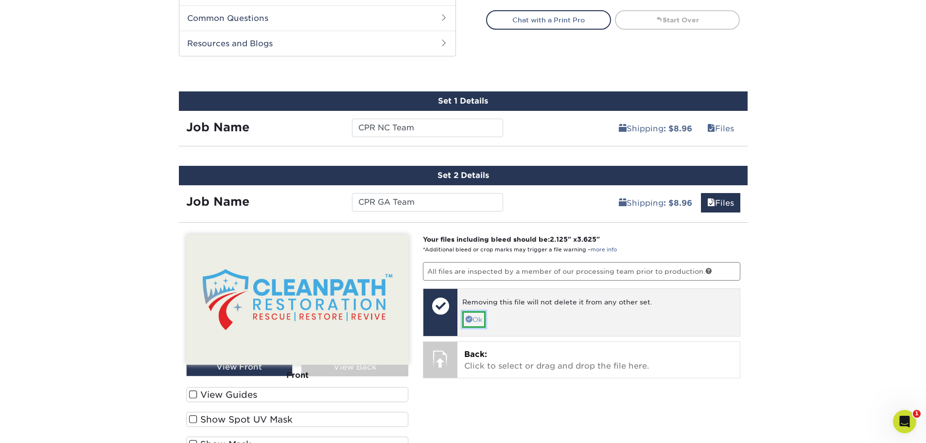
click at [476, 321] on link "Ok" at bounding box center [473, 319] width 23 height 17
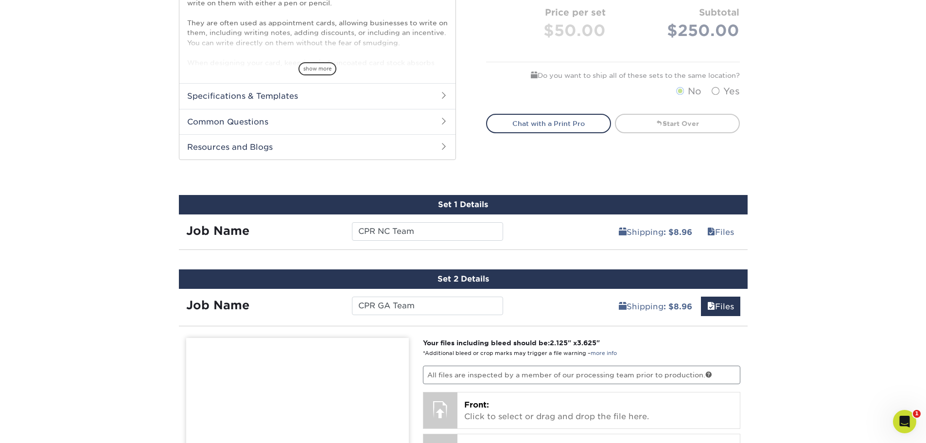
scroll to position [340, 0]
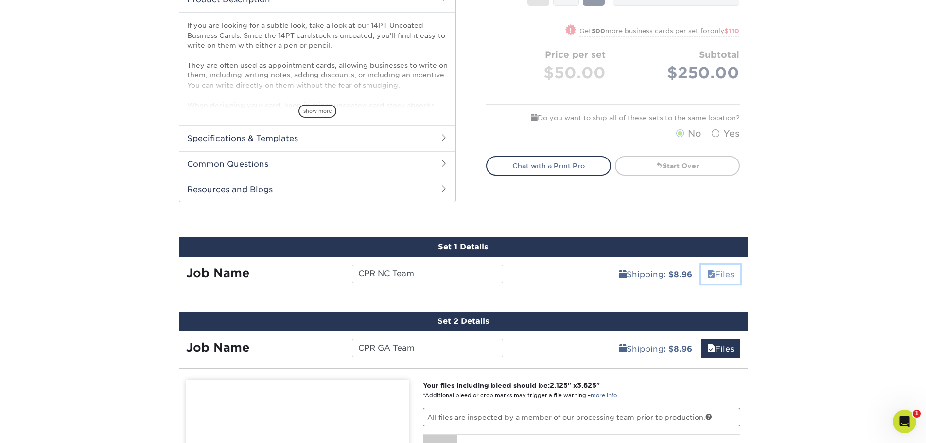
click at [721, 269] on link "Files" at bounding box center [720, 273] width 39 height 19
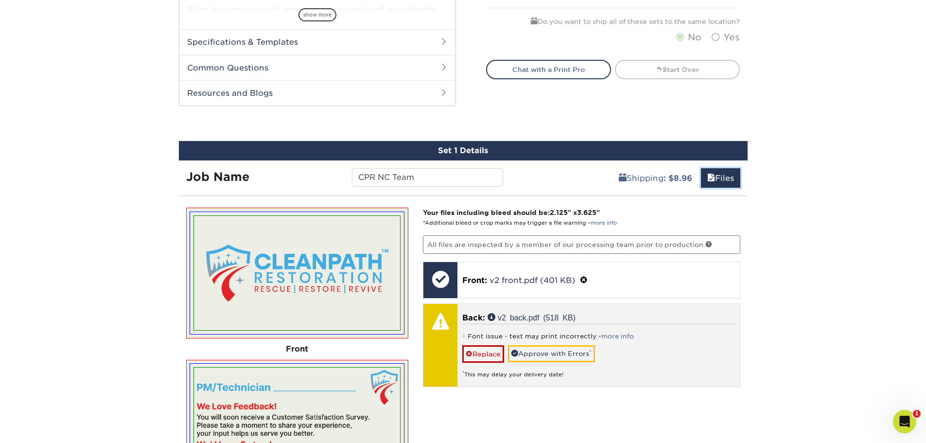
scroll to position [437, 0]
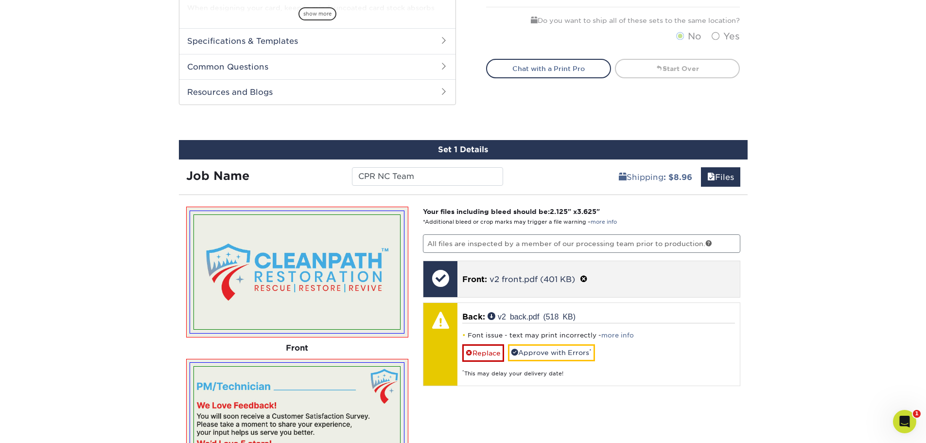
click at [583, 277] on span at bounding box center [584, 279] width 8 height 9
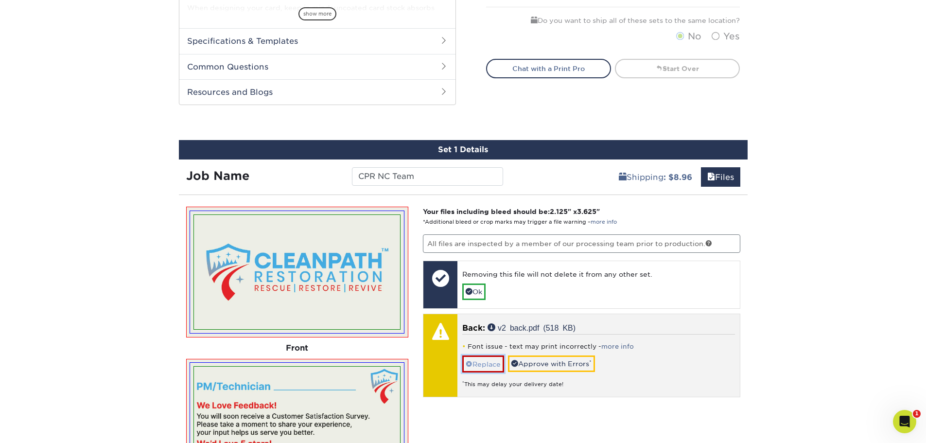
click at [479, 361] on link "Replace" at bounding box center [483, 363] width 42 height 17
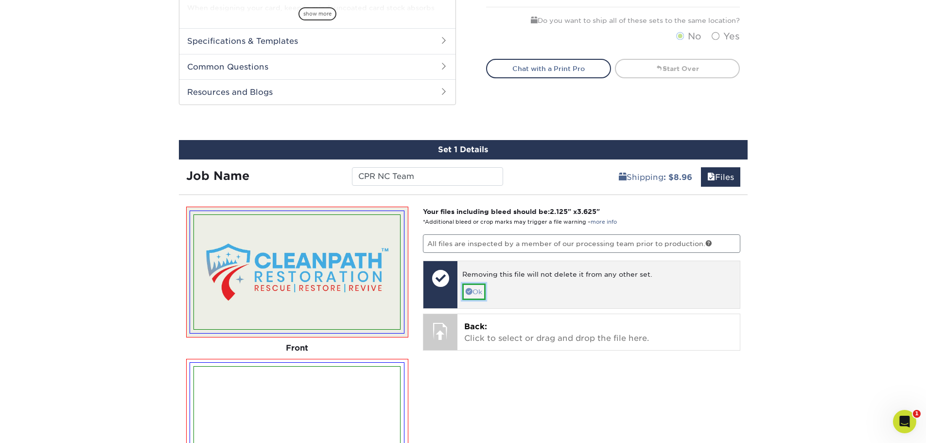
click at [477, 292] on link "Ok" at bounding box center [473, 291] width 23 height 17
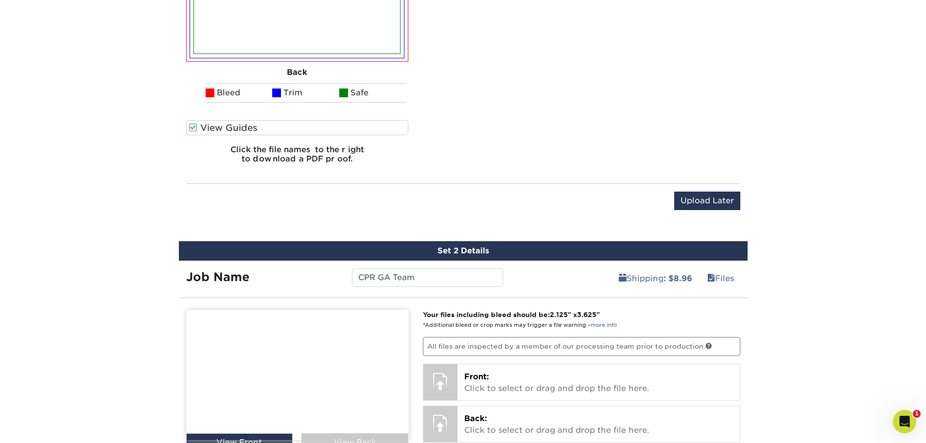
scroll to position [875, 0]
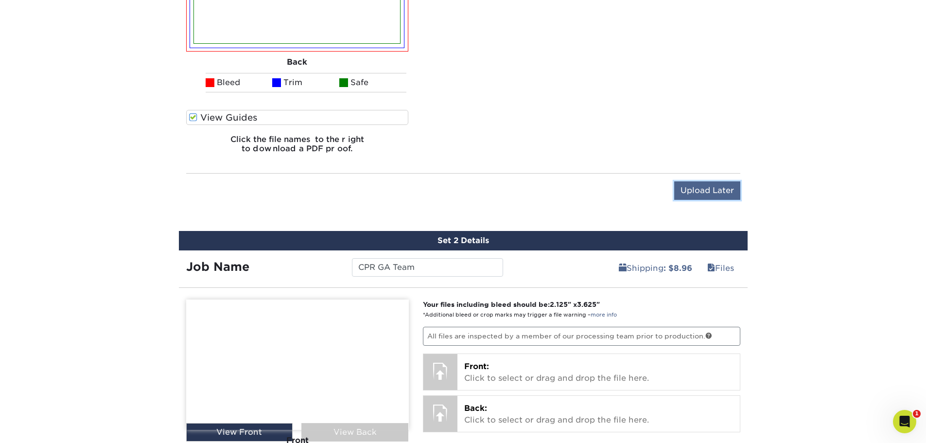
click at [678, 192] on input "Upload Later" at bounding box center [707, 190] width 66 height 18
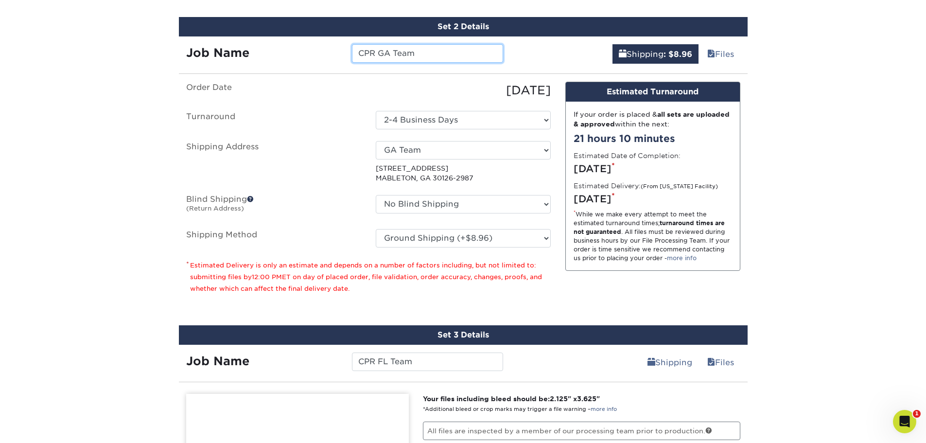
scroll to position [629, 0]
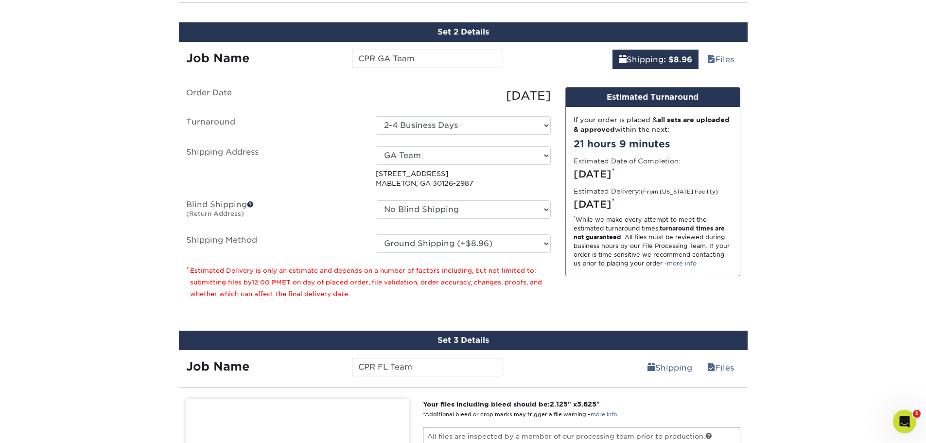
click at [484, 285] on small "Estimated Delivery is only an estimate and depends on a number of factors inclu…" at bounding box center [366, 282] width 352 height 31
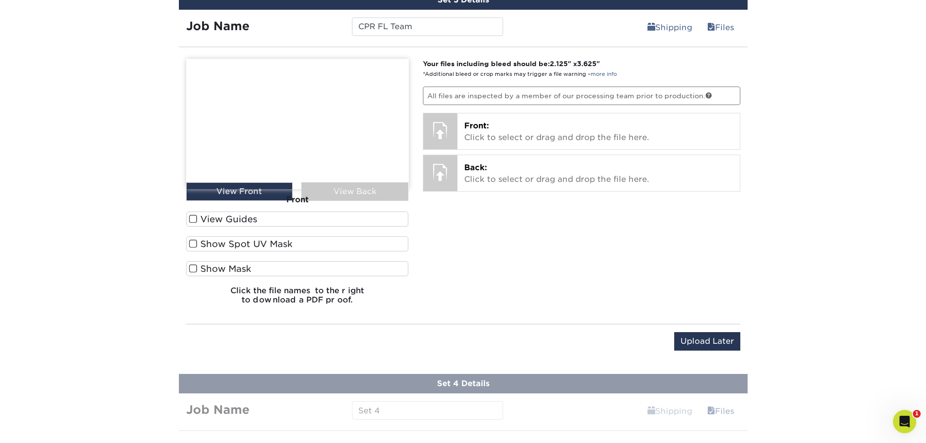
scroll to position [824, 0]
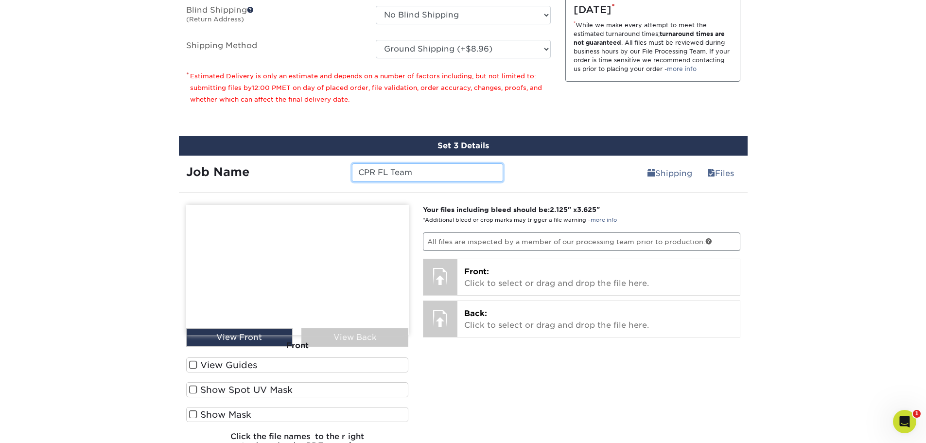
click at [440, 176] on input "CPR FL Team" at bounding box center [427, 172] width 151 height 18
click at [660, 173] on link "Shipping" at bounding box center [669, 172] width 57 height 19
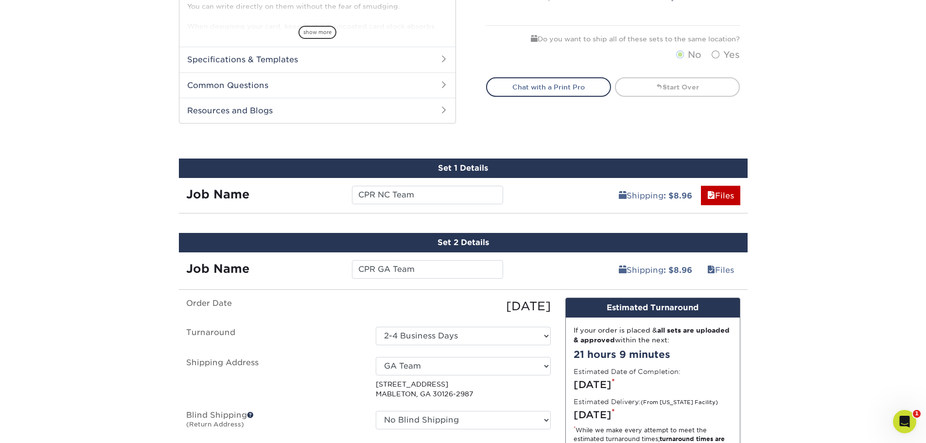
scroll to position [435, 0]
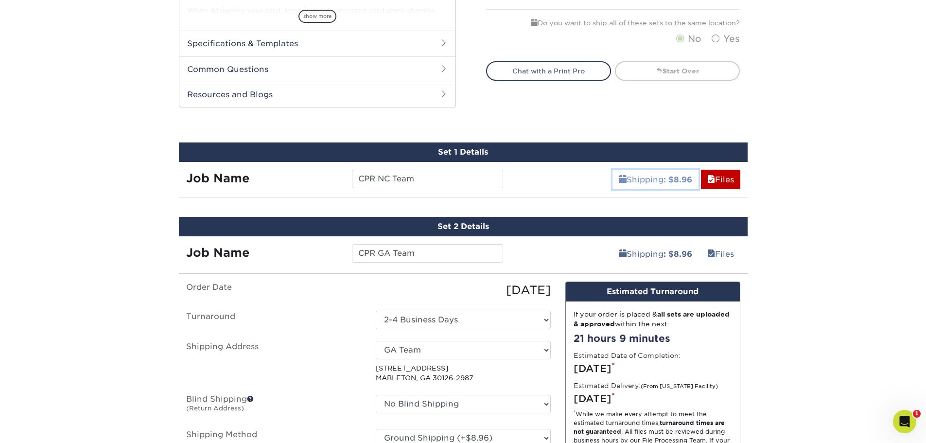
click at [630, 175] on link "Shipping : $8.96" at bounding box center [655, 179] width 86 height 19
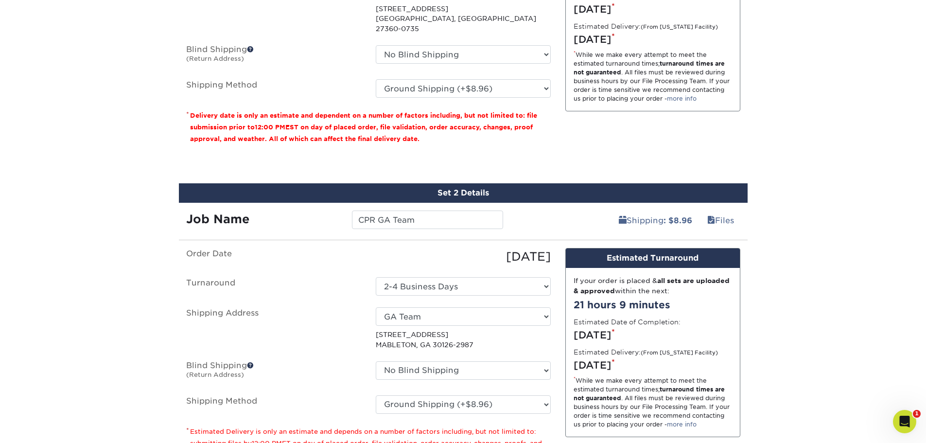
scroll to position [726, 0]
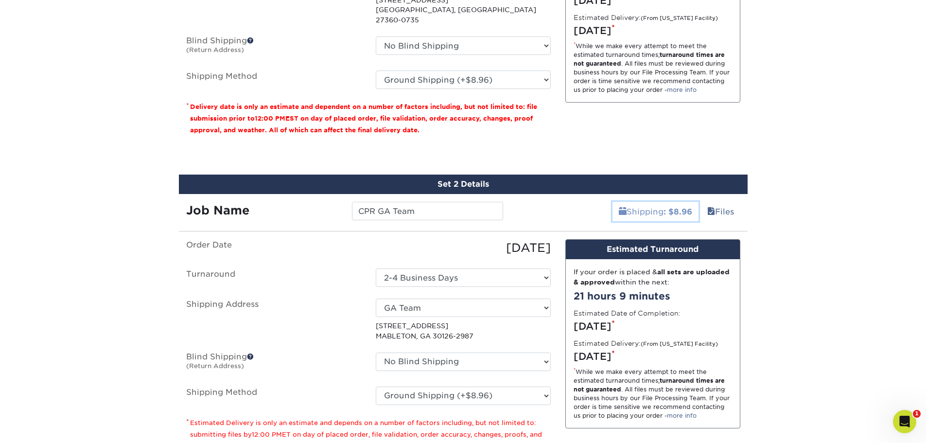
click at [656, 206] on link "Shipping : $8.96" at bounding box center [655, 211] width 86 height 19
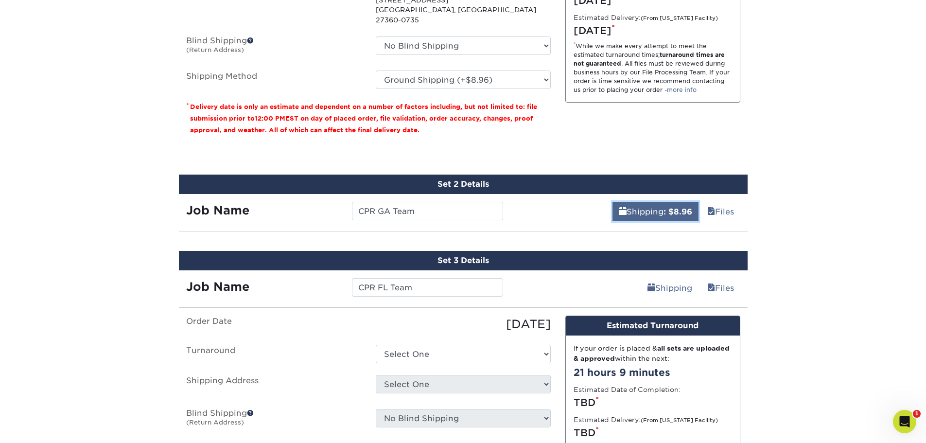
click at [641, 203] on link "Shipping : $8.96" at bounding box center [655, 211] width 86 height 19
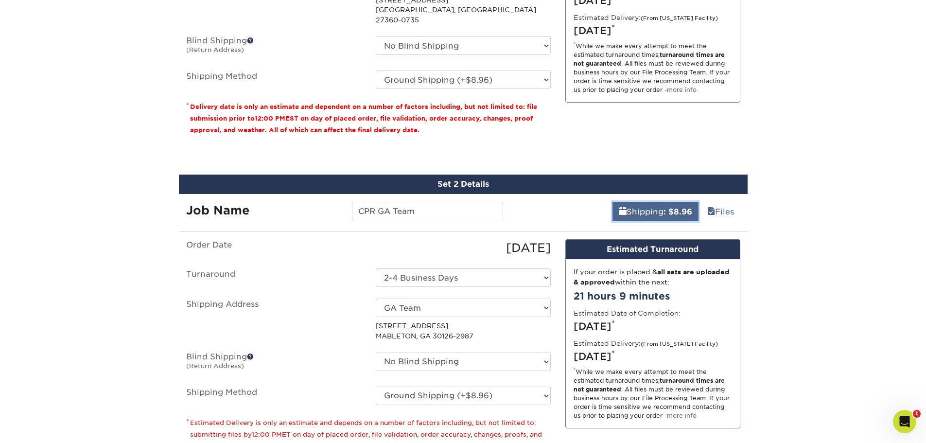
click at [641, 203] on link "Shipping : $8.96" at bounding box center [655, 211] width 86 height 19
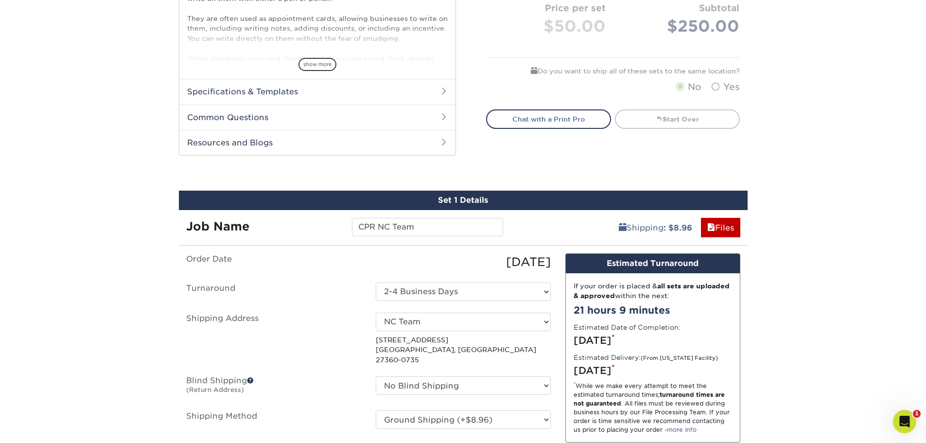
scroll to position [386, 0]
click at [625, 227] on link "Shipping : $8.96" at bounding box center [655, 227] width 86 height 19
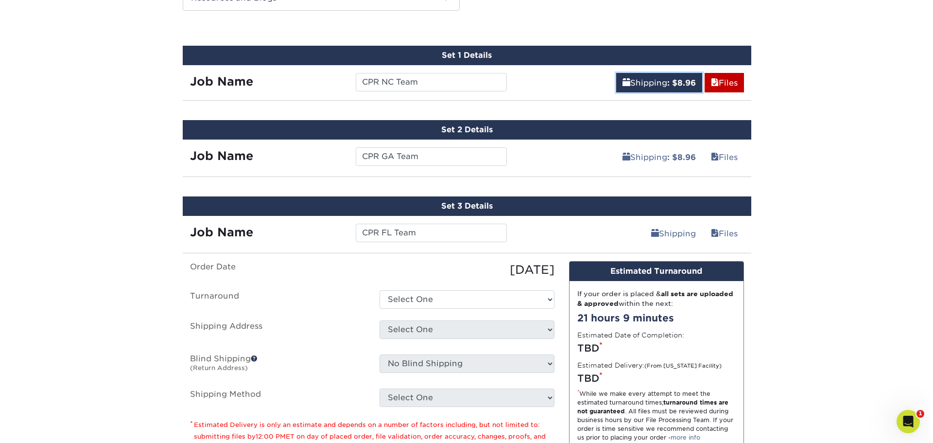
scroll to position [532, 0]
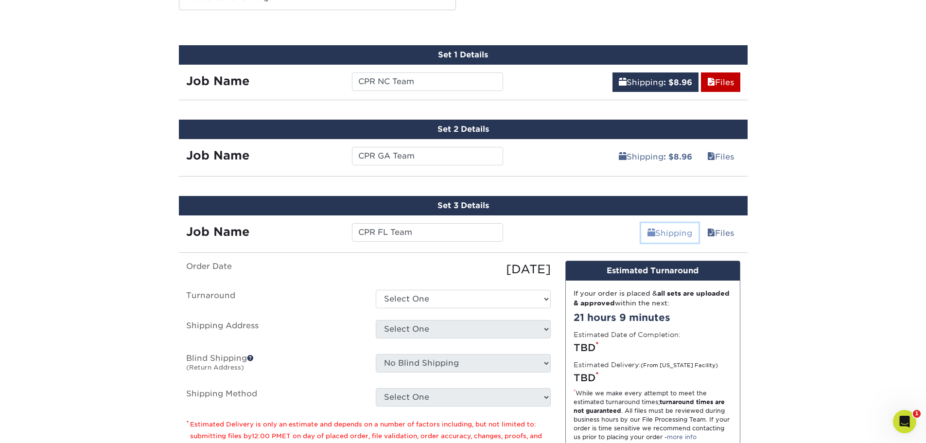
click at [664, 233] on link "Shipping" at bounding box center [669, 232] width 57 height 19
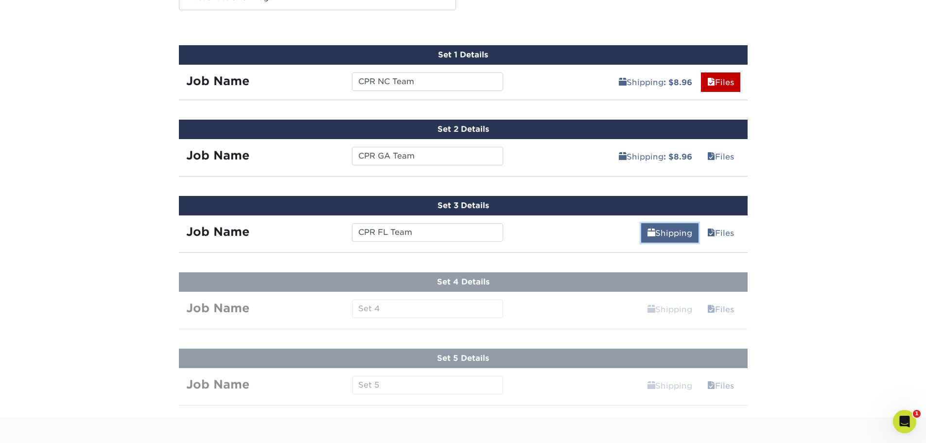
click at [650, 231] on span at bounding box center [651, 232] width 8 height 9
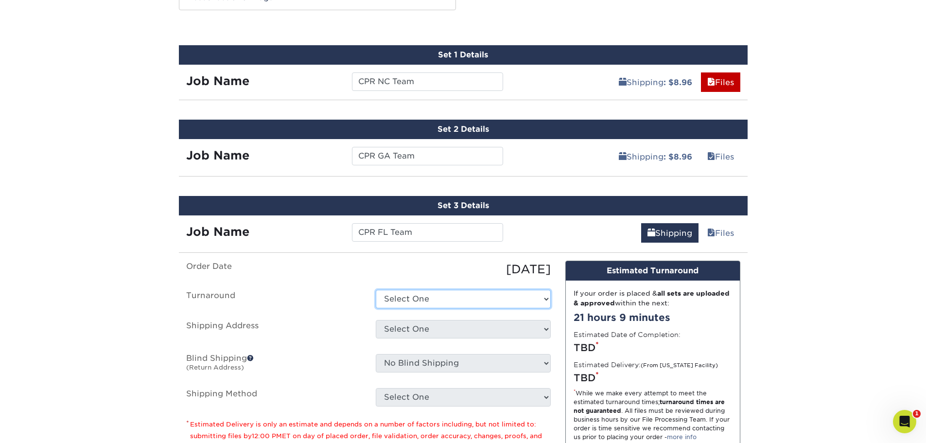
click at [442, 297] on select "Select One 2-4 Business Days 2 Day Next Business Day" at bounding box center [463, 299] width 175 height 18
select select "c171f5d3-93e3-481a-b0a0-31d6facb0abc"
click at [376, 290] on select "Select One 2-4 Business Days 2 Day Next Business Day" at bounding box center [463, 299] width 175 height 18
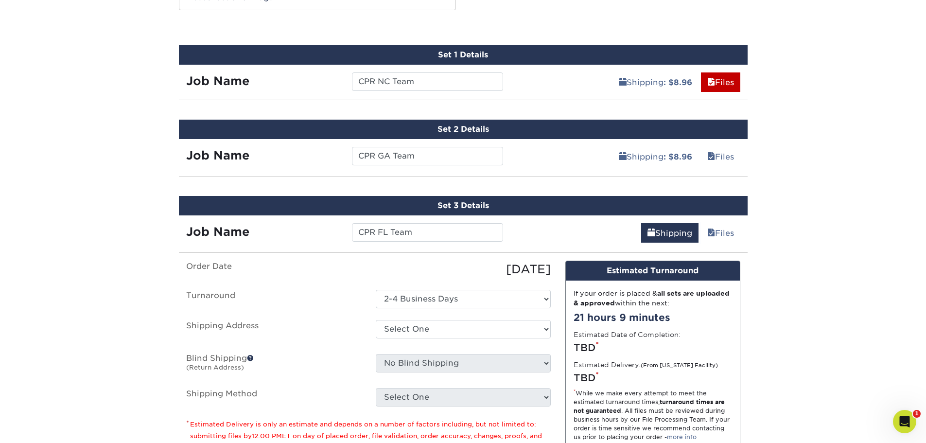
click at [344, 318] on ul "Order Date 08/15/2025 Turnaround Select One 2-4 Business Days 2 Day Next Busine…" at bounding box center [368, 333] width 364 height 146
click at [413, 322] on select "Select One + Add New Address" at bounding box center [463, 329] width 175 height 18
select select "newaddress"
click at [376, 320] on select "Select One + Add New Address" at bounding box center [463, 329] width 175 height 18
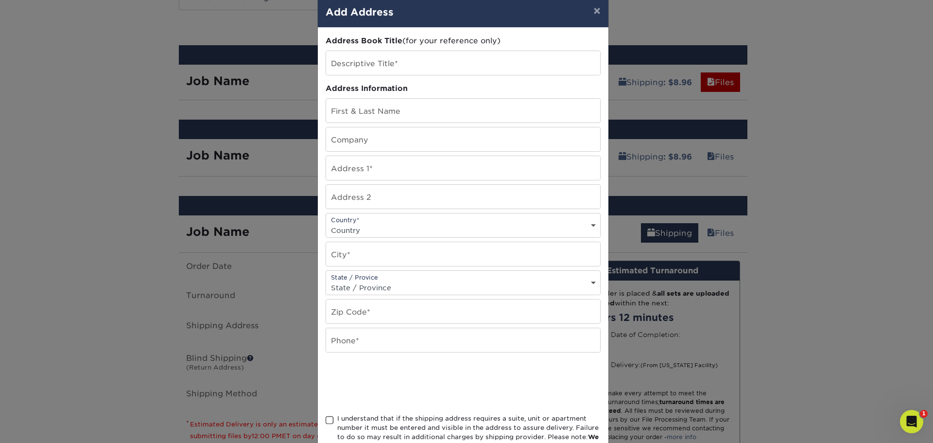
scroll to position [0, 0]
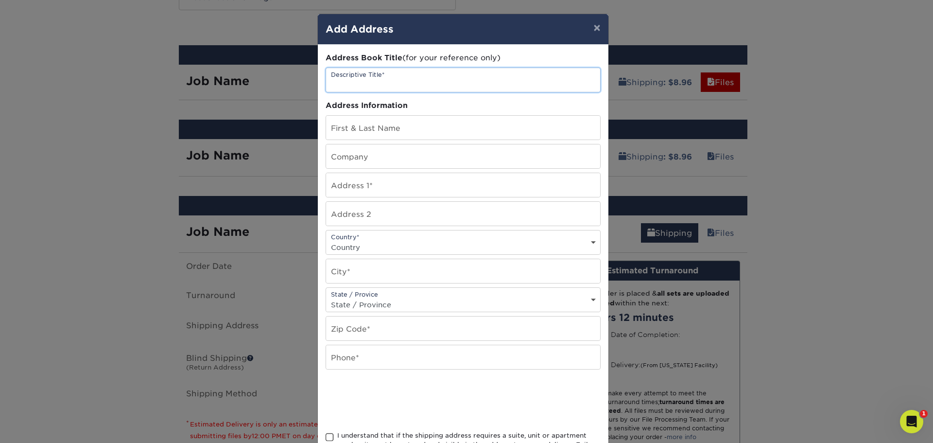
click at [389, 82] on input "text" at bounding box center [463, 80] width 274 height 24
type input "Tampa Team"
click at [366, 131] on input "text" at bounding box center [463, 128] width 274 height 24
type input "[PERSON_NAME]"
type input "CLeanPath Restoration"
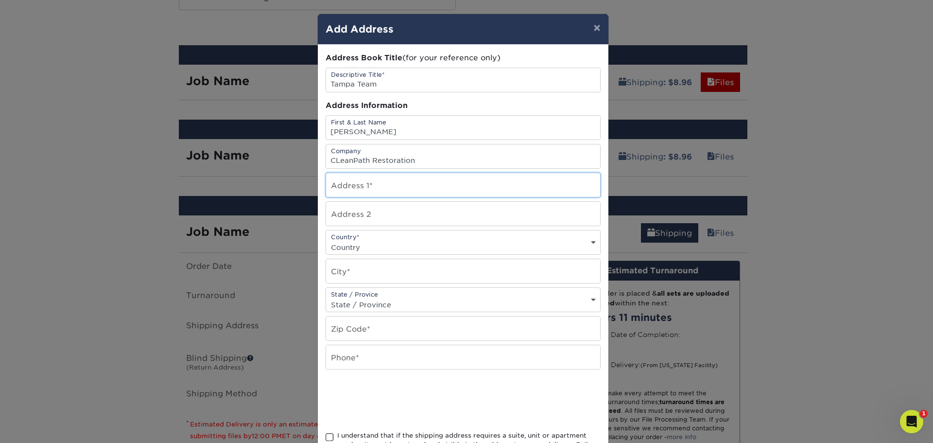
click at [382, 192] on input "text" at bounding box center [463, 185] width 274 height 24
paste input "403 High View Ln."
type input "403 High View Ln."
click at [371, 243] on select "Country United States Canada ----------------------------- Afghanistan Albania …" at bounding box center [463, 247] width 274 height 14
select select "US"
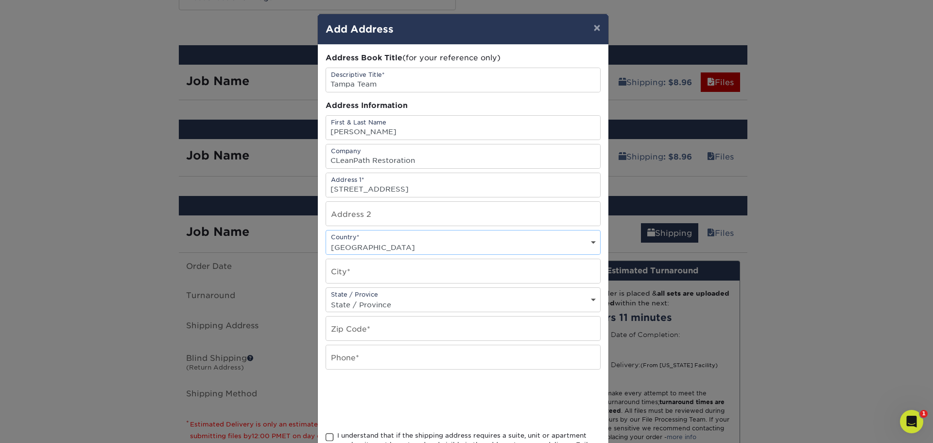
click at [326, 240] on select "Country United States Canada ----------------------------- Afghanistan Albania …" at bounding box center [463, 247] width 274 height 14
click at [375, 274] on input "text" at bounding box center [463, 271] width 274 height 24
type input "Lakeland"
click at [347, 307] on select "State / Province Alabama Alaska Arizona Arkansas California Colorado Connecticu…" at bounding box center [463, 304] width 274 height 14
select select "FL"
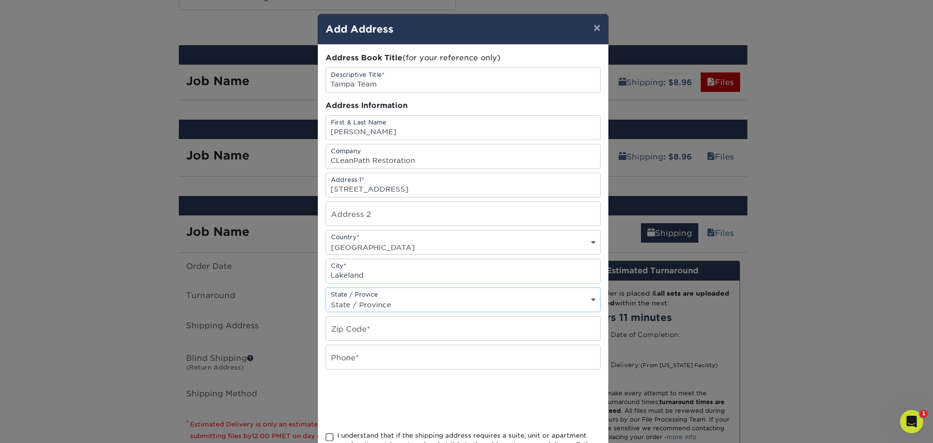
click at [326, 297] on select "State / Province Alabama Alaska Arizona Arkansas California Colorado Connecticu…" at bounding box center [463, 304] width 274 height 14
click at [357, 327] on input "text" at bounding box center [463, 328] width 274 height 24
type input "33803"
click at [351, 355] on input "text" at bounding box center [463, 357] width 274 height 24
type input "239-738-1123"
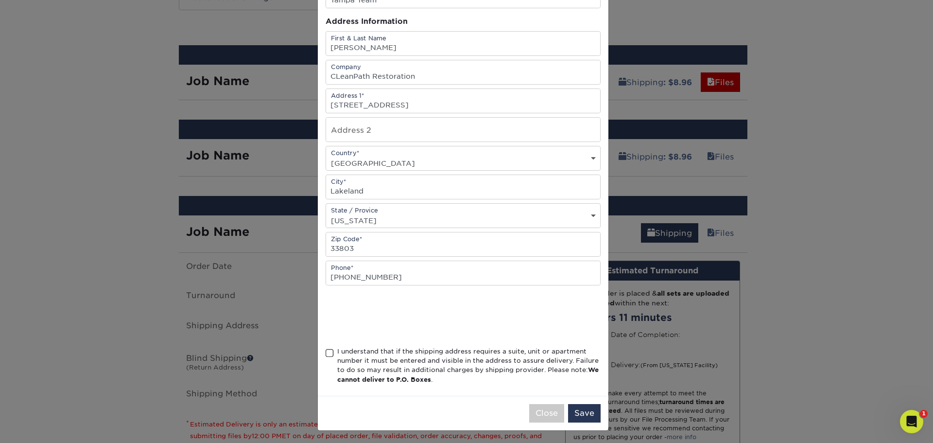
scroll to position [86, 0]
click at [326, 349] on span at bounding box center [330, 351] width 8 height 9
click at [0, 0] on input "I understand that if the shipping address requires a suite, unit or apartment n…" at bounding box center [0, 0] width 0 height 0
click at [583, 413] on button "Save" at bounding box center [584, 411] width 33 height 18
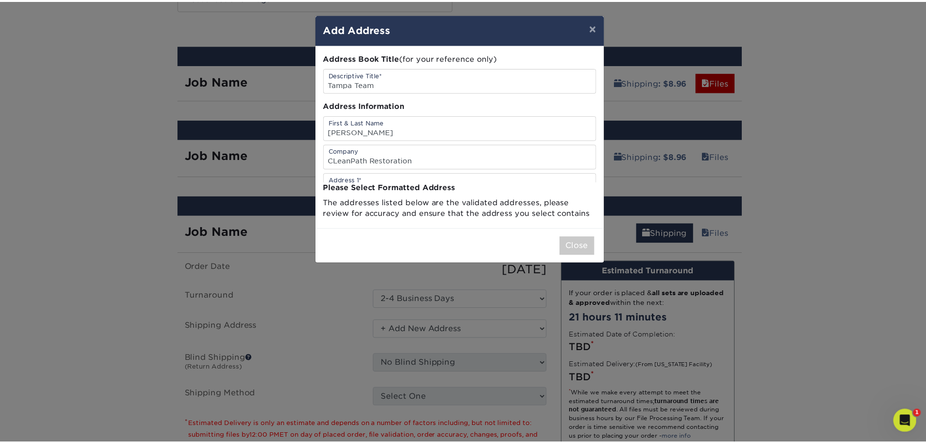
scroll to position [0, 0]
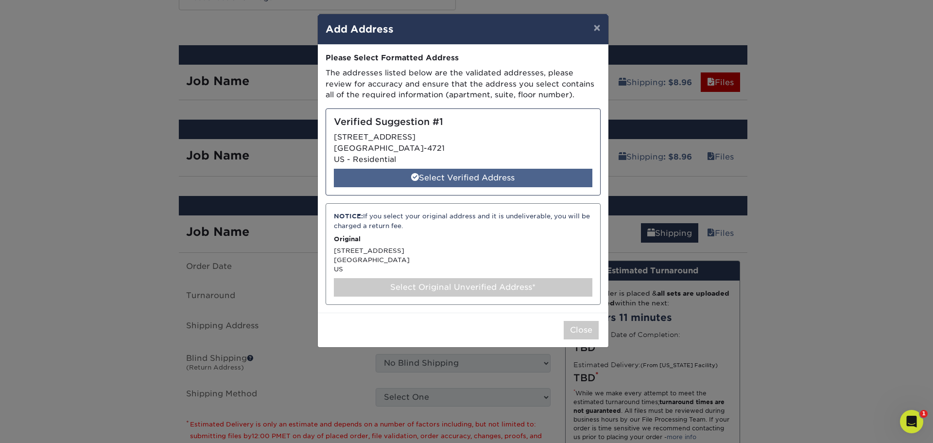
click at [483, 183] on div "Select Verified Address" at bounding box center [463, 178] width 258 height 18
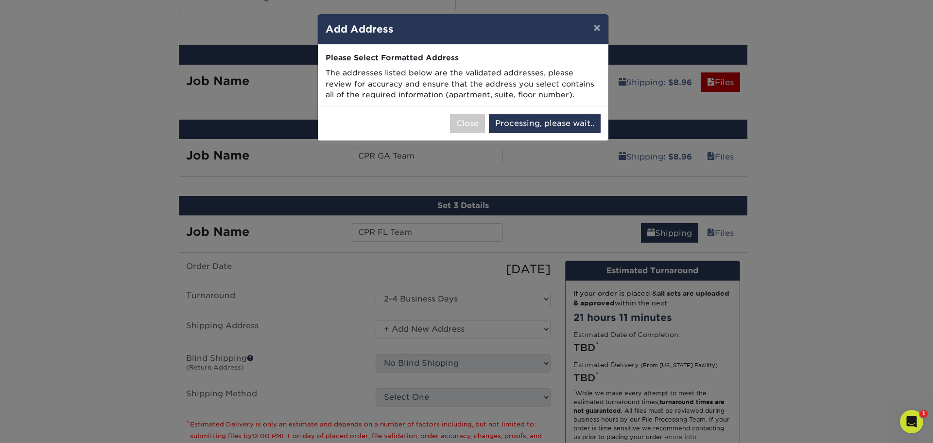
select select "285127"
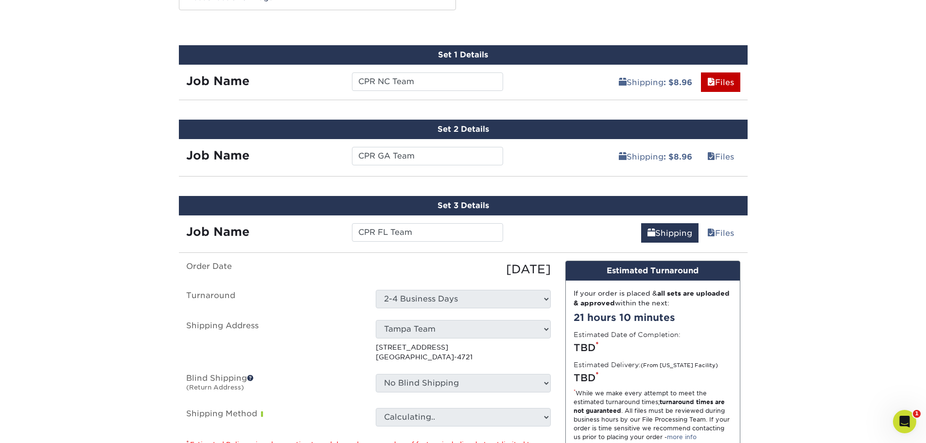
click at [790, 266] on div "Products Business Cards Uncoated Business Cards Previous Next 100" at bounding box center [463, 106] width 926 height 1153
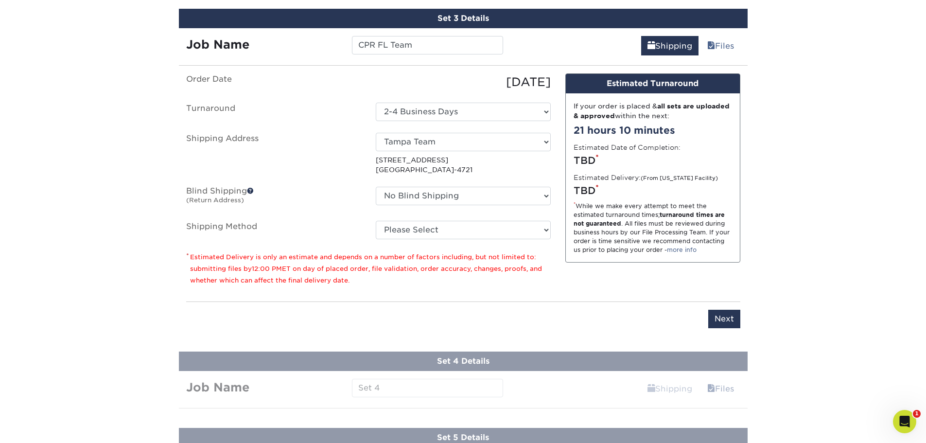
scroll to position [726, 0]
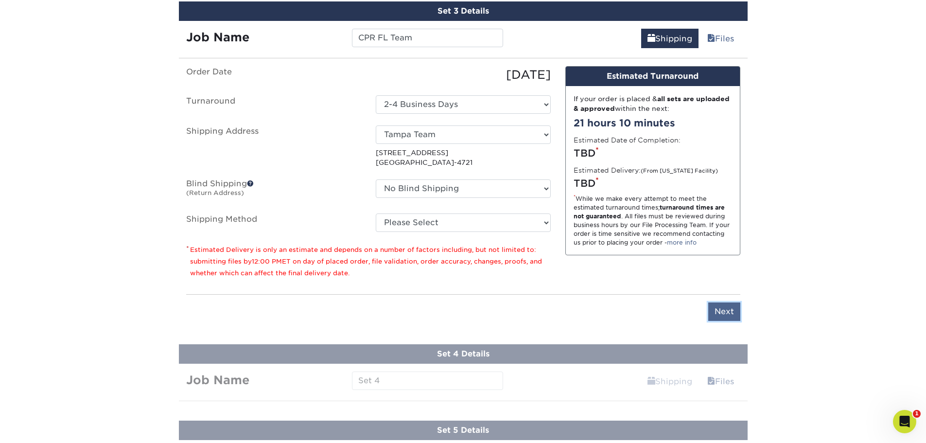
click at [723, 311] on input "Next" at bounding box center [724, 311] width 32 height 18
type input "Next"
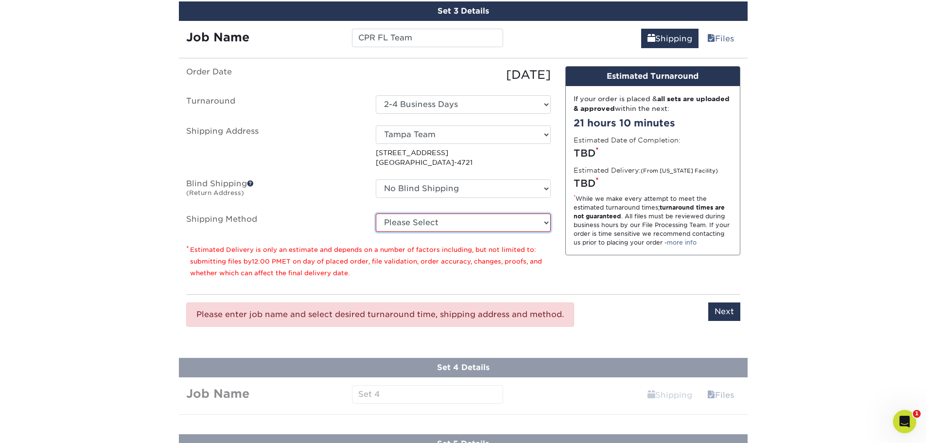
click at [488, 224] on select "Please Select Ground Shipping (+$8.96) 3 Day Shipping Service (+$20.07) 2 Day A…" at bounding box center [463, 222] width 175 height 18
select select "03"
click at [376, 213] on select "Please Select Ground Shipping (+$8.96) 3 Day Shipping Service (+$20.07) 2 Day A…" at bounding box center [463, 222] width 175 height 18
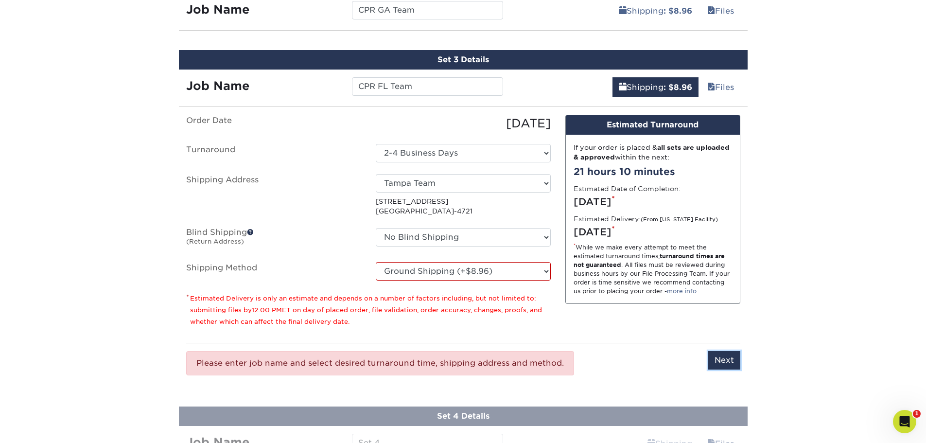
click at [717, 355] on input "Next" at bounding box center [724, 360] width 32 height 18
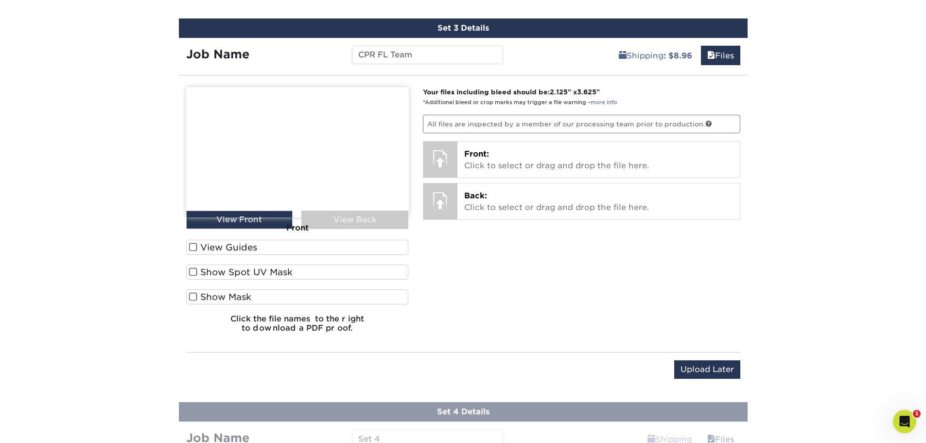
scroll to position [726, 0]
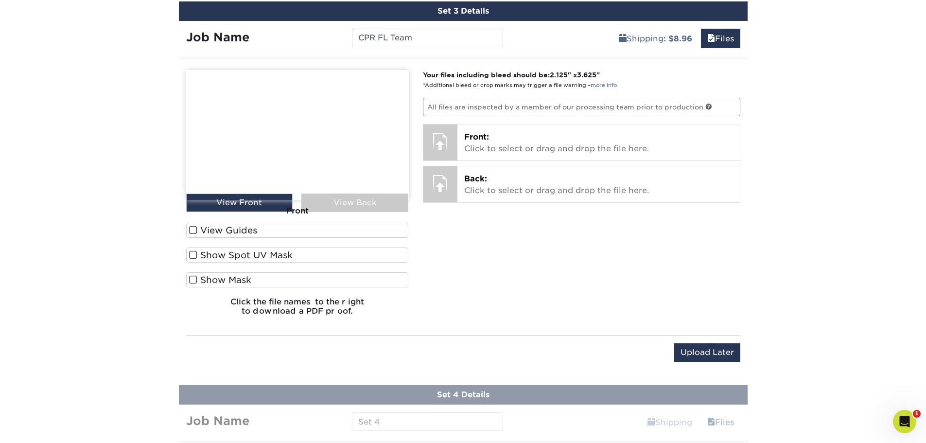
click at [696, 343] on div "Upload Later Save & Continue Continue" at bounding box center [463, 354] width 554 height 38
click at [697, 350] on input "Upload Later" at bounding box center [707, 352] width 66 height 18
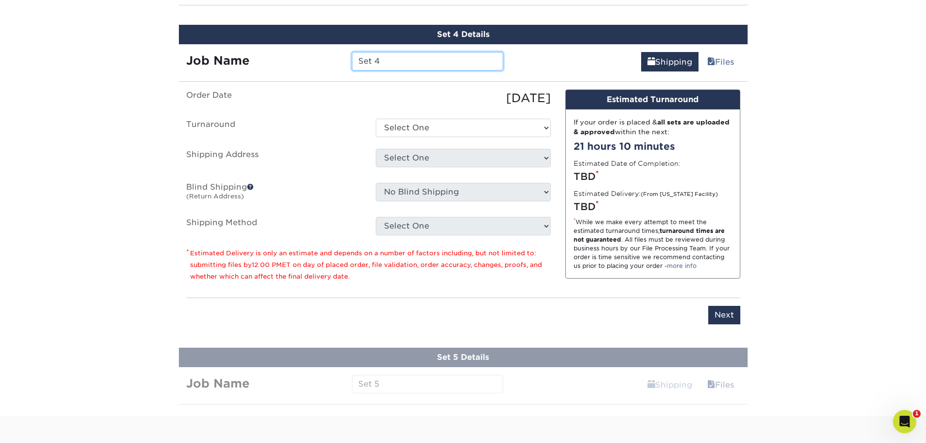
scroll to position [782, 0]
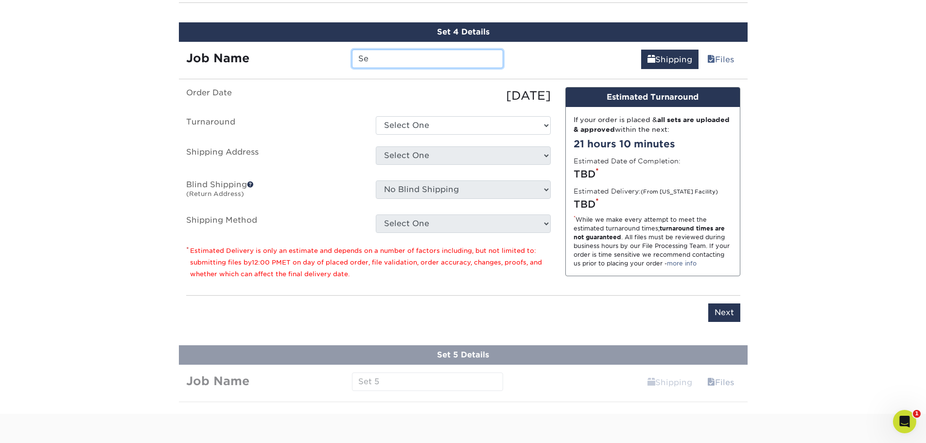
type input "S"
type input "CPR Dallas Team"
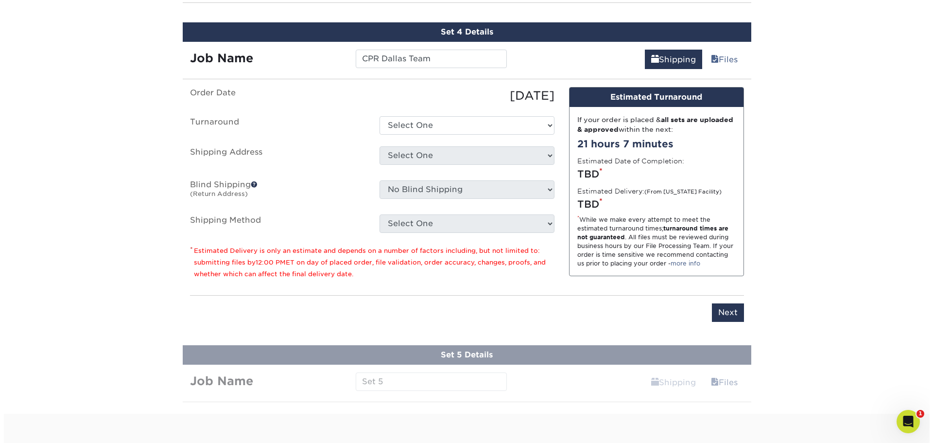
scroll to position [733, 0]
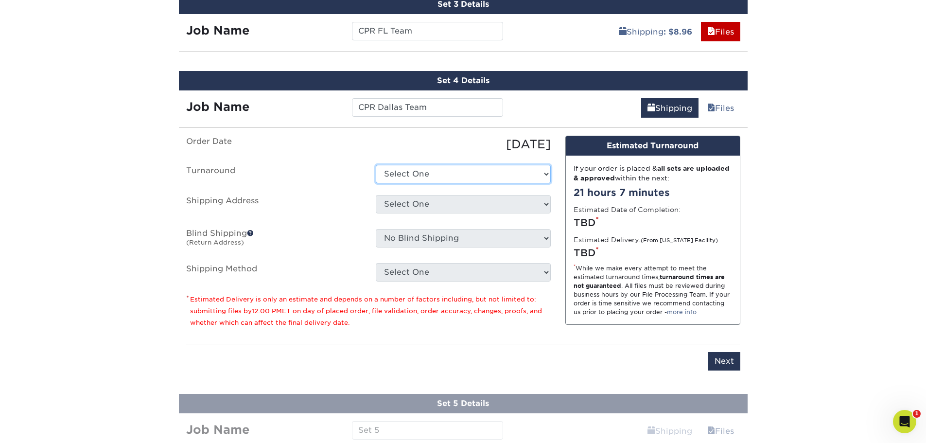
click at [474, 176] on select "Select One 2-4 Business Days 2 Day Next Business Day" at bounding box center [463, 174] width 175 height 18
select select "c171f5d3-93e3-481a-b0a0-31d6facb0abc"
click at [376, 165] on select "Select One 2-4 Business Days 2 Day Next Business Day" at bounding box center [463, 174] width 175 height 18
click at [416, 204] on select "Select One + Add New Address" at bounding box center [463, 204] width 175 height 18
select select "newaddress"
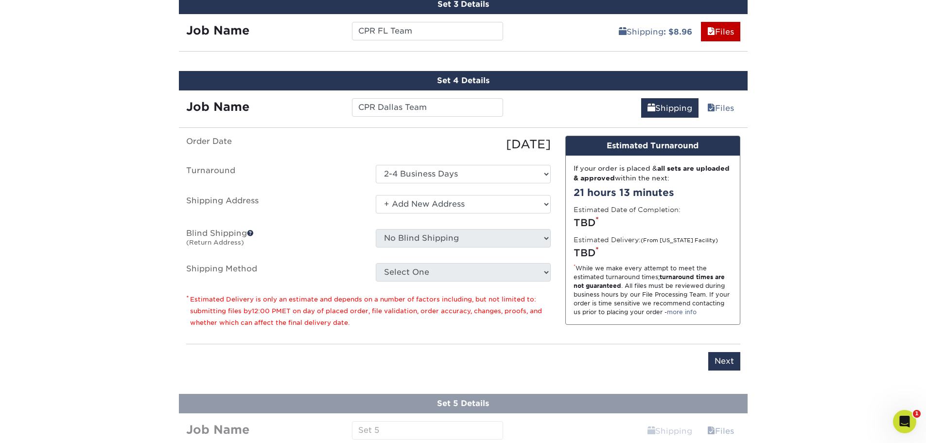
click at [376, 195] on select "Select One + Add New Address" at bounding box center [463, 204] width 175 height 18
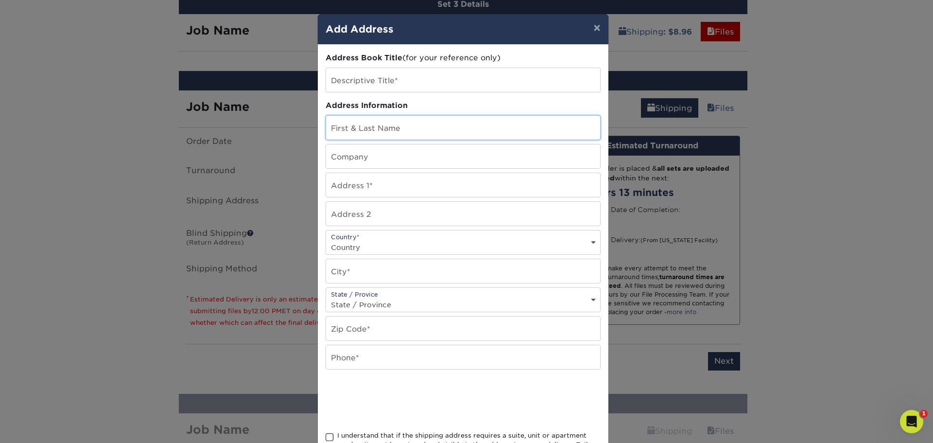
click at [352, 127] on input "text" at bounding box center [463, 128] width 274 height 24
click at [359, 84] on input "text" at bounding box center [463, 80] width 274 height 24
type input "Dallas Team"
click at [393, 135] on input "text" at bounding box center [463, 128] width 274 height 24
type input "[PERSON_NAME]"
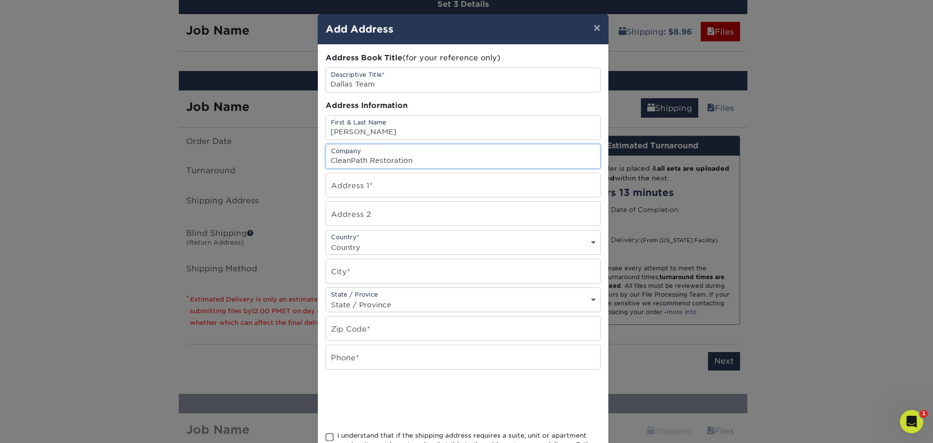
type input "CleanPath Restoration"
click at [401, 183] on input "text" at bounding box center [463, 185] width 274 height 24
click at [367, 358] on input "text" at bounding box center [463, 357] width 274 height 24
paste input "214-850-4370"
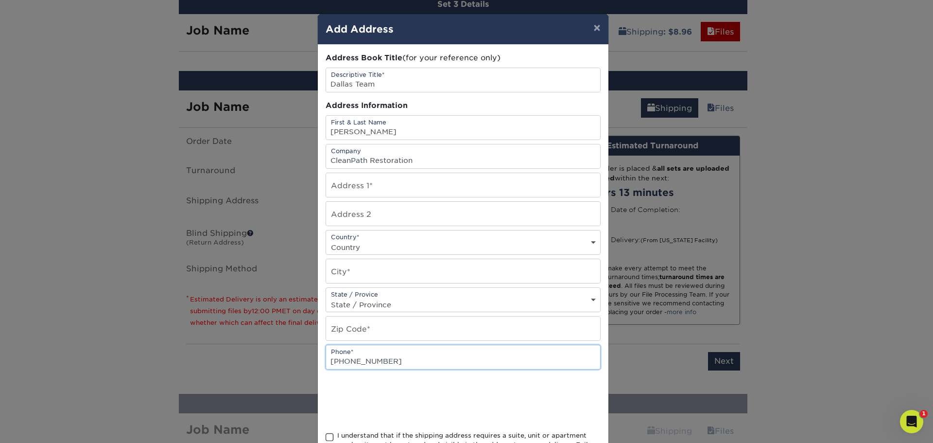
type input "214-850-4370"
click at [372, 325] on input "text" at bounding box center [463, 328] width 274 height 24
type input "75088"
click at [381, 299] on select "State / Province Alabama Alaska Arizona Arkansas California Colorado Connecticu…" at bounding box center [463, 304] width 274 height 14
select select "TX"
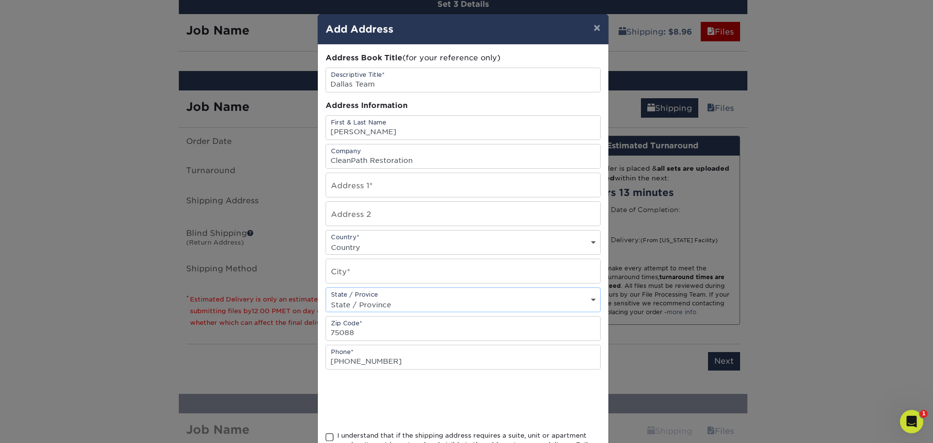
click at [326, 297] on select "State / Province Alabama Alaska Arizona Arkansas California Colorado Connecticu…" at bounding box center [463, 304] width 274 height 14
click at [361, 271] on input "text" at bounding box center [463, 271] width 274 height 24
type input "Rowlett"
click at [355, 242] on select "Country United States Canada ----------------------------- Afghanistan Albania …" at bounding box center [463, 247] width 274 height 14
select select "US"
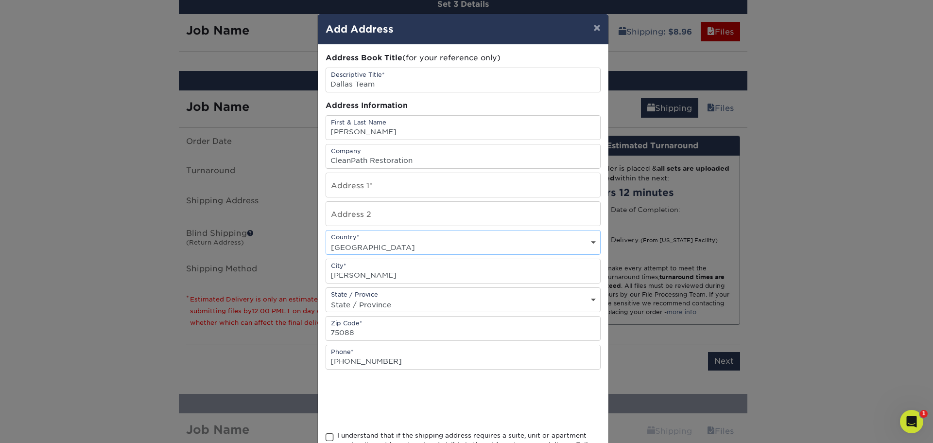
click at [326, 240] on select "Country United States Canada ----------------------------- Afghanistan Albania …" at bounding box center [463, 247] width 274 height 14
click at [367, 191] on input "text" at bounding box center [463, 185] width 274 height 24
paste input "7921 Rice Dr."
type input "7921 Rice Dr."
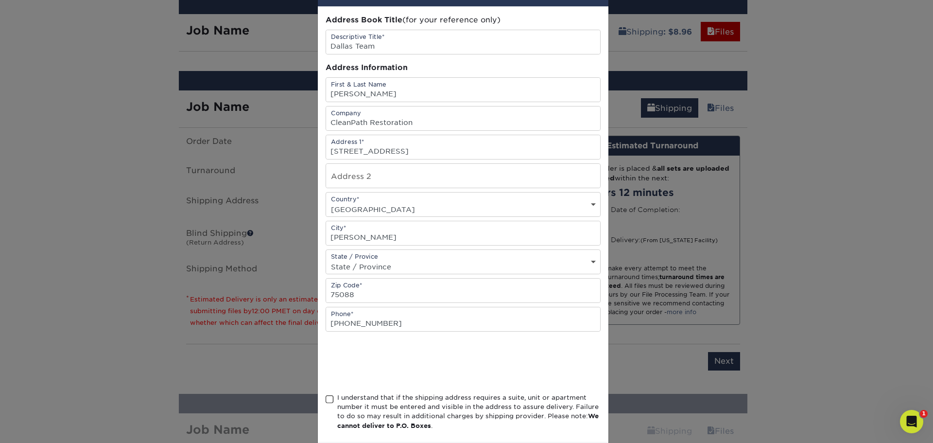
scroll to position [86, 0]
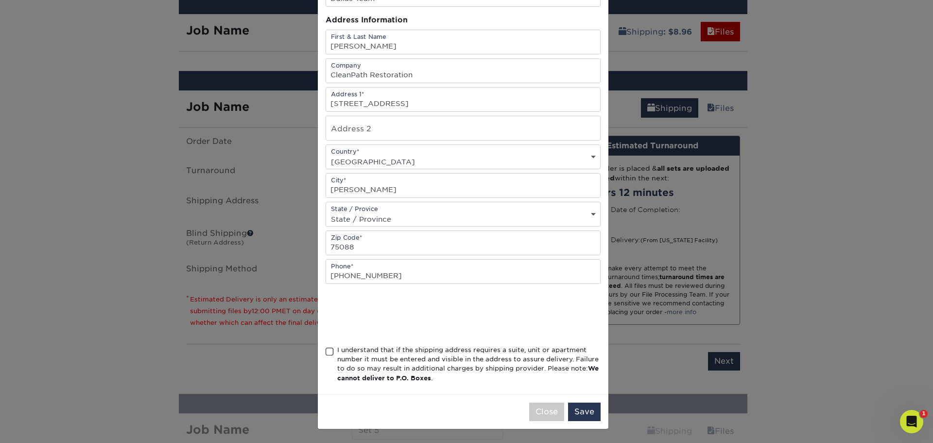
click at [327, 352] on span at bounding box center [330, 351] width 8 height 9
click at [0, 0] on input "I understand that if the shipping address requires a suite, unit or apartment n…" at bounding box center [0, 0] width 0 height 0
click at [581, 408] on button "Save" at bounding box center [584, 411] width 33 height 18
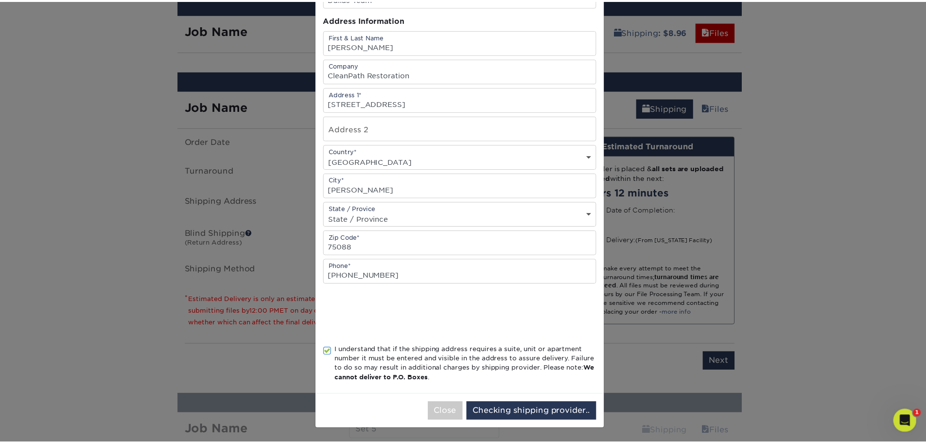
scroll to position [0, 0]
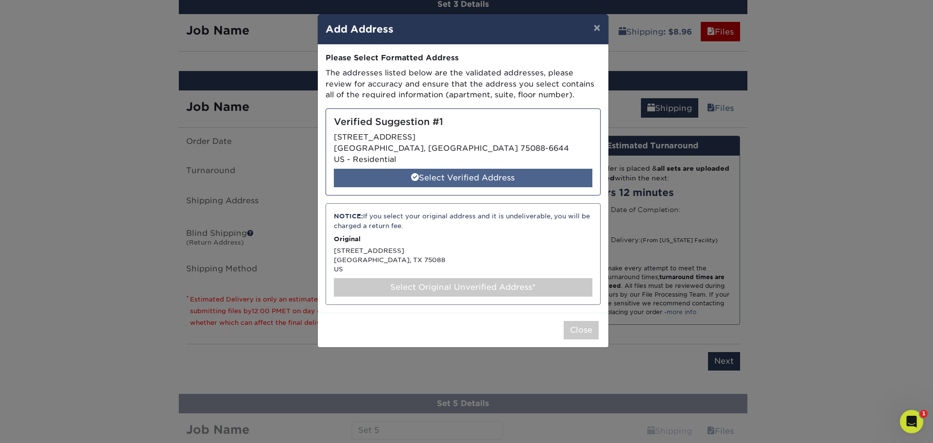
click at [541, 170] on div "Select Verified Address" at bounding box center [463, 178] width 258 height 18
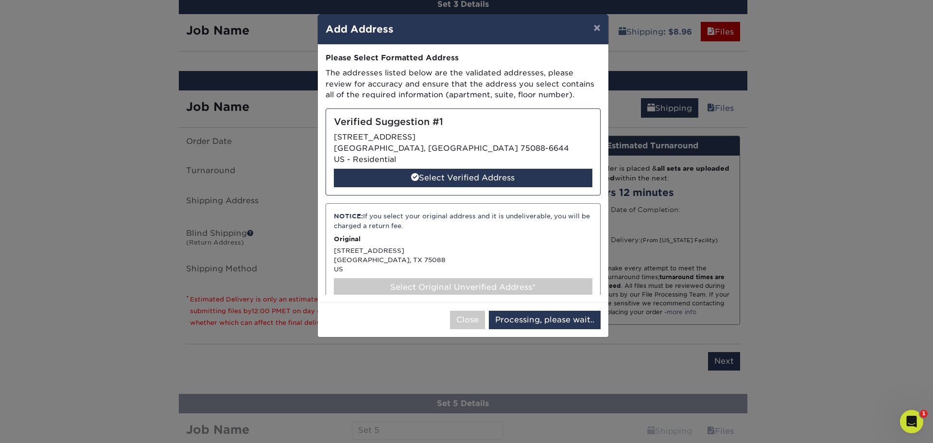
select select "285128"
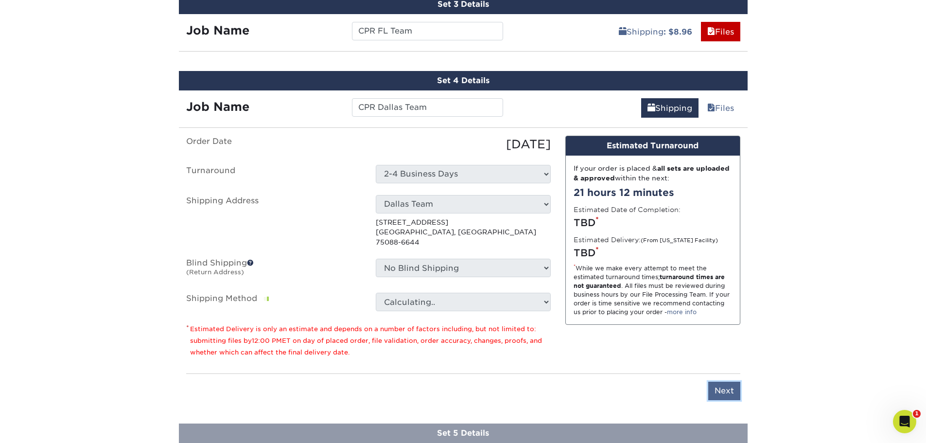
click at [723, 381] on input "Next" at bounding box center [724, 390] width 32 height 18
type input "Next"
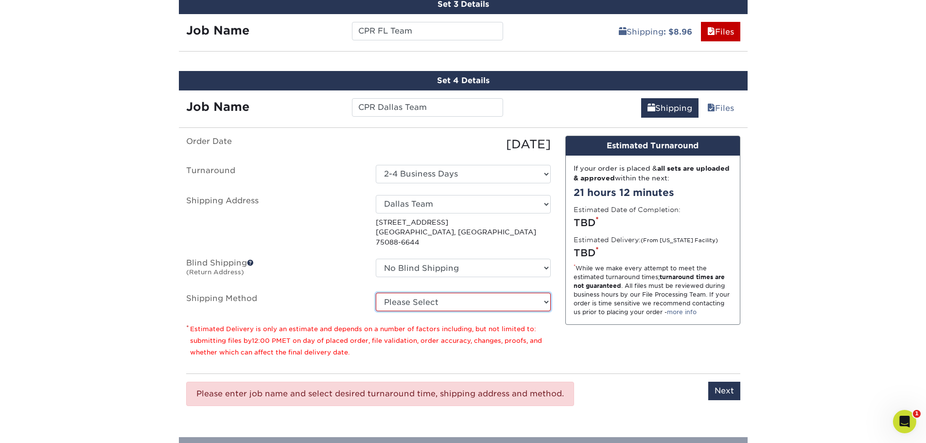
click at [398, 293] on select "Please Select Ground Shipping (+$8.96) 3 Day Shipping Service (+$20.08) 2 Day A…" at bounding box center [463, 302] width 175 height 18
select select "03"
click at [376, 293] on select "Please Select Ground Shipping (+$8.96) 3 Day Shipping Service (+$20.08) 2 Day A…" at bounding box center [463, 302] width 175 height 18
click at [709, 381] on input "Next" at bounding box center [724, 390] width 32 height 18
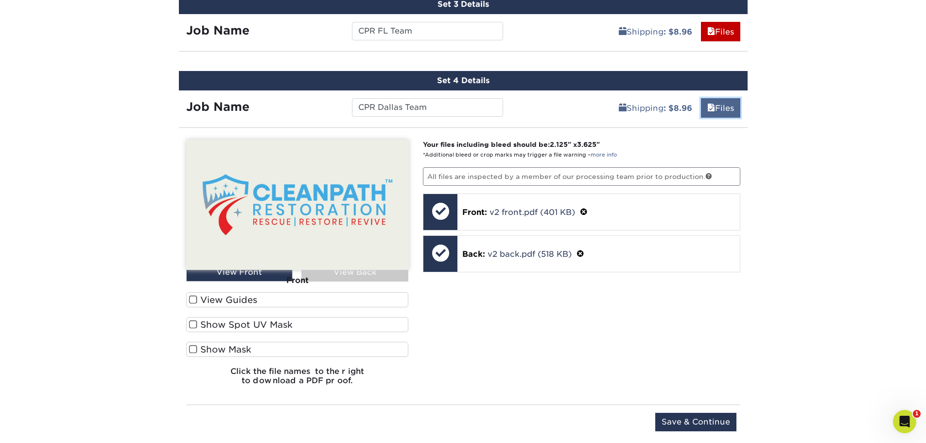
click at [720, 114] on link "Files" at bounding box center [720, 107] width 39 height 19
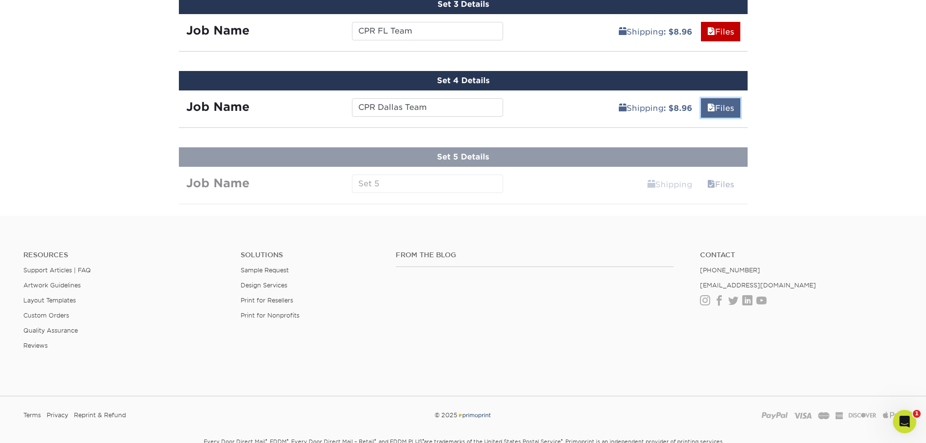
click at [718, 106] on link "Files" at bounding box center [720, 107] width 39 height 19
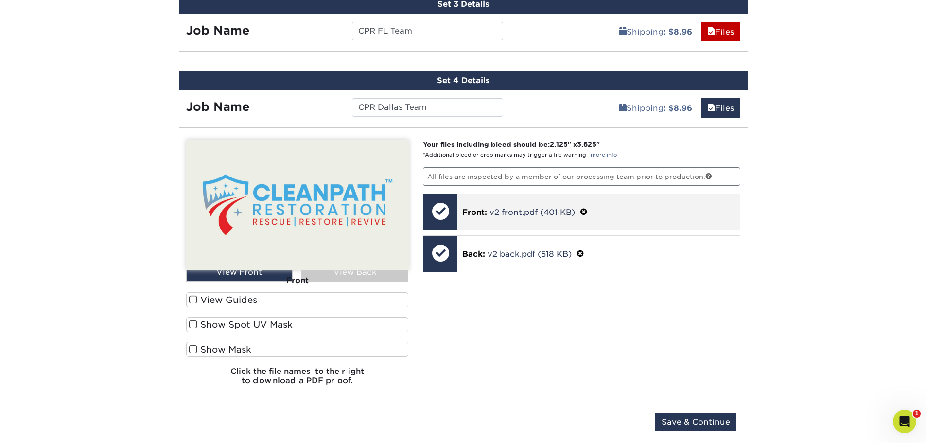
click at [585, 214] on span at bounding box center [584, 211] width 8 height 9
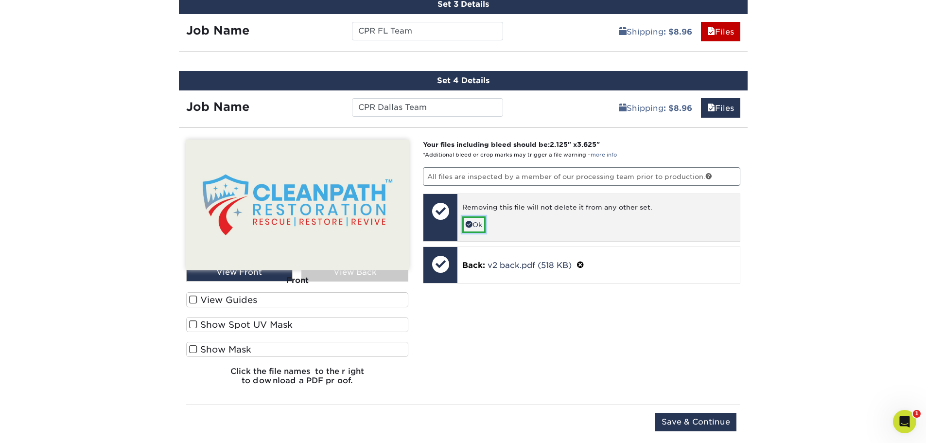
click at [482, 225] on link "Ok" at bounding box center [473, 224] width 23 height 17
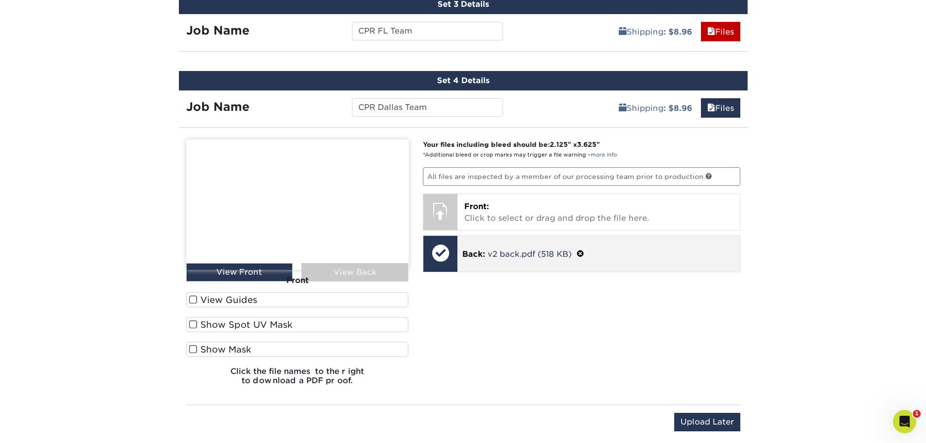
click at [577, 253] on span at bounding box center [580, 253] width 8 height 9
click at [482, 267] on link "Ok" at bounding box center [473, 266] width 23 height 17
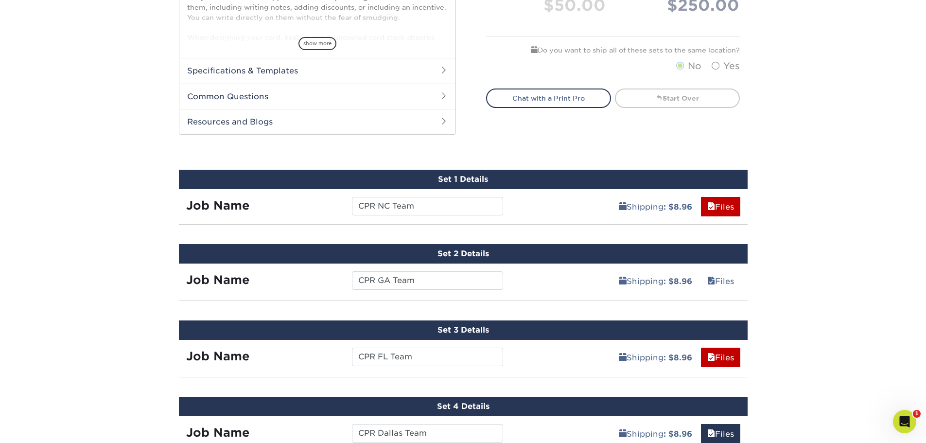
scroll to position [393, 0]
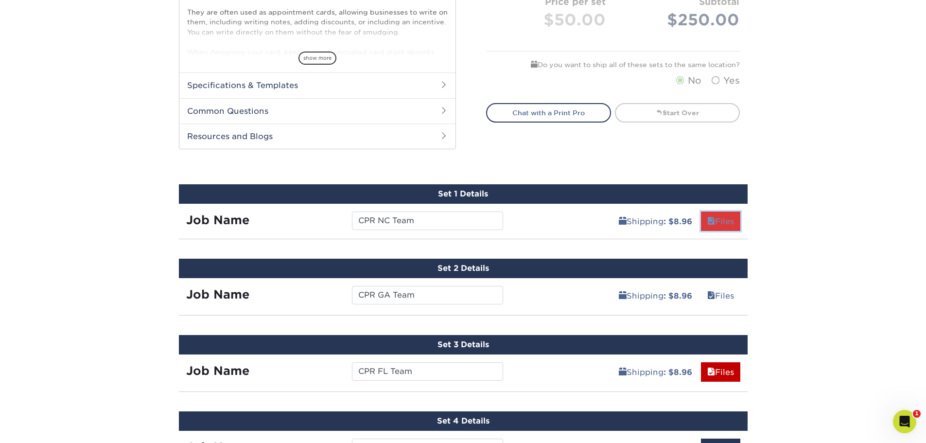
click at [720, 217] on link "Files" at bounding box center [720, 220] width 39 height 19
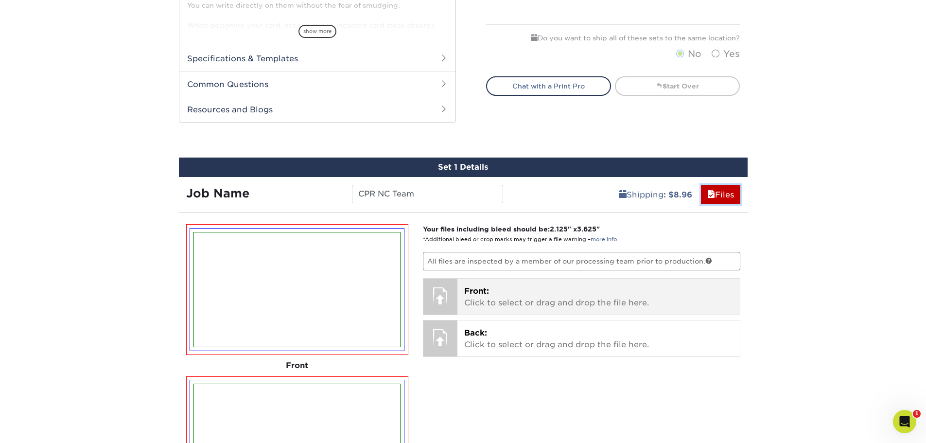
scroll to position [442, 0]
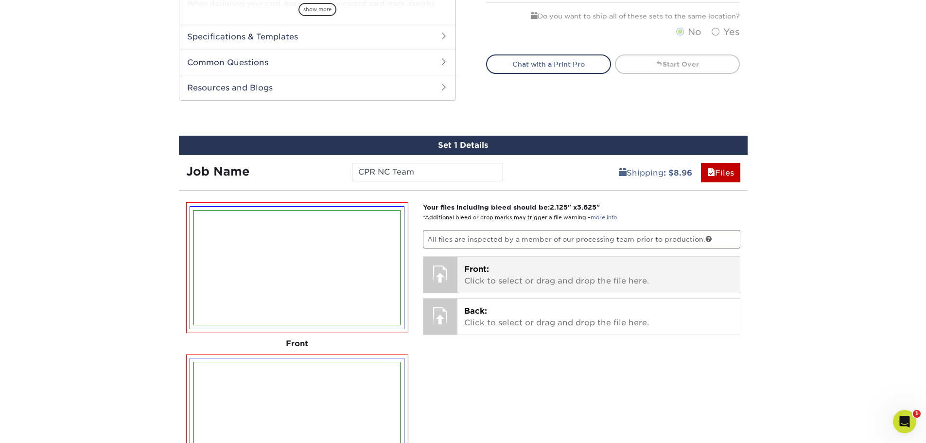
click at [505, 274] on p "Front: Click to select or drag and drop the file here." at bounding box center [598, 274] width 269 height 23
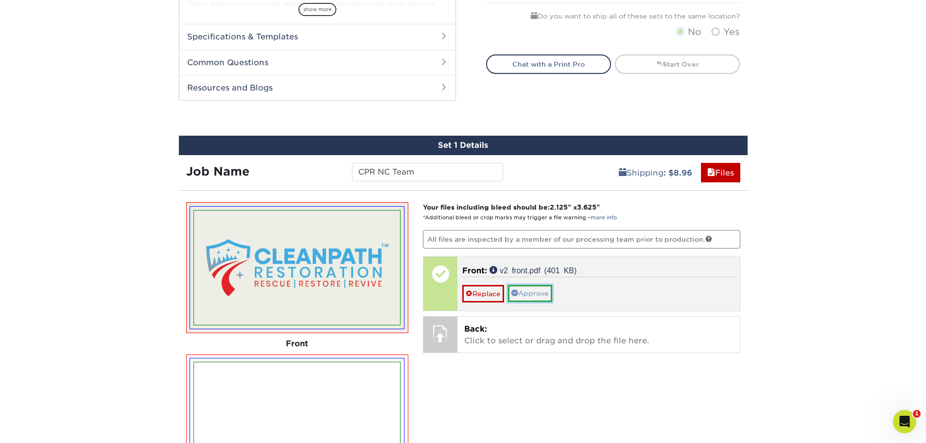
click at [537, 294] on link "Approve" at bounding box center [530, 293] width 44 height 17
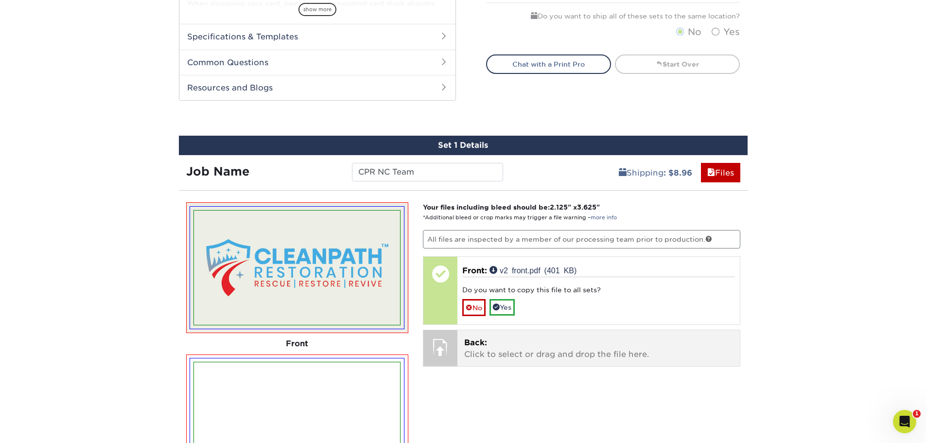
click at [496, 344] on p "Back: Click to select or drag and drop the file here." at bounding box center [598, 348] width 269 height 23
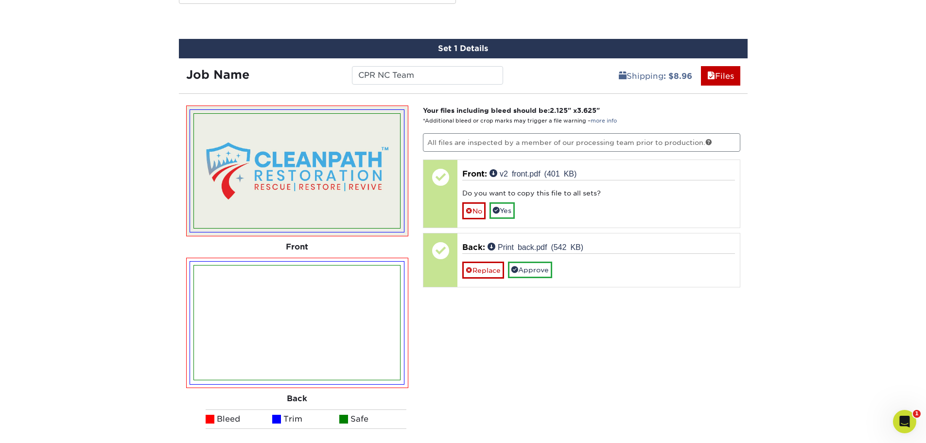
scroll to position [539, 0]
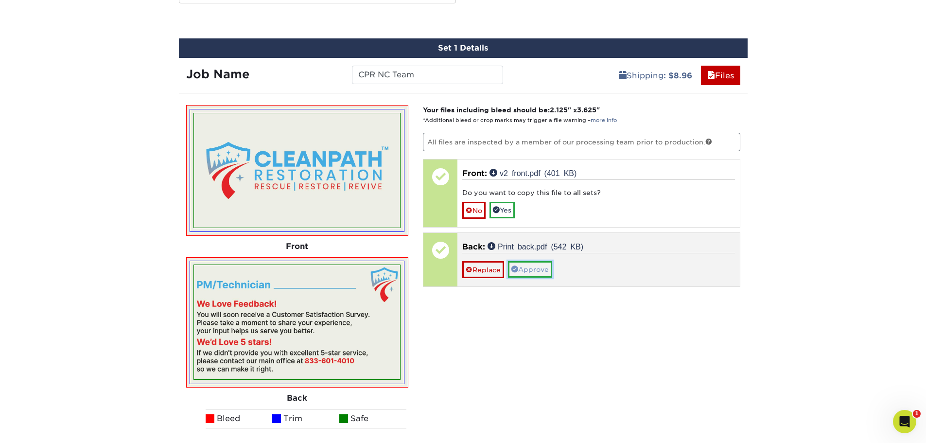
click at [525, 269] on link "Approve" at bounding box center [530, 269] width 44 height 17
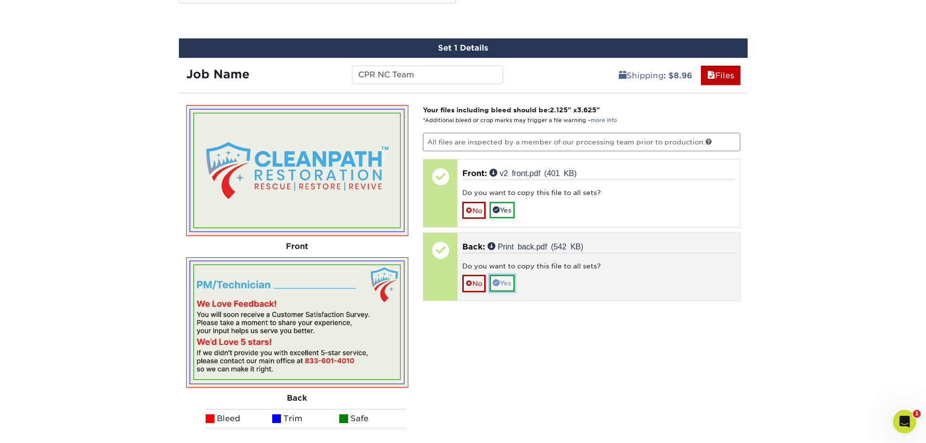
click at [511, 282] on link "Yes" at bounding box center [501, 283] width 25 height 17
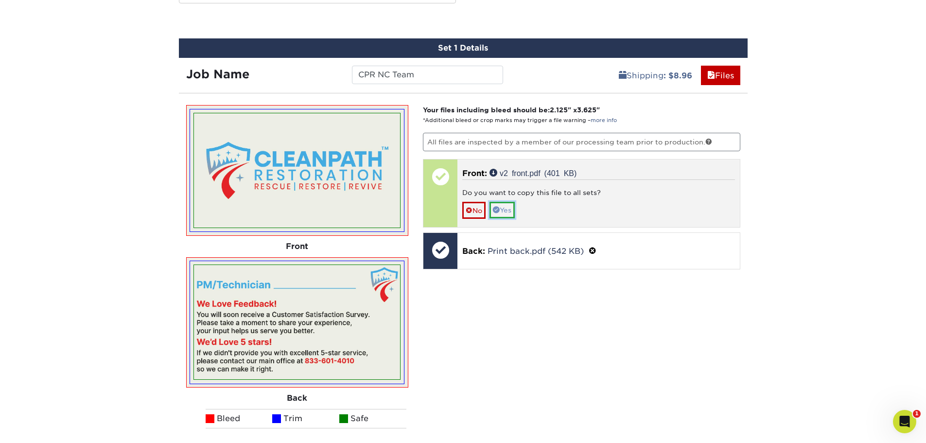
click at [509, 212] on link "Yes" at bounding box center [501, 210] width 25 height 17
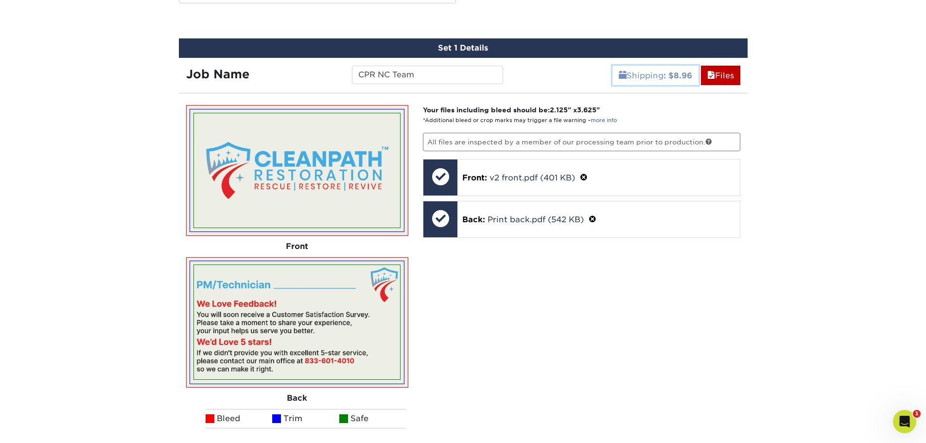
click at [652, 76] on link "Shipping : $8.96" at bounding box center [655, 75] width 86 height 19
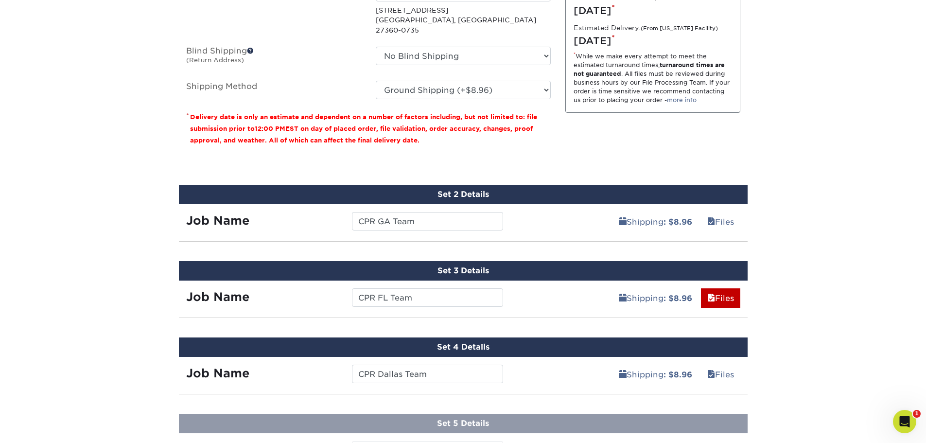
scroll to position [733, 0]
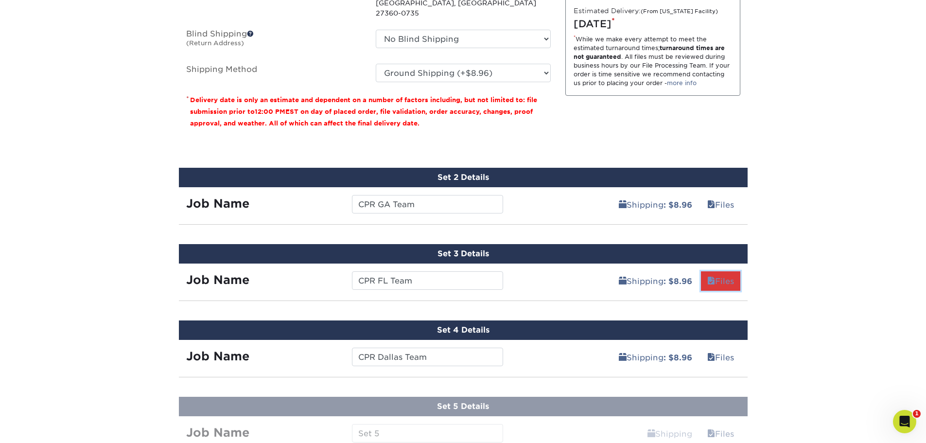
click at [713, 271] on link "Files" at bounding box center [720, 280] width 39 height 19
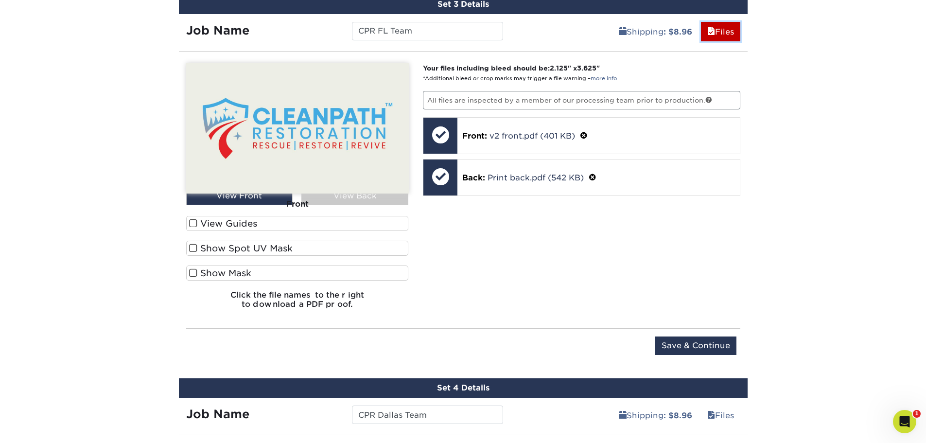
scroll to position [725, 0]
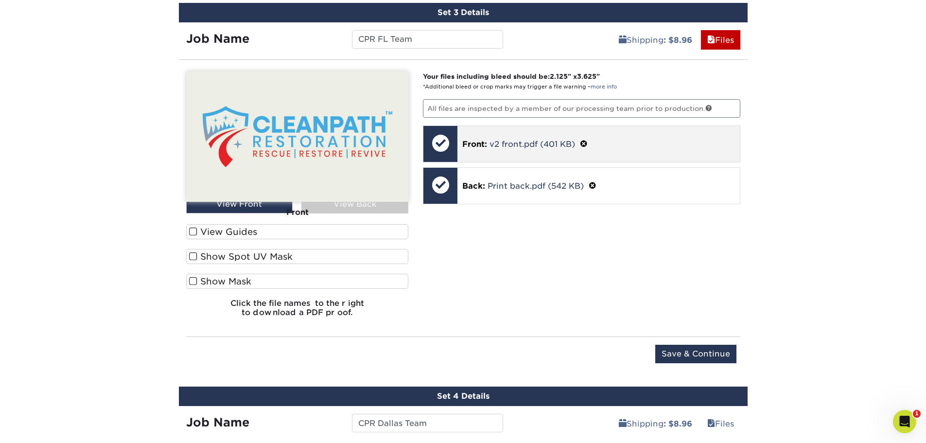
click at [512, 151] on div "Front: v2 front.pdf (401 KB)" at bounding box center [598, 144] width 282 height 36
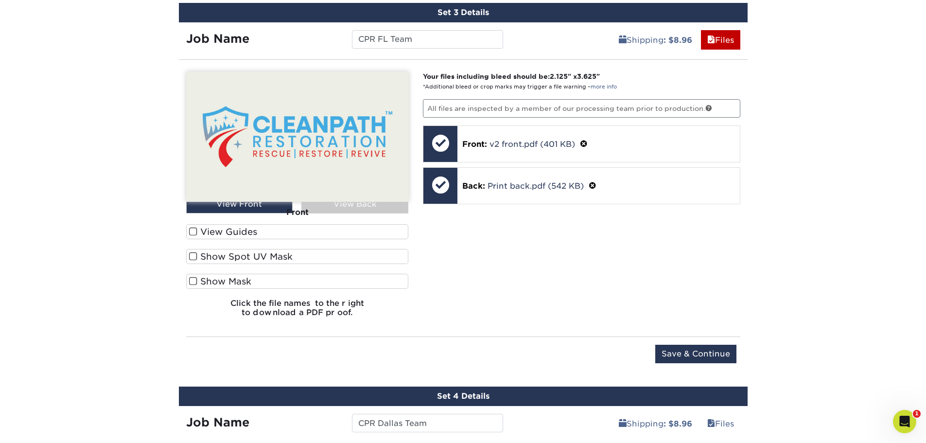
click at [548, 287] on div "Your files including bleed should be: 2.125 " x 3.625 " *Additional bleed or cr…" at bounding box center [581, 197] width 332 height 253
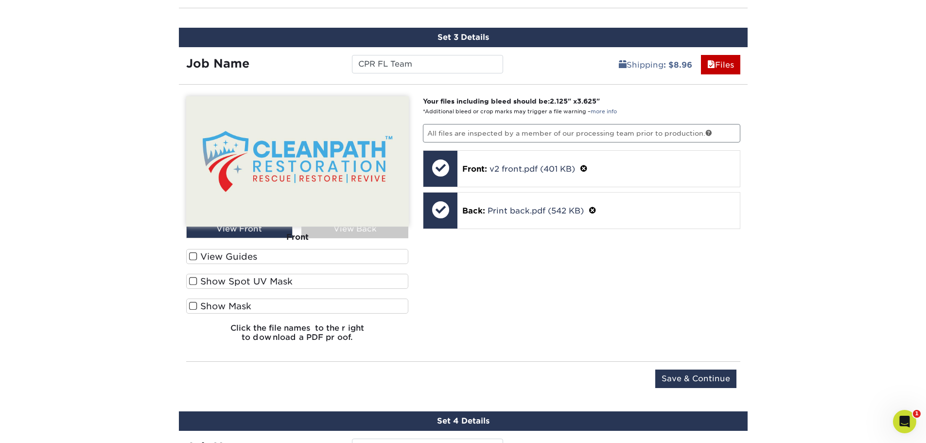
scroll to position [676, 0]
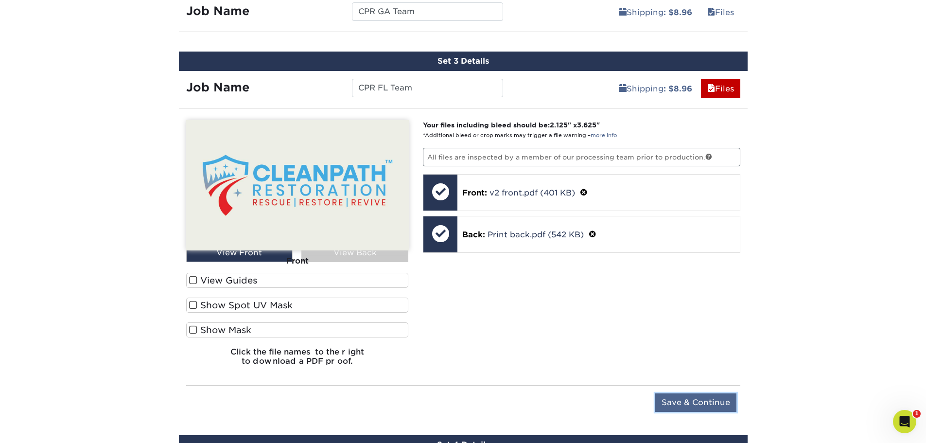
click at [687, 397] on input "Save & Continue" at bounding box center [695, 402] width 81 height 18
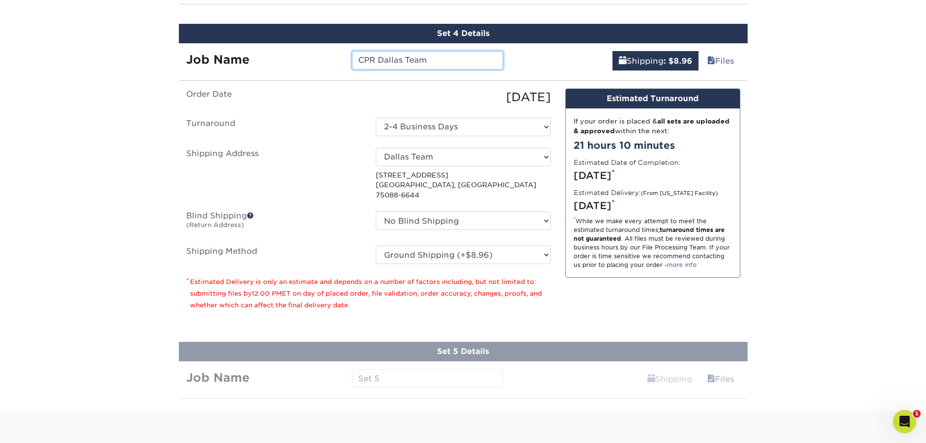
scroll to position [782, 0]
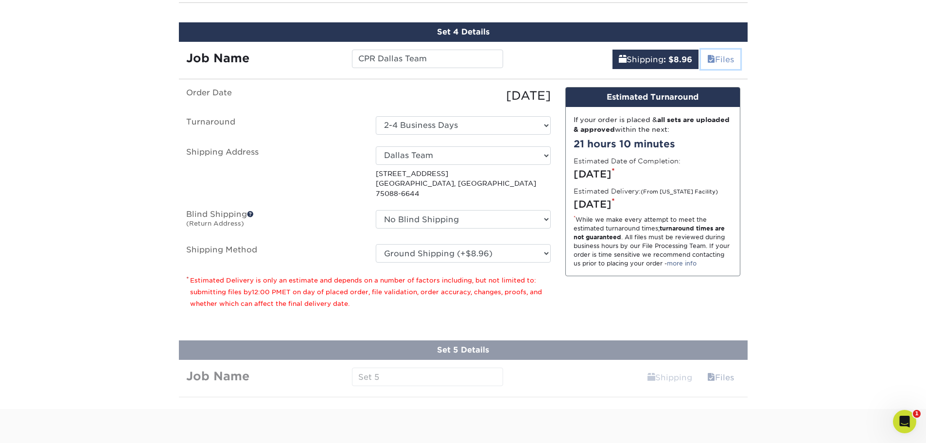
click at [721, 58] on link "Files" at bounding box center [720, 59] width 39 height 19
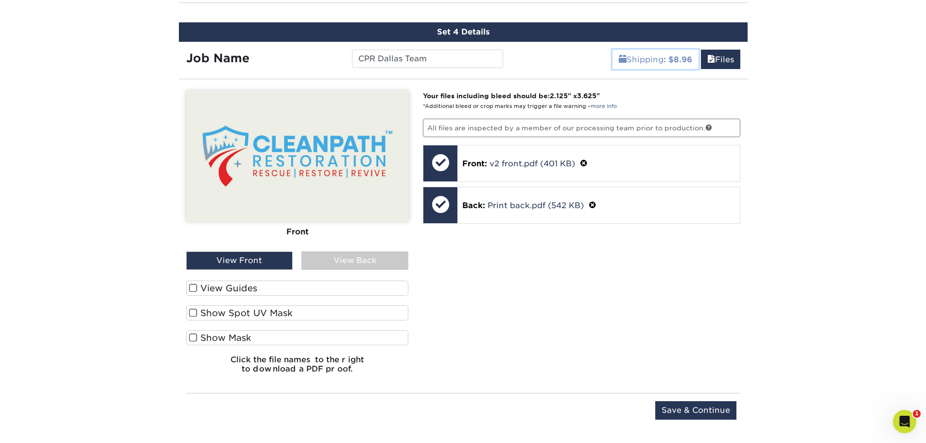
click at [646, 58] on link "Shipping : $8.96" at bounding box center [655, 59] width 86 height 19
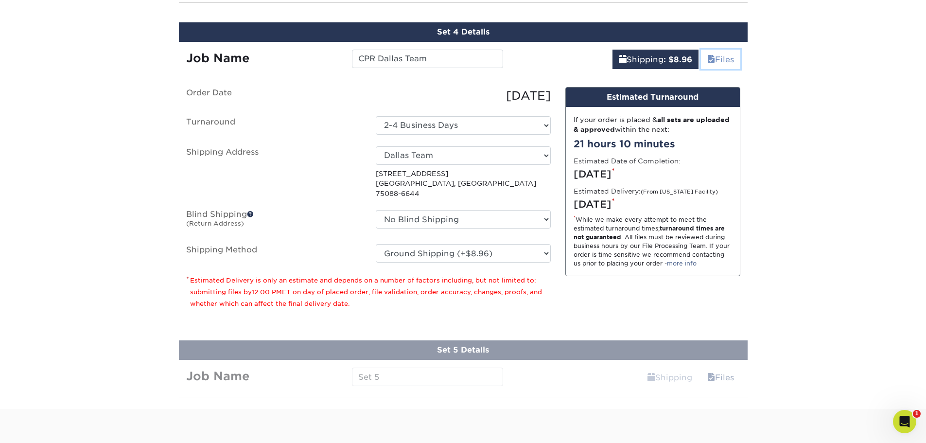
click at [716, 52] on link "Files" at bounding box center [720, 59] width 39 height 19
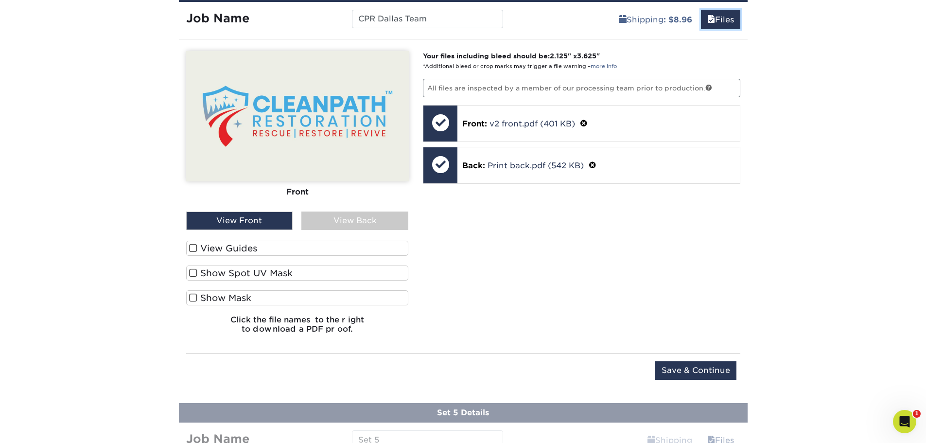
scroll to position [879, 0]
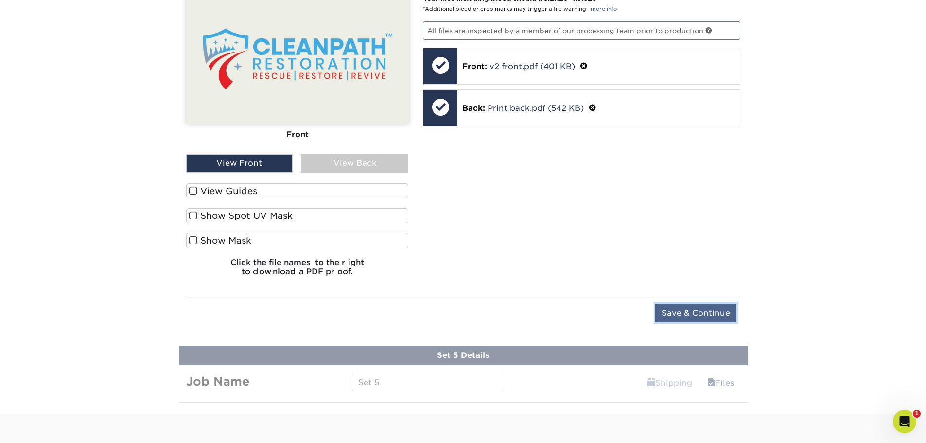
click at [700, 312] on input "Save & Continue" at bounding box center [695, 313] width 81 height 18
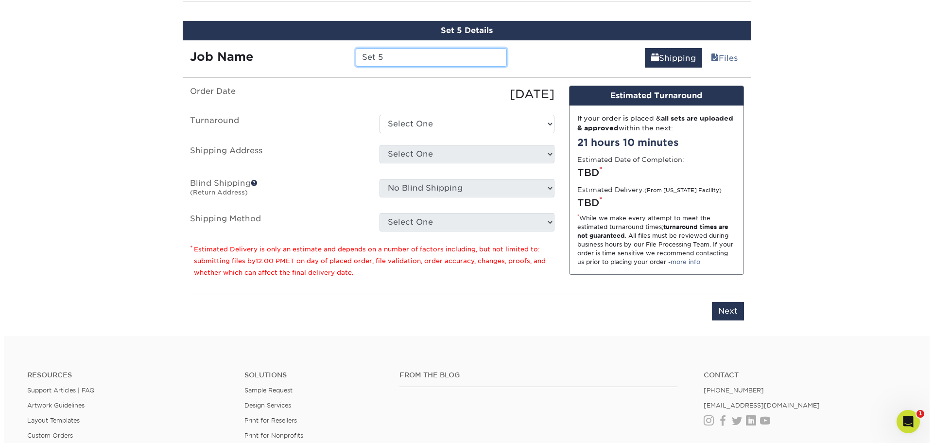
scroll to position [858, 0]
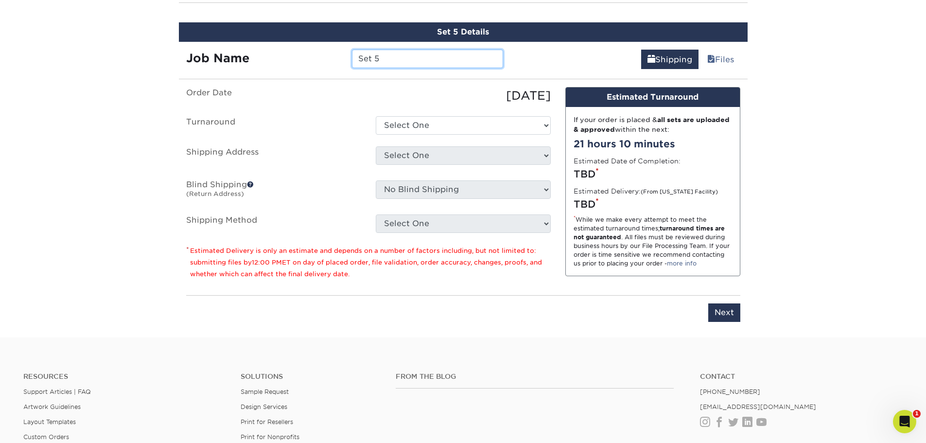
drag, startPoint x: 389, startPoint y: 59, endPoint x: 305, endPoint y: 68, distance: 84.0
click at [305, 68] on div "Job Name Set 5" at bounding box center [345, 59] width 332 height 18
type input "CPR Houston Team"
click at [387, 125] on select "Select One 2-4 Business Days 2 Day Next Business Day" at bounding box center [463, 125] width 175 height 18
select select "c171f5d3-93e3-481a-b0a0-31d6facb0abc"
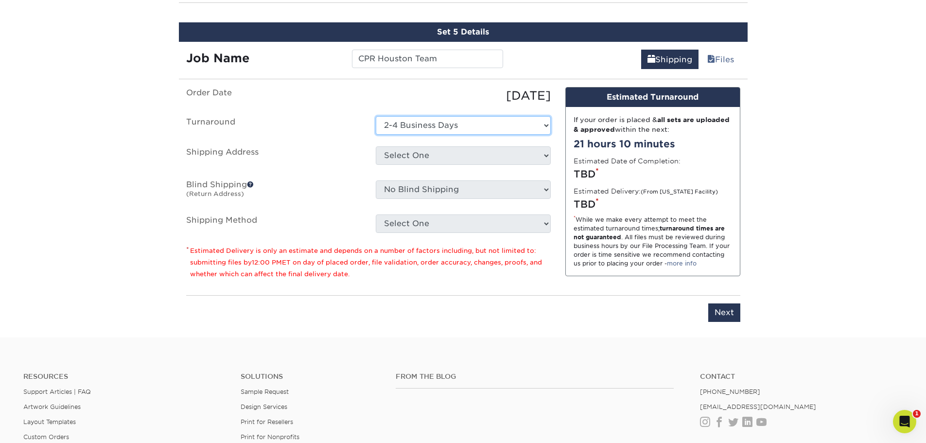
click at [376, 116] on select "Select One 2-4 Business Days 2 Day Next Business Day" at bounding box center [463, 125] width 175 height 18
click at [391, 156] on select "Select One + Add New Address" at bounding box center [463, 155] width 175 height 18
select select "newaddress"
click at [376, 146] on select "Select One + Add New Address" at bounding box center [463, 155] width 175 height 18
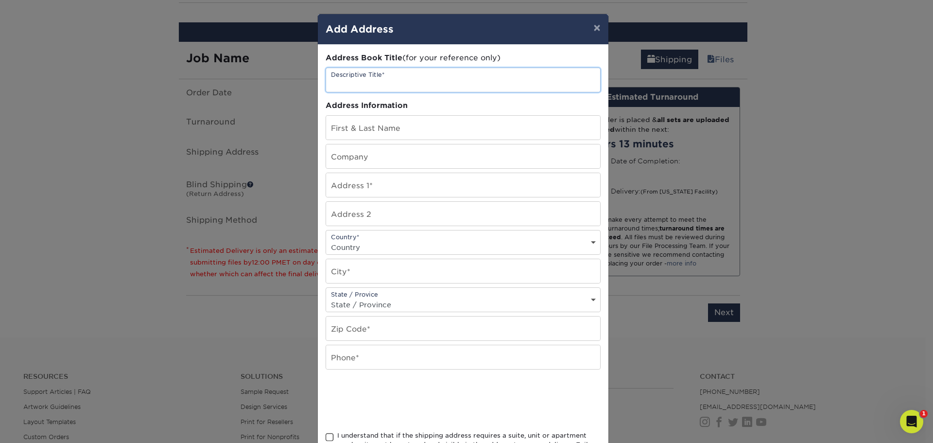
click at [381, 83] on input "text" at bounding box center [463, 80] width 274 height 24
type input "C"
type input "Houston Team"
click at [382, 126] on input "text" at bounding box center [463, 128] width 274 height 24
type input "[PERSON_NAME]"
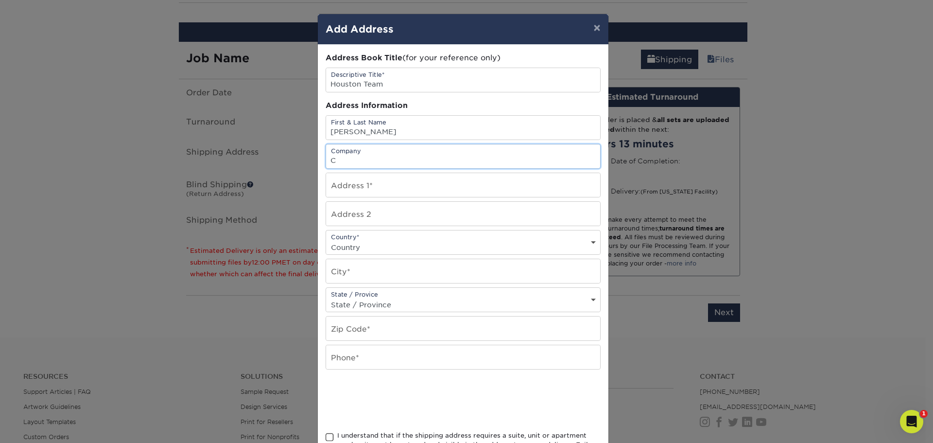
type input "CleanPath Restoration"
type input "18514 Cypress Rose Hill Rd"
select select "US"
type input "Cypress"
select select "TX"
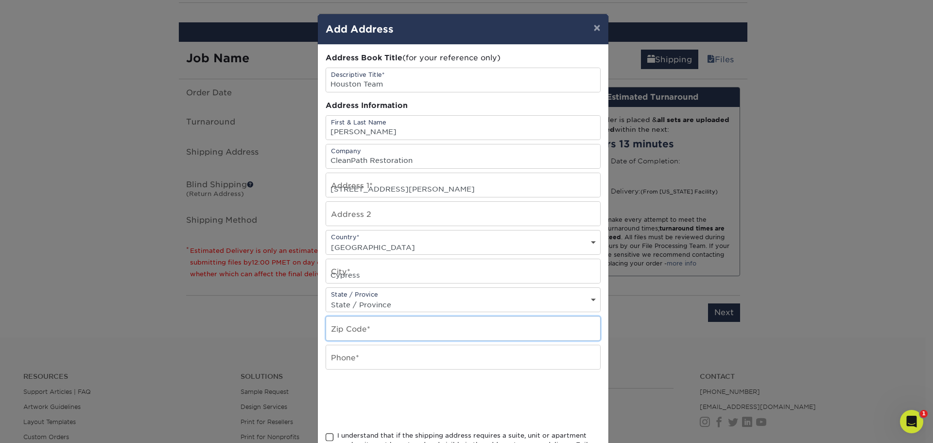
type input "77429"
type input "8336014010"
click at [355, 361] on input "8336014010" at bounding box center [463, 357] width 274 height 24
click at [355, 361] on input "text" at bounding box center [463, 357] width 274 height 24
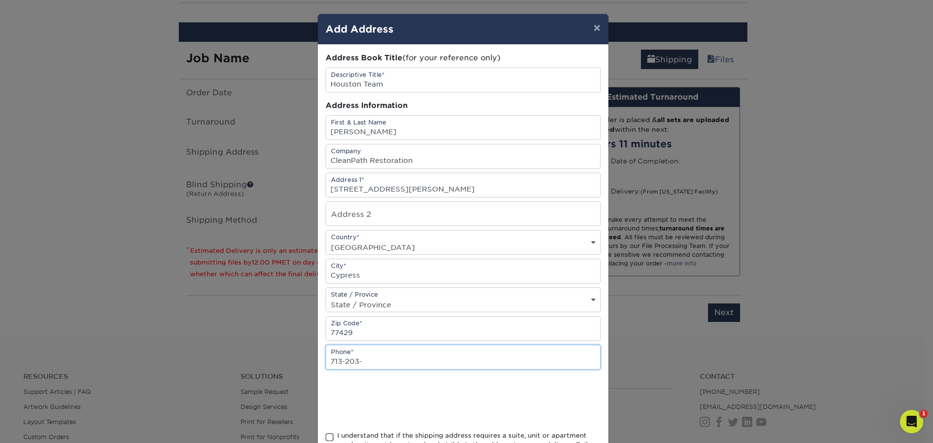
click at [417, 359] on input "713-203-" at bounding box center [463, 357] width 274 height 24
type input "713-203-6242"
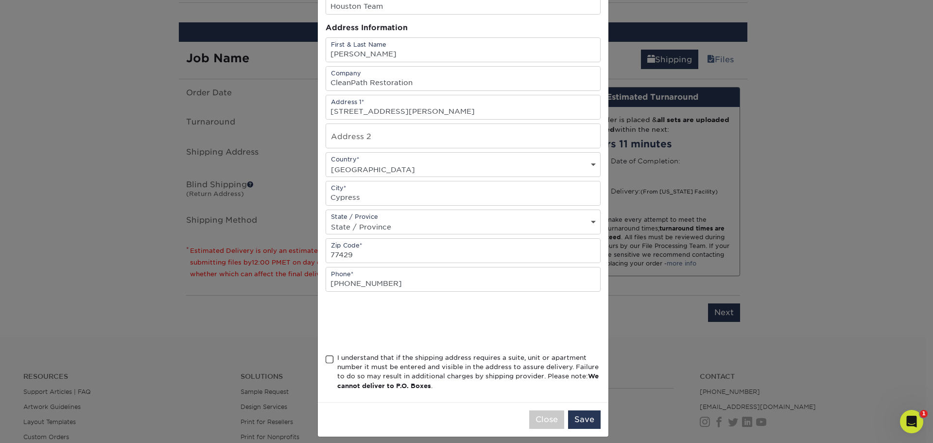
scroll to position [86, 0]
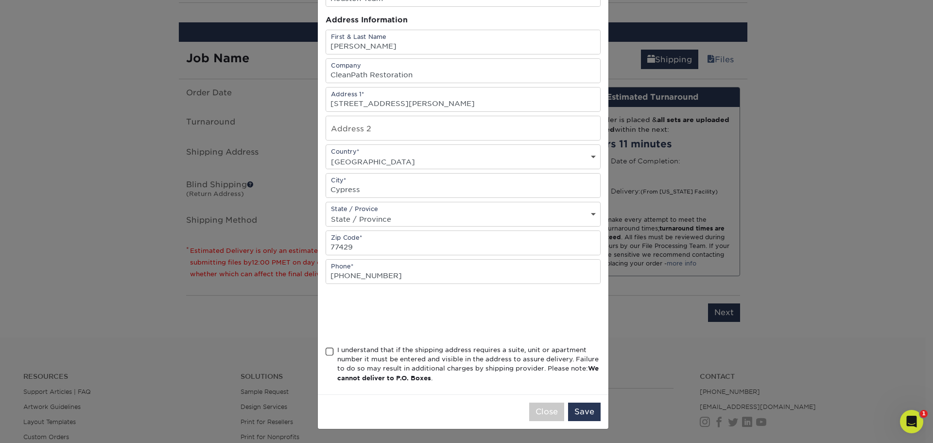
click at [327, 348] on span at bounding box center [330, 351] width 8 height 9
click at [0, 0] on input "I understand that if the shipping address requires a suite, unit or apartment n…" at bounding box center [0, 0] width 0 height 0
click at [573, 406] on button "Save" at bounding box center [584, 411] width 33 height 18
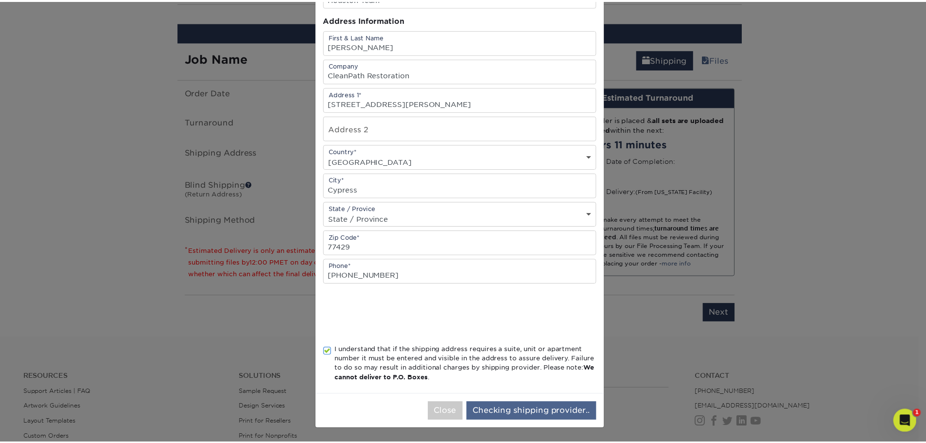
scroll to position [0, 0]
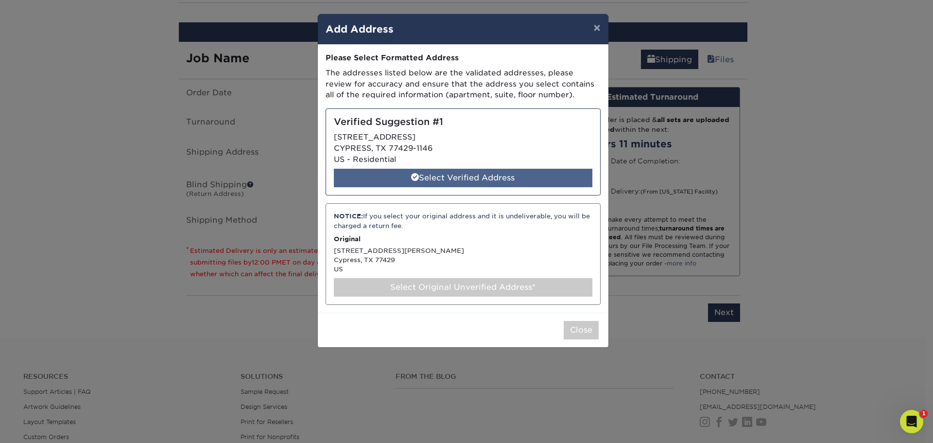
click at [470, 179] on div "Select Verified Address" at bounding box center [463, 178] width 258 height 18
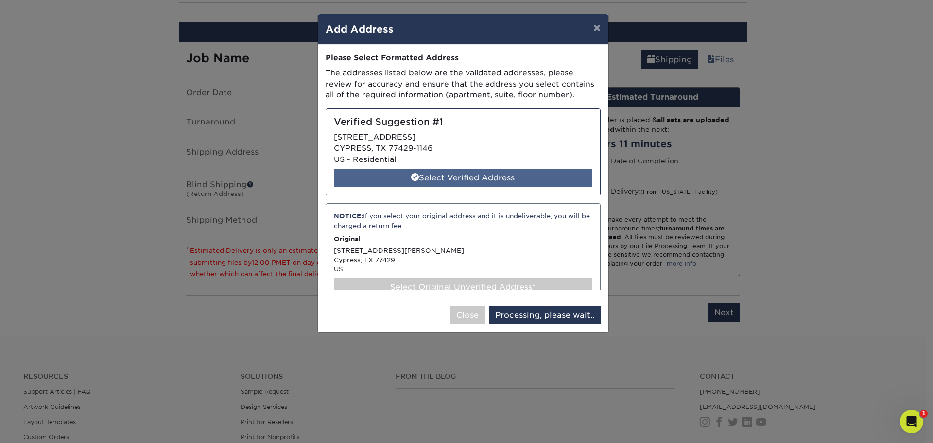
select select "285129"
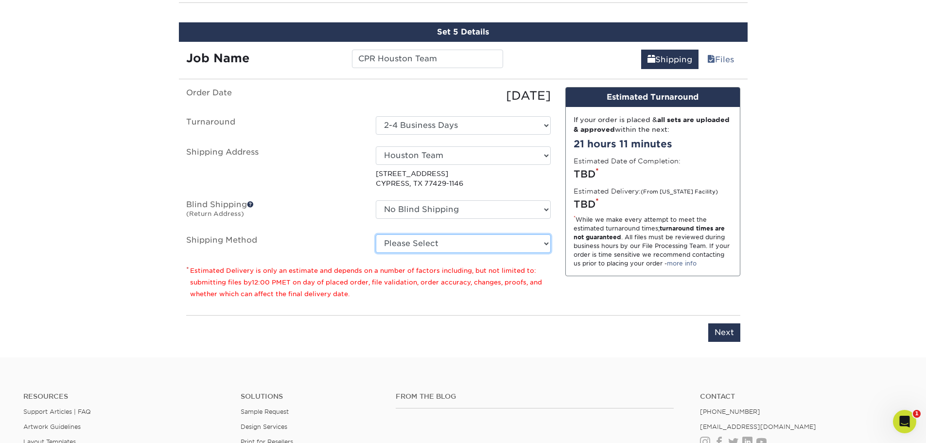
click at [475, 241] on select "Please Select Ground Shipping (+$8.96) 3 Day Shipping Service (+$20.07) 2 Day A…" at bounding box center [463, 243] width 175 height 18
select select "03"
click at [376, 234] on select "Please Select Ground Shipping (+$8.96) 3 Day Shipping Service (+$20.07) 2 Day A…" at bounding box center [463, 243] width 175 height 18
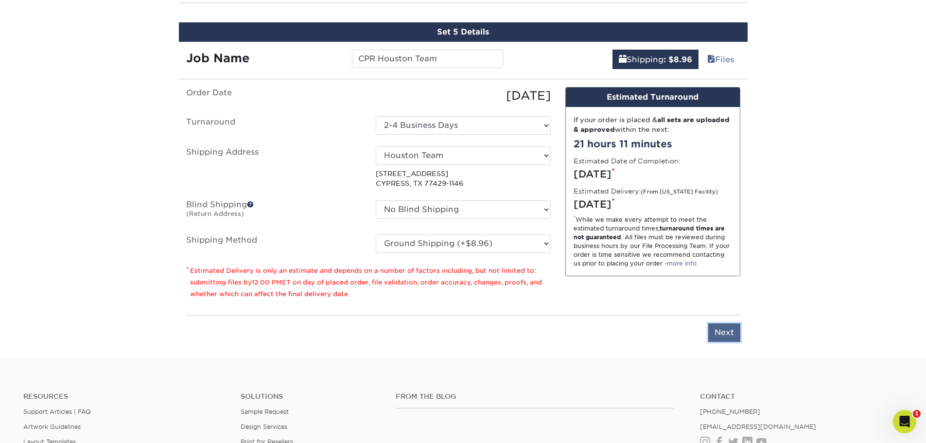
click at [717, 334] on input "Next" at bounding box center [724, 332] width 32 height 18
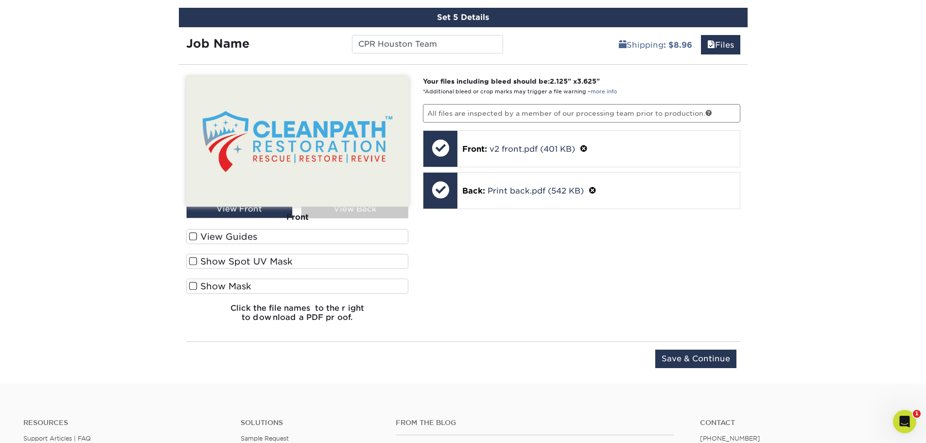
scroll to position [858, 0]
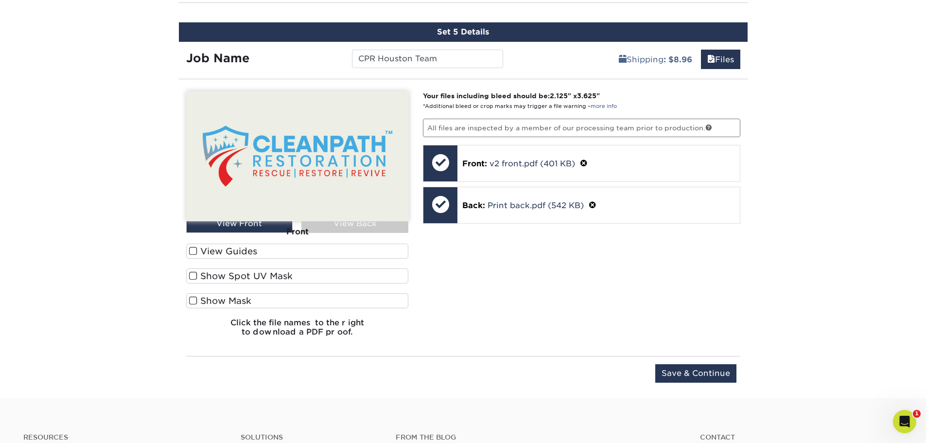
click at [331, 224] on div "Front" at bounding box center [297, 231] width 223 height 21
click at [715, 374] on input "Save & Continue" at bounding box center [695, 373] width 81 height 18
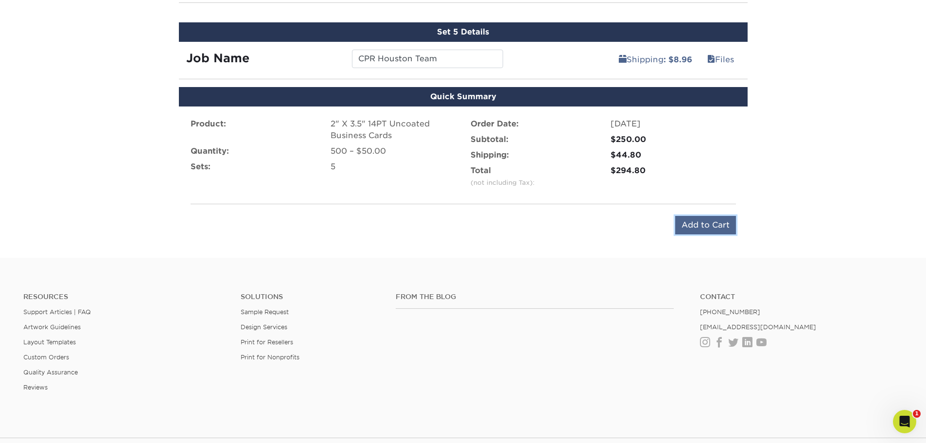
click at [701, 227] on input "Add to Cart" at bounding box center [705, 225] width 61 height 18
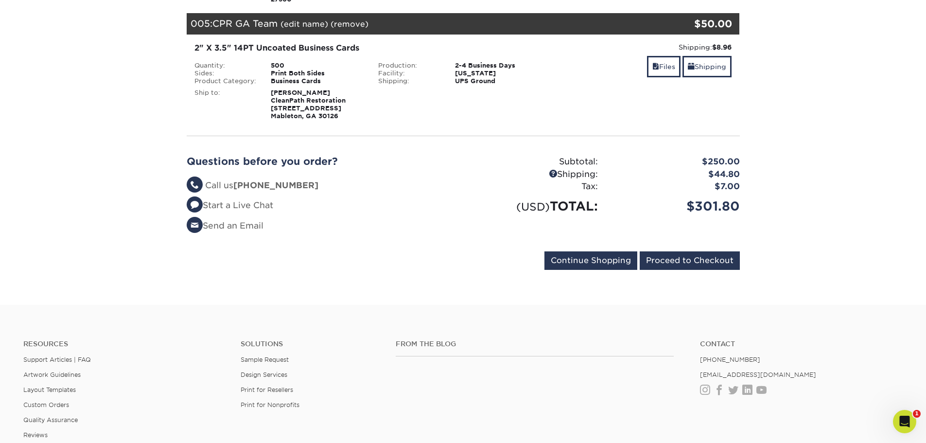
scroll to position [632, 0]
click at [702, 251] on input "Proceed to Checkout" at bounding box center [689, 260] width 100 height 18
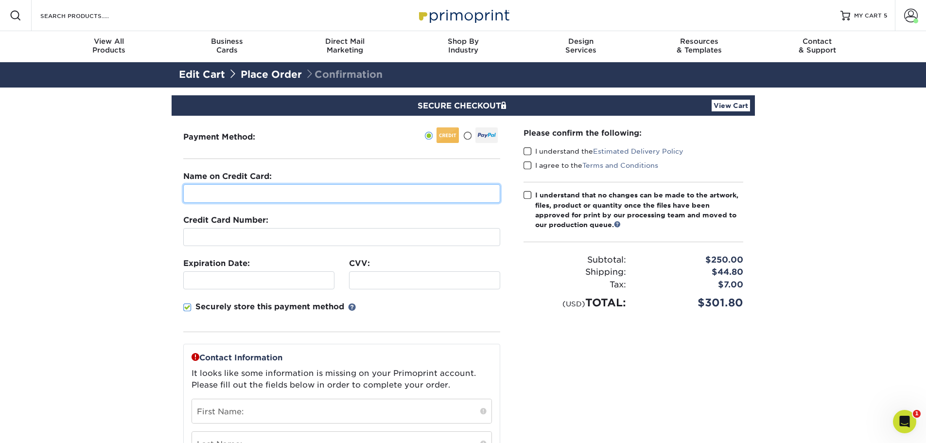
click at [334, 197] on input "text" at bounding box center [341, 193] width 317 height 18
type input "Leo Sanchez"
click at [146, 209] on section "SECURE CHECKOUT View Cart Payment Method: Name on Credit Card:" at bounding box center [463, 386] width 926 height 599
click at [407, 307] on div "Securely store this payment method" at bounding box center [341, 316] width 317 height 31
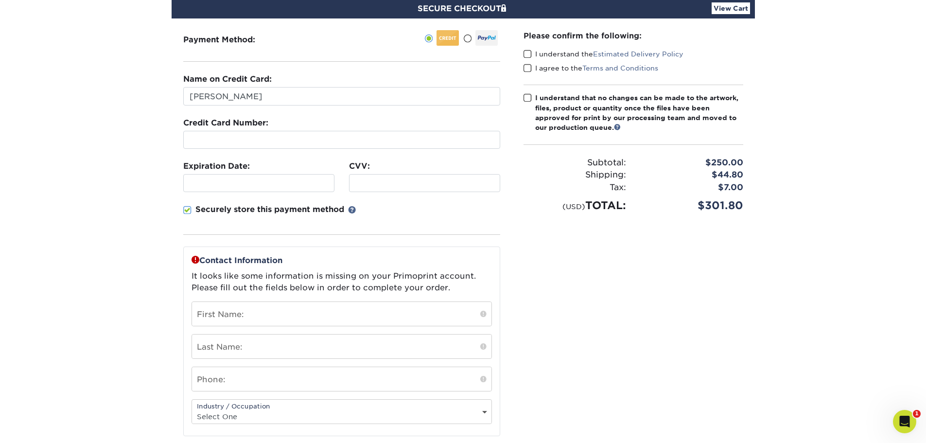
scroll to position [146, 0]
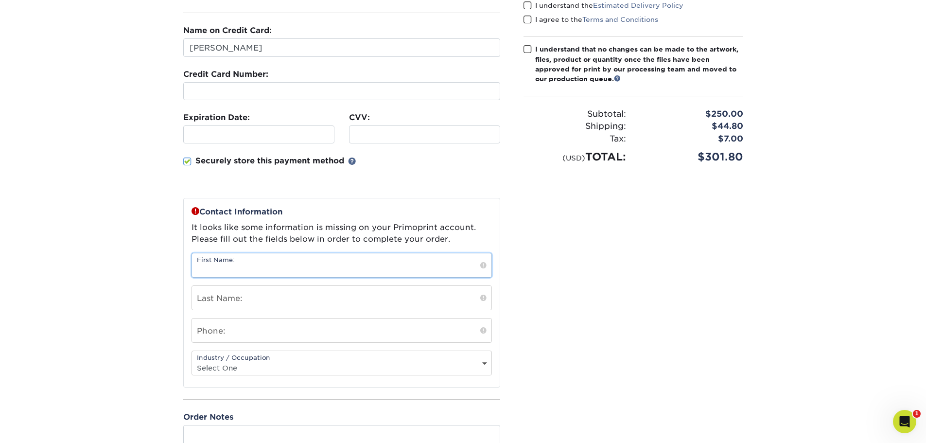
click at [308, 264] on input "text" at bounding box center [341, 265] width 299 height 24
type input "[PERSON_NAME]"
type input "6023584284"
click at [162, 298] on section "SECURE CHECKOUT View Cart Payment Method: Name on Credit Card:" at bounding box center [463, 241] width 926 height 599
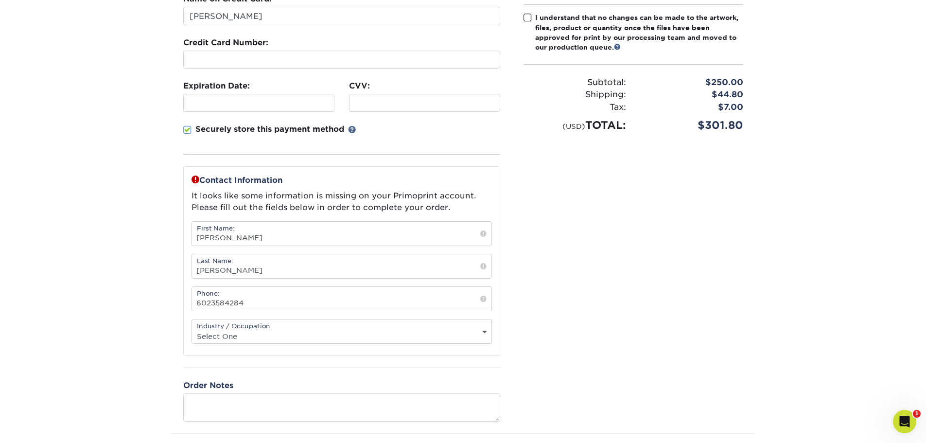
scroll to position [194, 0]
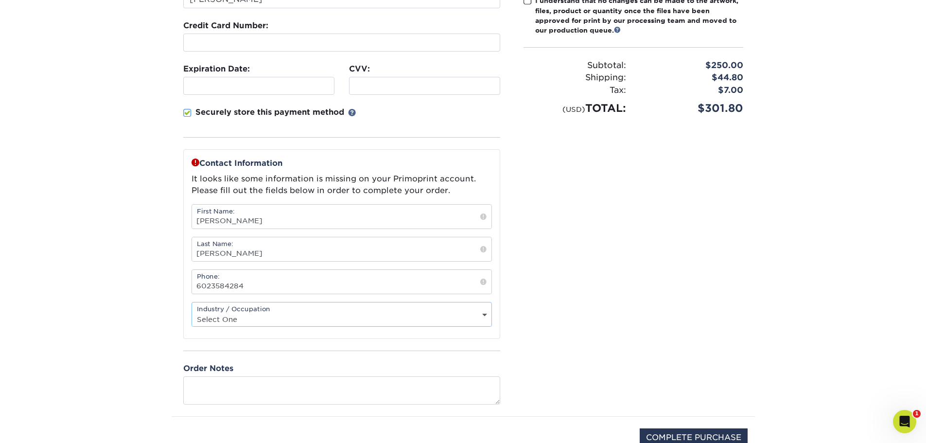
click at [233, 312] on select "Select One Administrative Executive Human Resources Construction Education Ente…" at bounding box center [341, 319] width 299 height 14
select select "5"
click at [192, 312] on select "Select One Administrative Executive Human Resources Construction Education Ente…" at bounding box center [341, 319] width 299 height 14
click at [107, 329] on section "SECURE CHECKOUT View Cart Payment Method: Name on Credit Card:" at bounding box center [463, 192] width 926 height 599
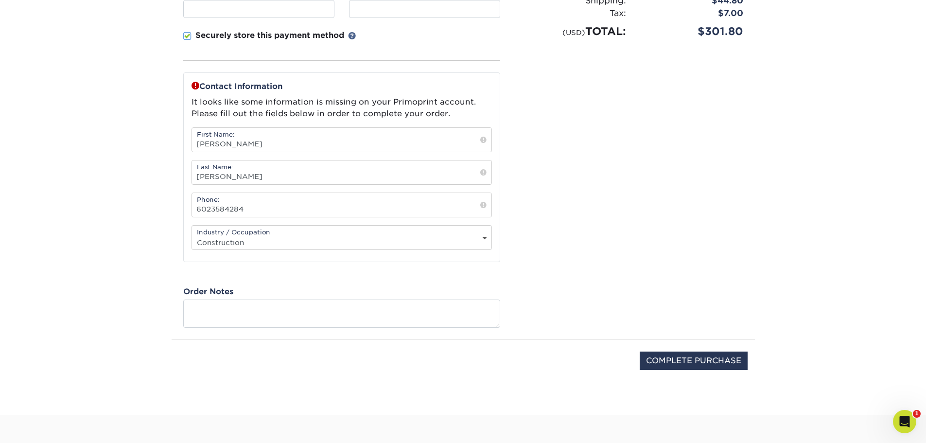
scroll to position [292, 0]
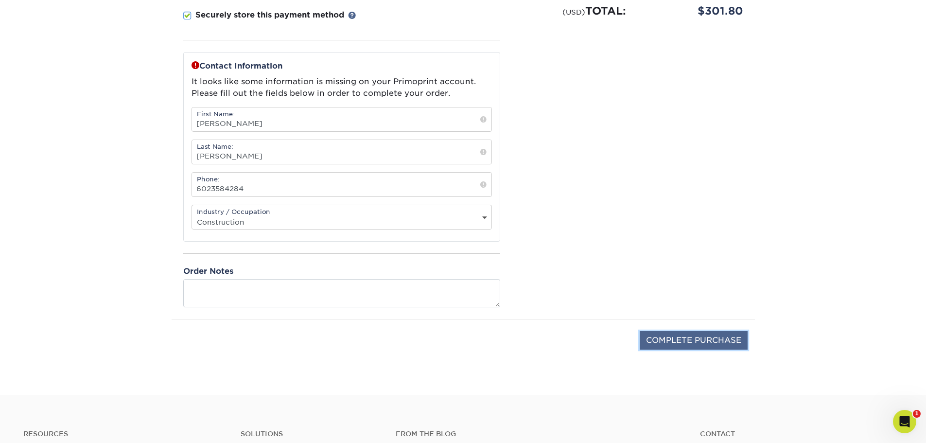
click at [682, 341] on input "COMPLETE PURCHASE" at bounding box center [693, 340] width 108 height 18
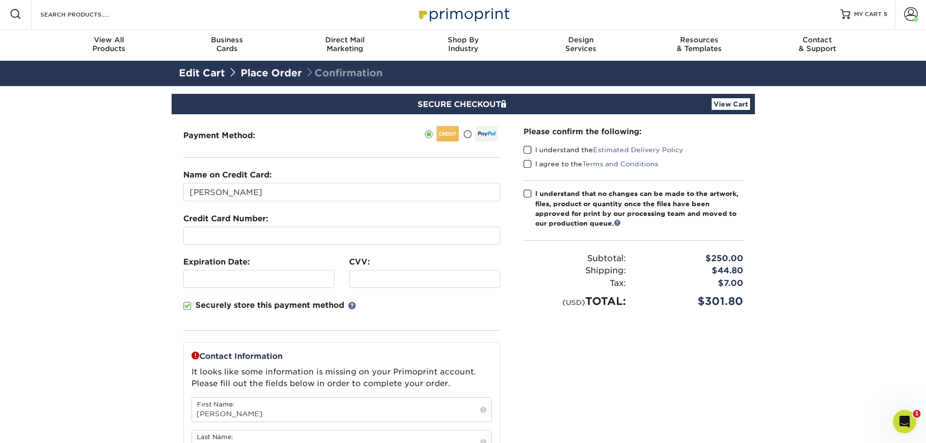
scroll to position [0, 0]
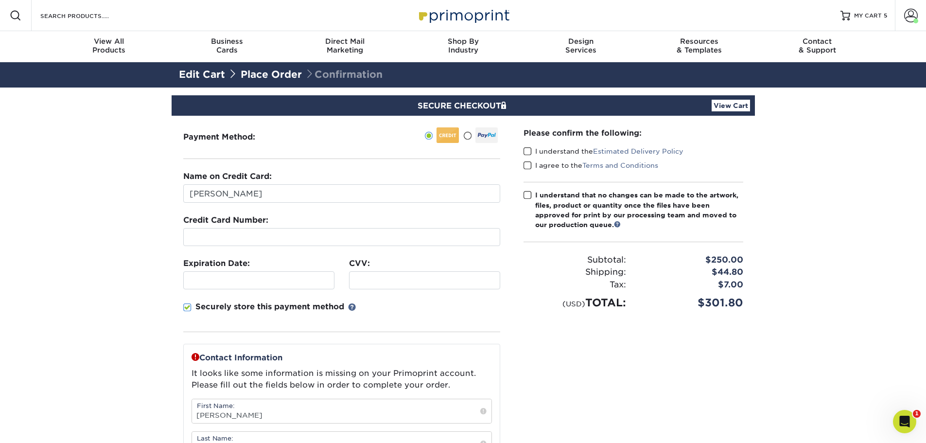
click at [529, 151] on span at bounding box center [527, 151] width 8 height 9
click at [0, 0] on input "I understand the Estimated Delivery Policy" at bounding box center [0, 0] width 0 height 0
click at [530, 164] on span at bounding box center [527, 165] width 8 height 9
click at [0, 0] on input "I agree to the Terms and Conditions" at bounding box center [0, 0] width 0 height 0
click at [528, 195] on span at bounding box center [527, 194] width 8 height 9
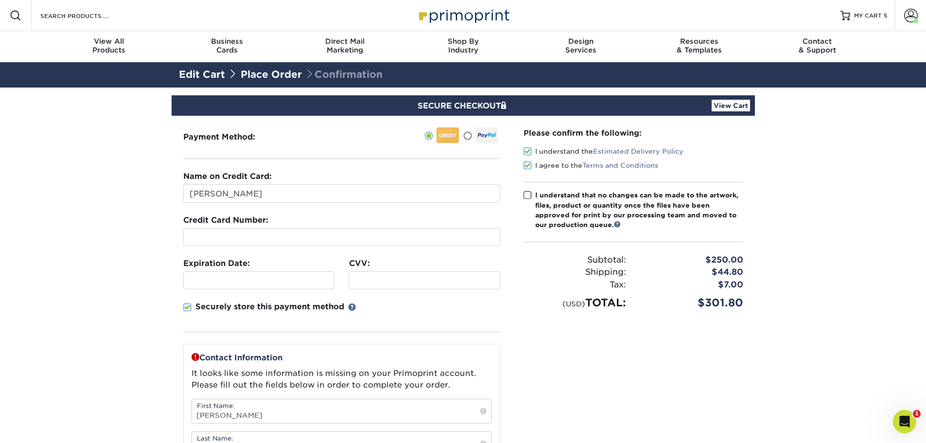
click at [0, 0] on input "I understand that no changes can be made to the artwork, files, product or quan…" at bounding box center [0, 0] width 0 height 0
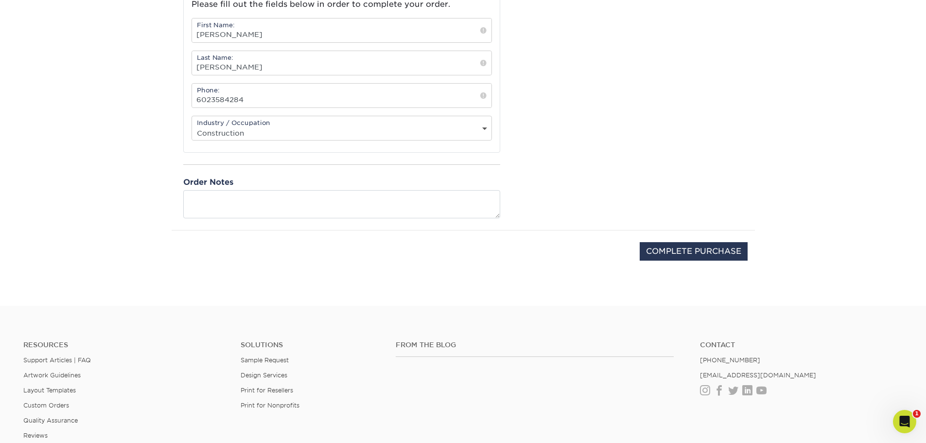
scroll to position [389, 0]
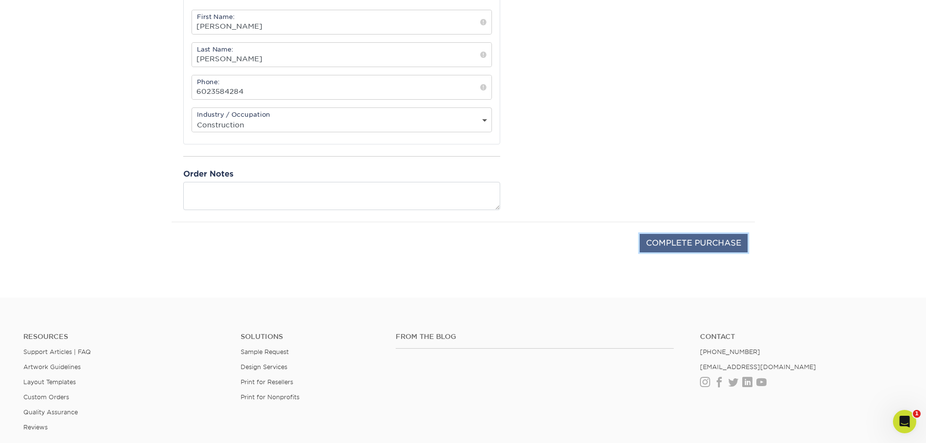
click at [680, 246] on input "COMPLETE PURCHASE" at bounding box center [693, 243] width 108 height 18
type input "PROCESSING, PLEASE WAIT..."
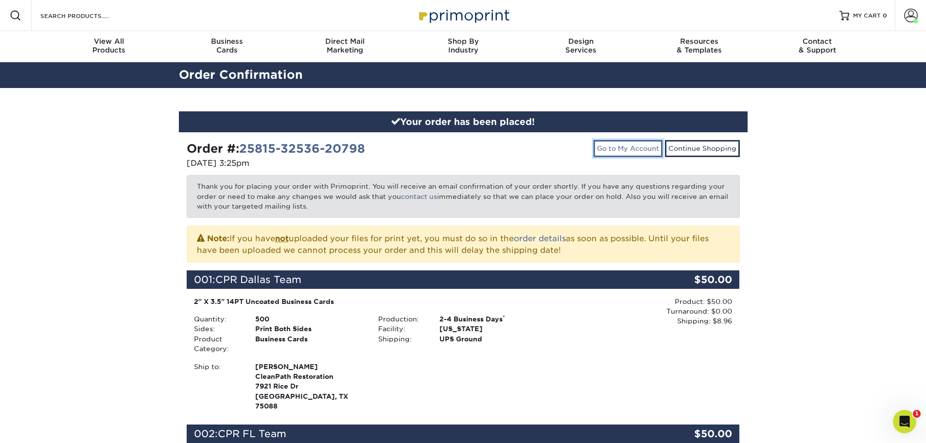
click at [627, 149] on link "Go to My Account" at bounding box center [627, 148] width 69 height 17
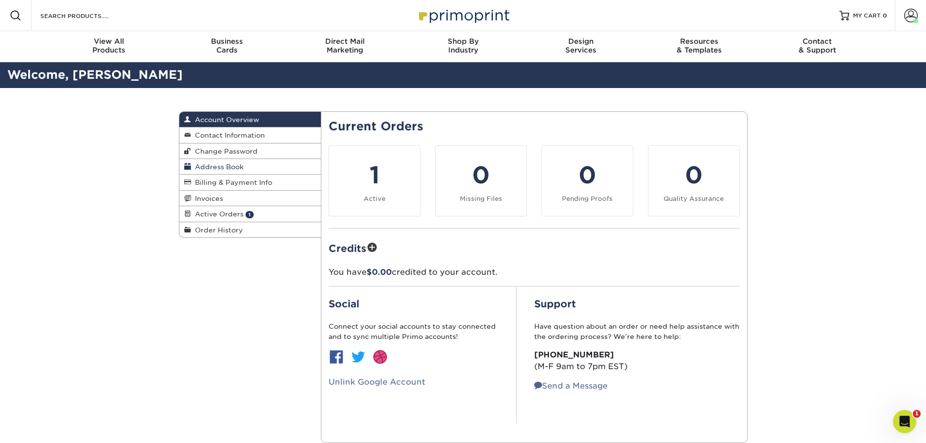
click at [198, 166] on span "Address Book" at bounding box center [217, 167] width 52 height 8
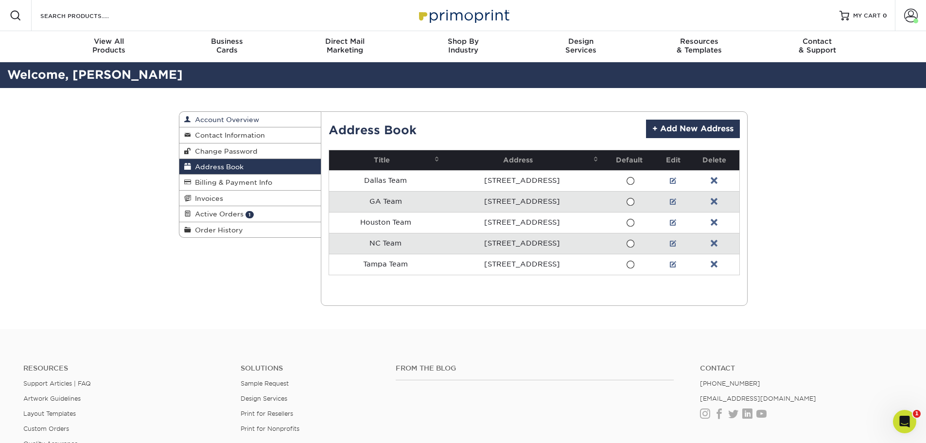
click at [202, 119] on span "Account Overview" at bounding box center [225, 120] width 68 height 8
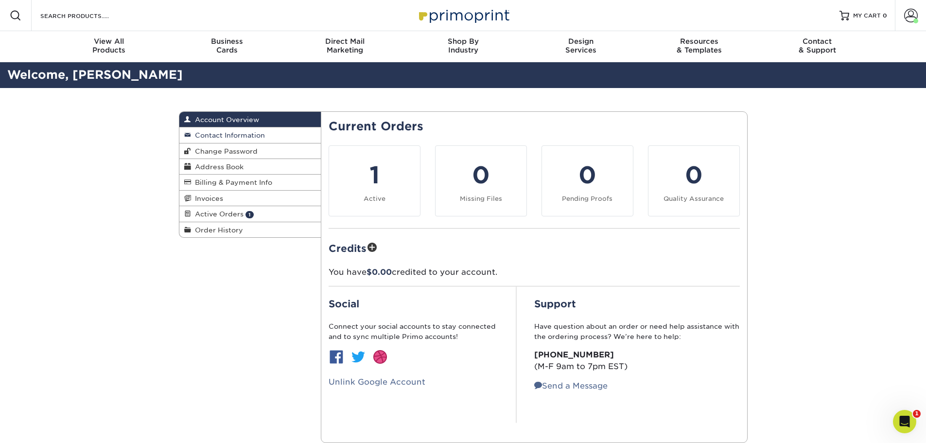
click at [198, 133] on span "Contact Information" at bounding box center [228, 135] width 74 height 8
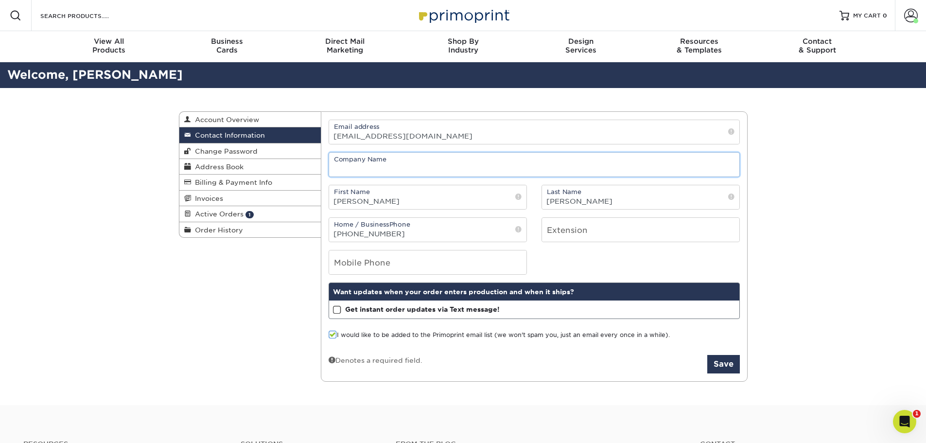
click at [414, 172] on input "text" at bounding box center [534, 165] width 410 height 24
type input "CleanPath Restoration"
click at [590, 268] on div "Mobile Phone" at bounding box center [534, 262] width 426 height 25
click at [330, 335] on span at bounding box center [332, 334] width 8 height 9
click at [0, 0] on input "I would like to be added to the Primoprint email list (we won't spam you, just …" at bounding box center [0, 0] width 0 height 0
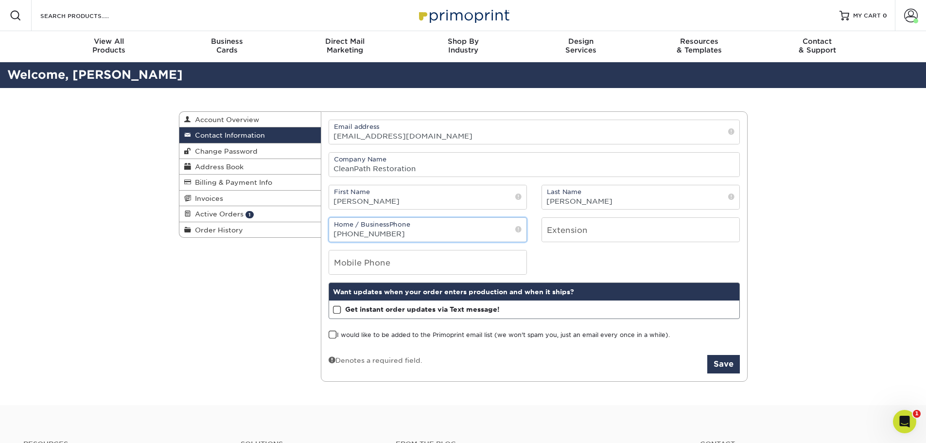
drag, startPoint x: 413, startPoint y: 233, endPoint x: 323, endPoint y: 232, distance: 89.4
click at [323, 232] on div "Home / Business Phone (602) 358-4284" at bounding box center [427, 229] width 213 height 25
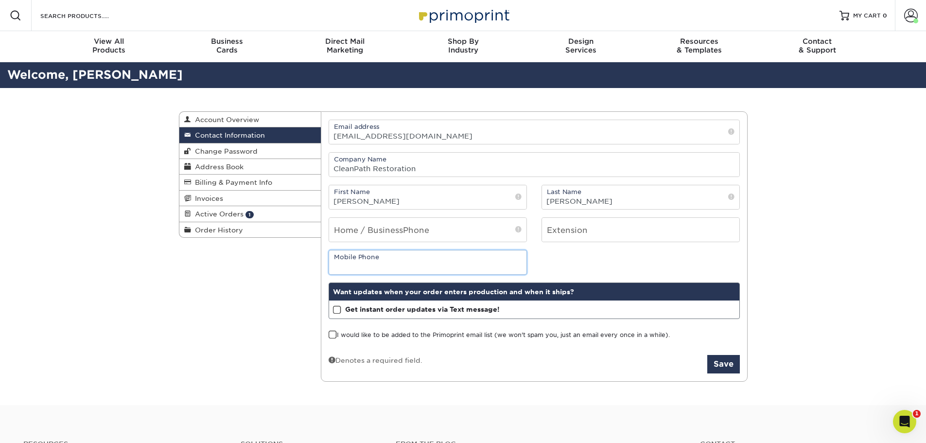
click at [359, 268] on input "tel" at bounding box center [427, 262] width 197 height 24
paste input "[PHONE_NUMBER]"
type input "[PHONE_NUMBER]"
click at [366, 234] on input "tel" at bounding box center [427, 230] width 197 height 24
type input "8336014010"
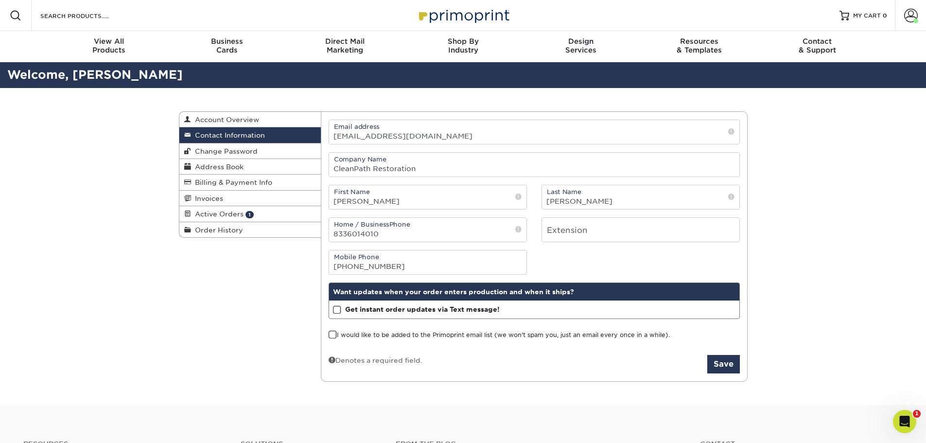
click at [551, 273] on div "Mobile Phone (602) 358-4284" at bounding box center [534, 262] width 426 height 25
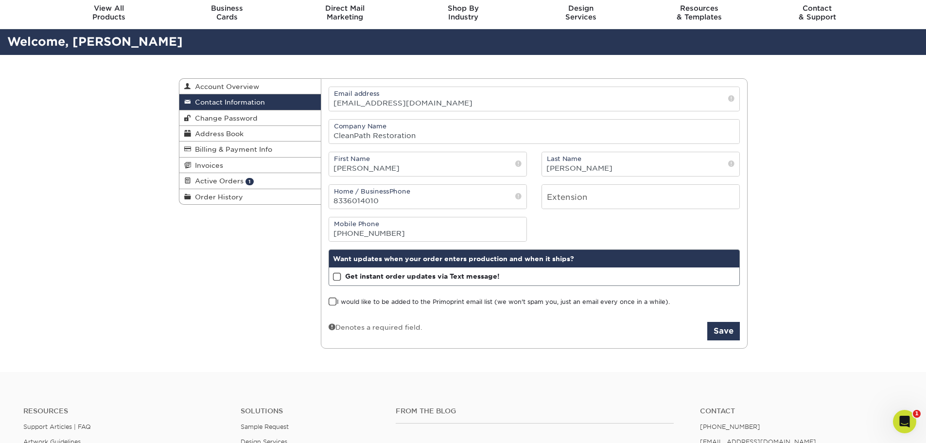
scroll to position [49, 0]
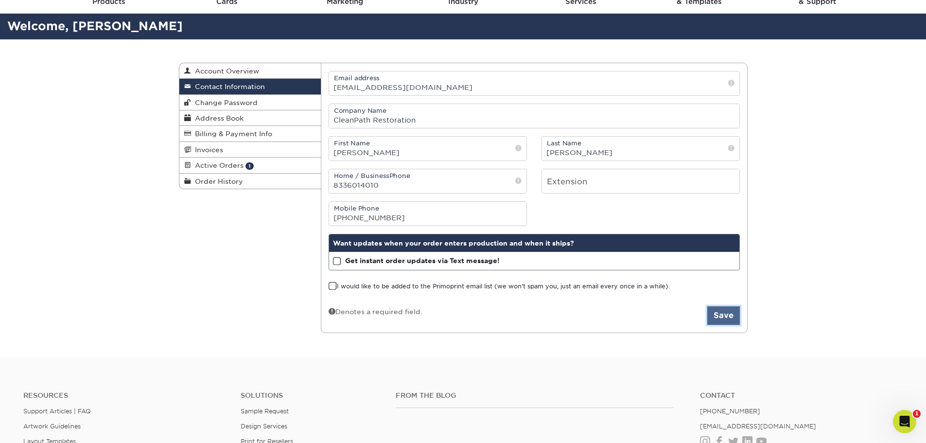
click at [723, 313] on button "Save" at bounding box center [723, 315] width 33 height 18
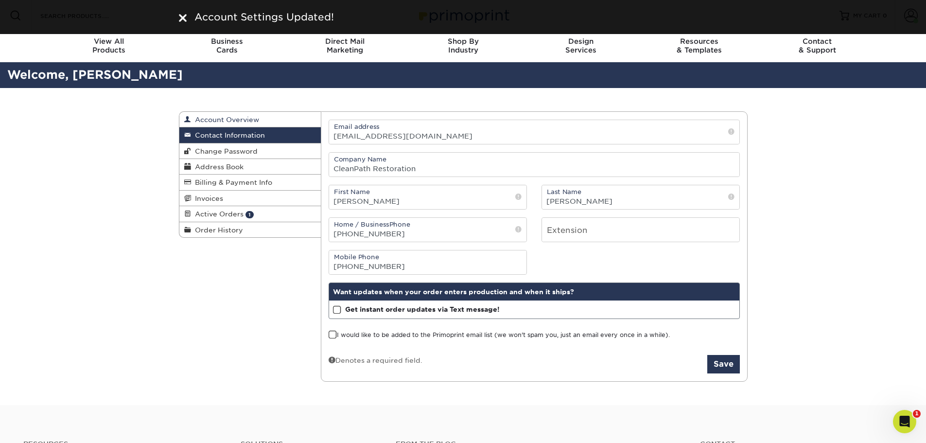
click at [245, 120] on span "Account Overview" at bounding box center [225, 120] width 68 height 8
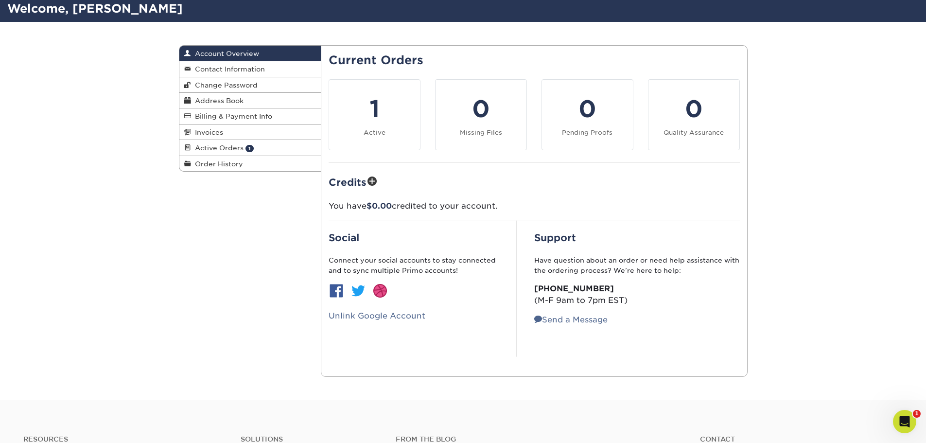
scroll to position [65, 0]
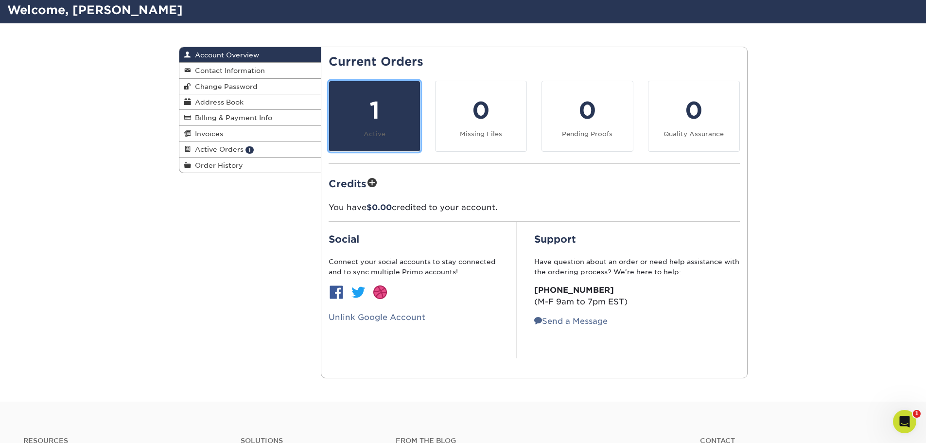
click at [375, 141] on link "1 Active" at bounding box center [374, 116] width 92 height 71
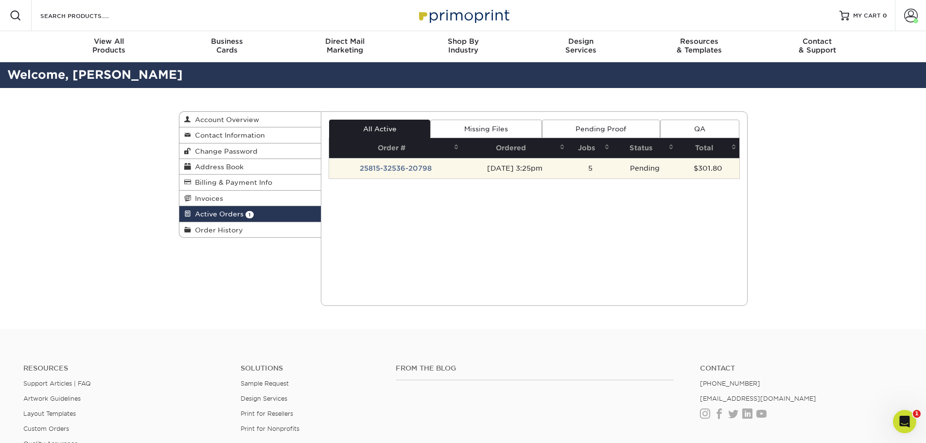
click at [385, 165] on td "25815-32536-20798" at bounding box center [395, 168] width 133 height 20
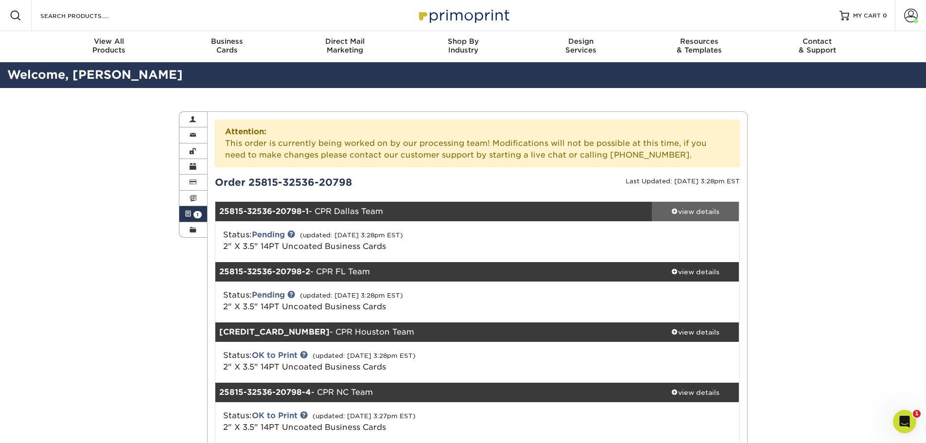
click at [691, 209] on div "view details" at bounding box center [695, 211] width 87 height 10
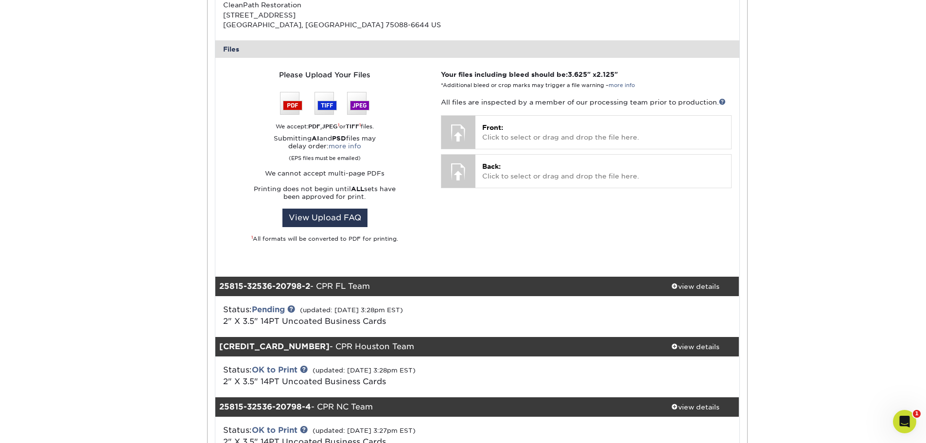
scroll to position [437, 0]
